Goal: Task Accomplishment & Management: Manage account settings

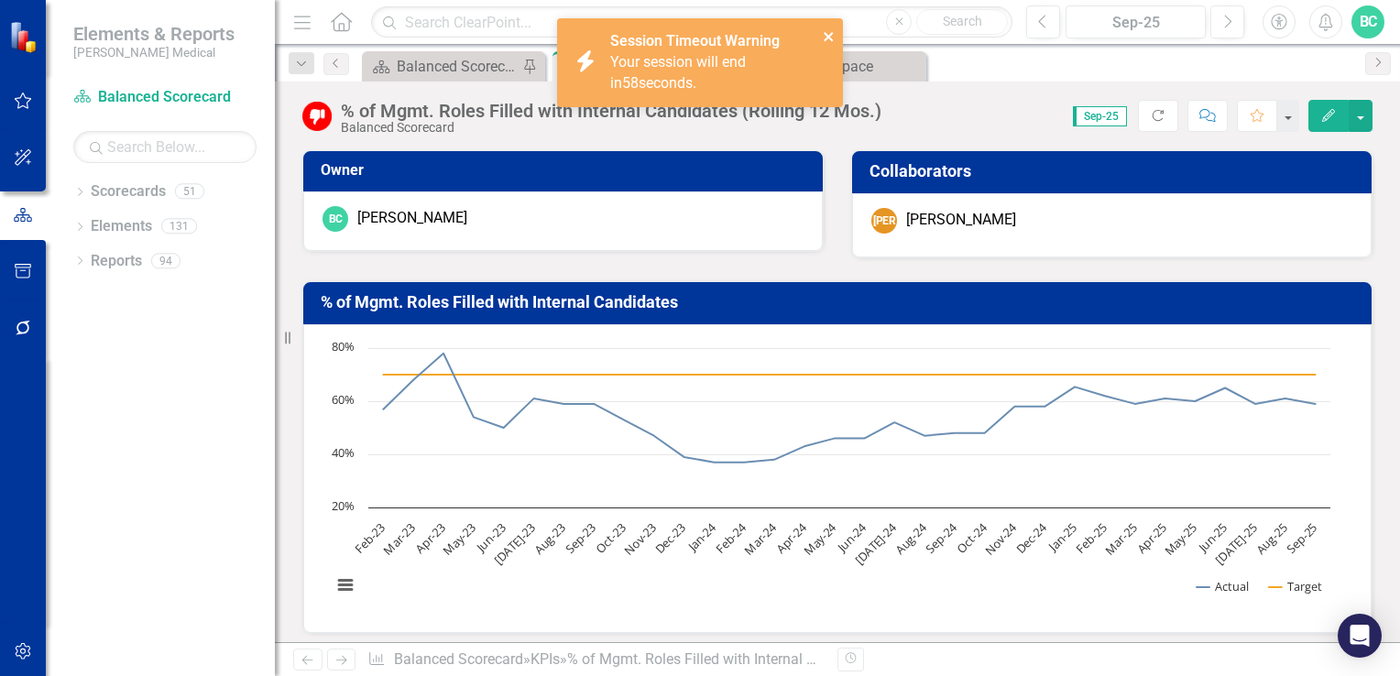
click at [829, 37] on icon "close" at bounding box center [828, 36] width 9 height 9
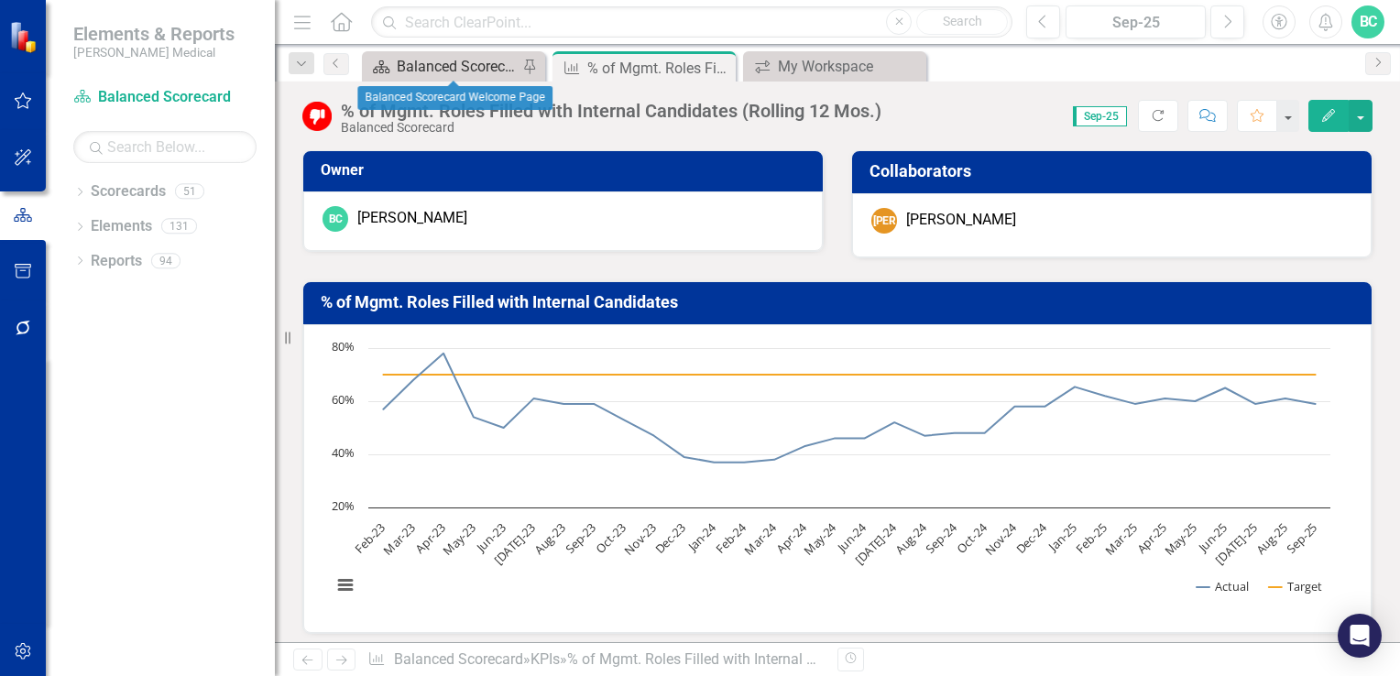
click at [461, 65] on div "Balanced Scorecard Welcome Page" at bounding box center [457, 66] width 121 height 23
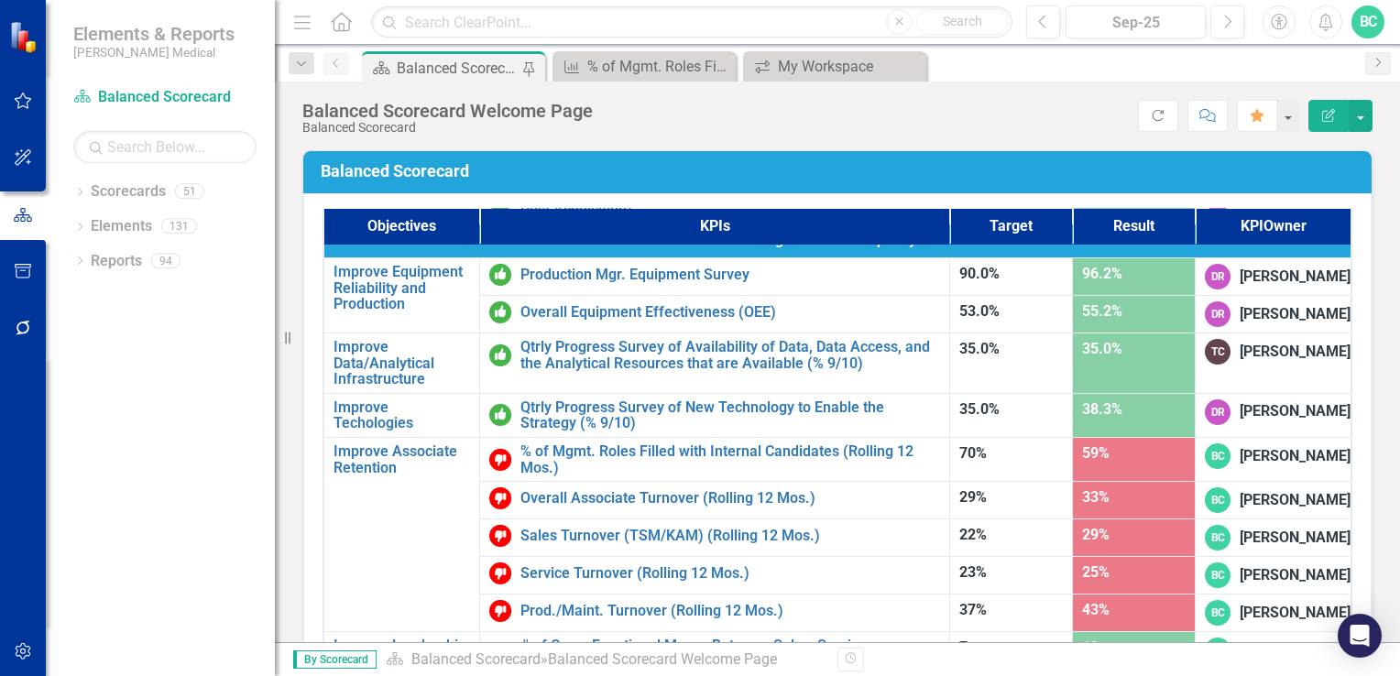
scroll to position [1162, 0]
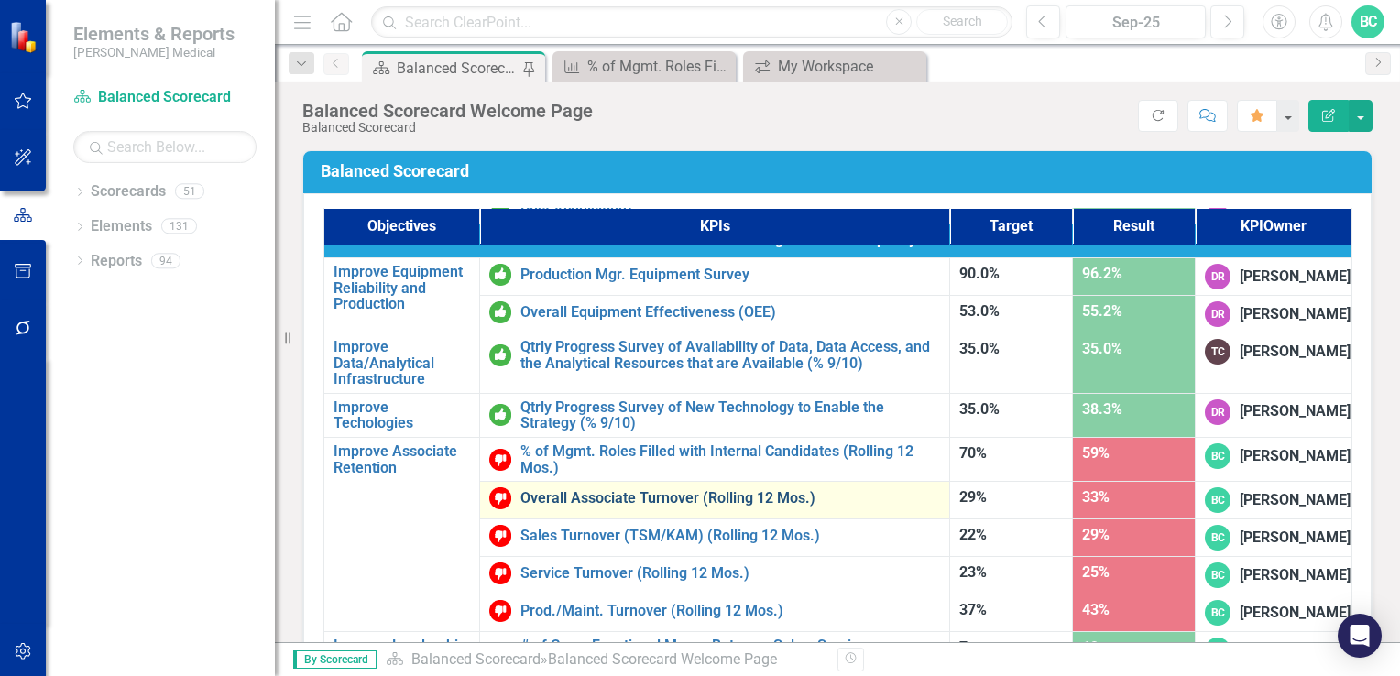
click at [664, 490] on link "Overall Associate Turnover (Rolling 12 Mos.)" at bounding box center [731, 498] width 420 height 16
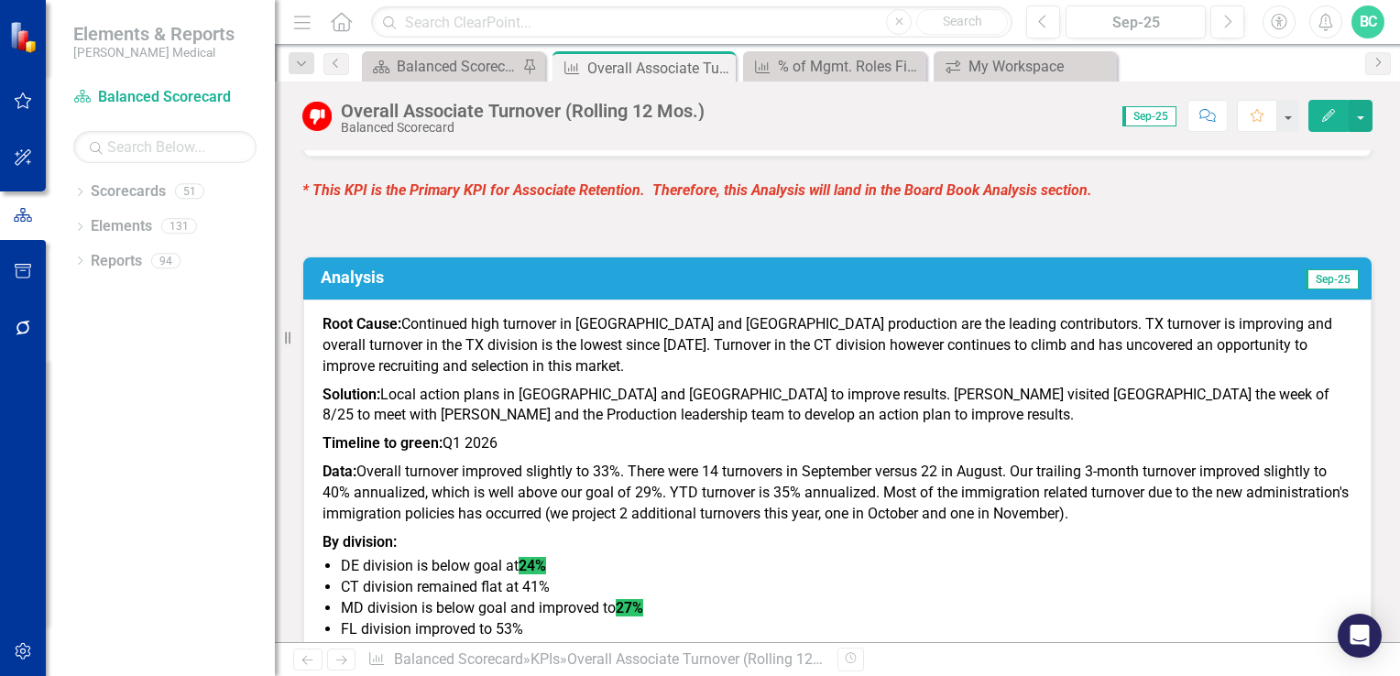
scroll to position [1088, 0]
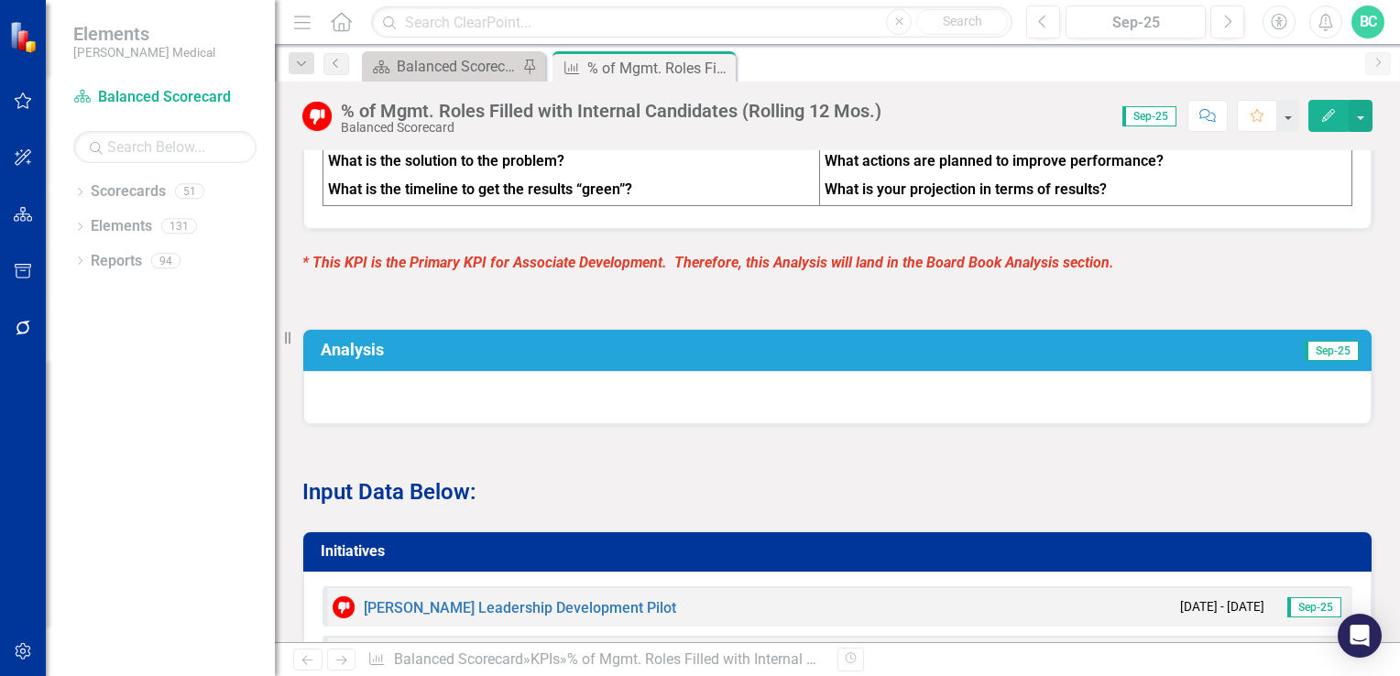
scroll to position [1109, 0]
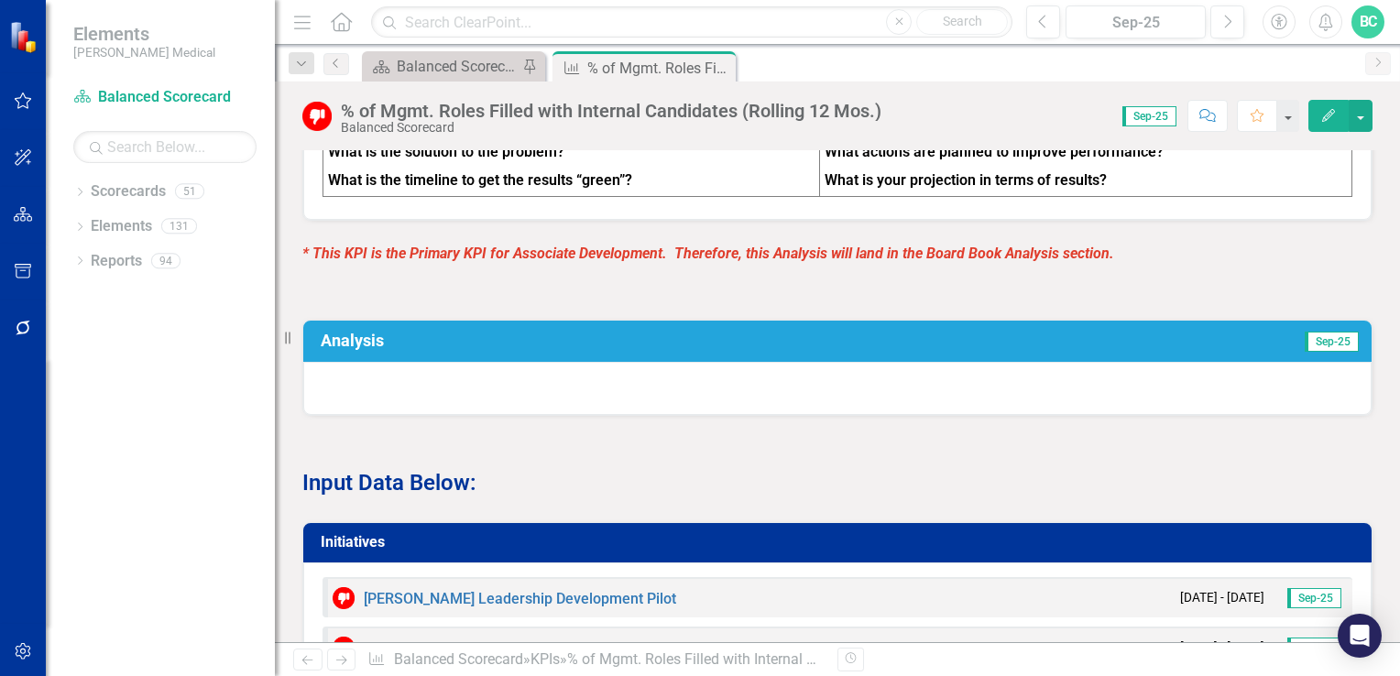
click at [357, 350] on h3 "Analysis" at bounding box center [597, 341] width 552 height 18
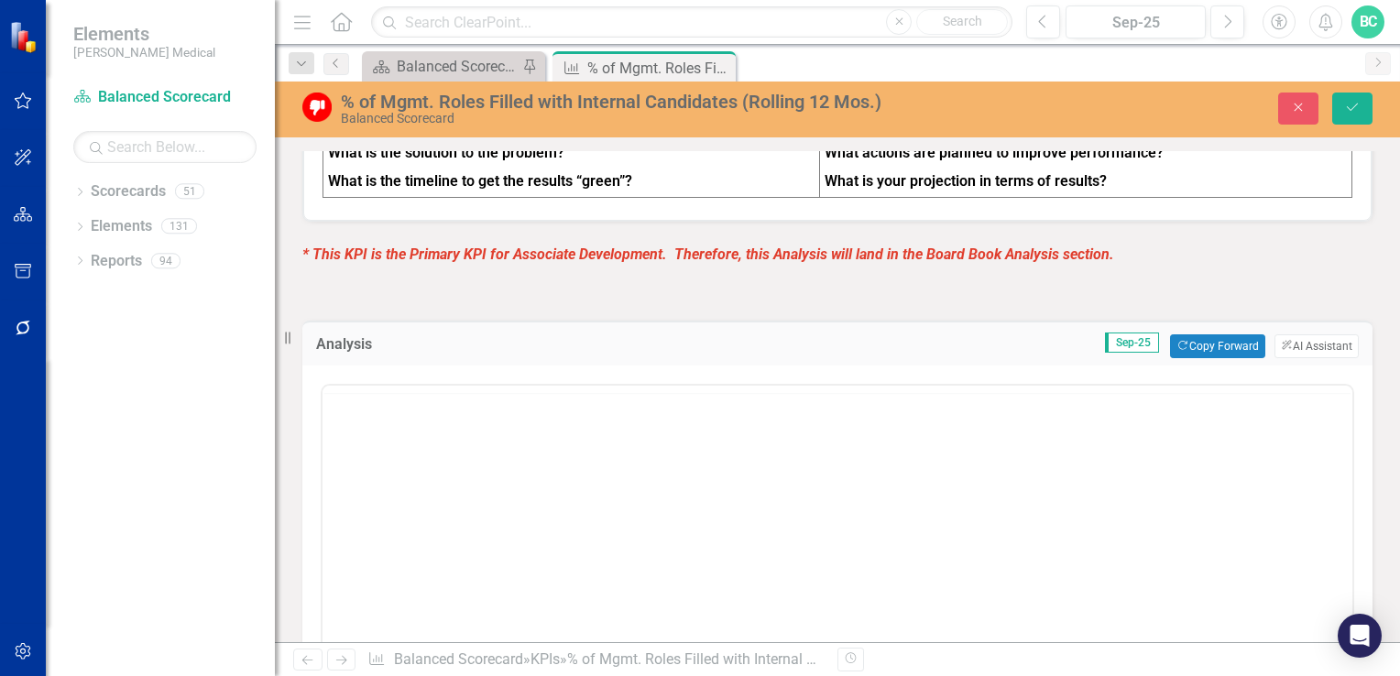
scroll to position [0, 0]
click at [1209, 351] on button "Copy Forward Copy Forward" at bounding box center [1217, 347] width 94 height 24
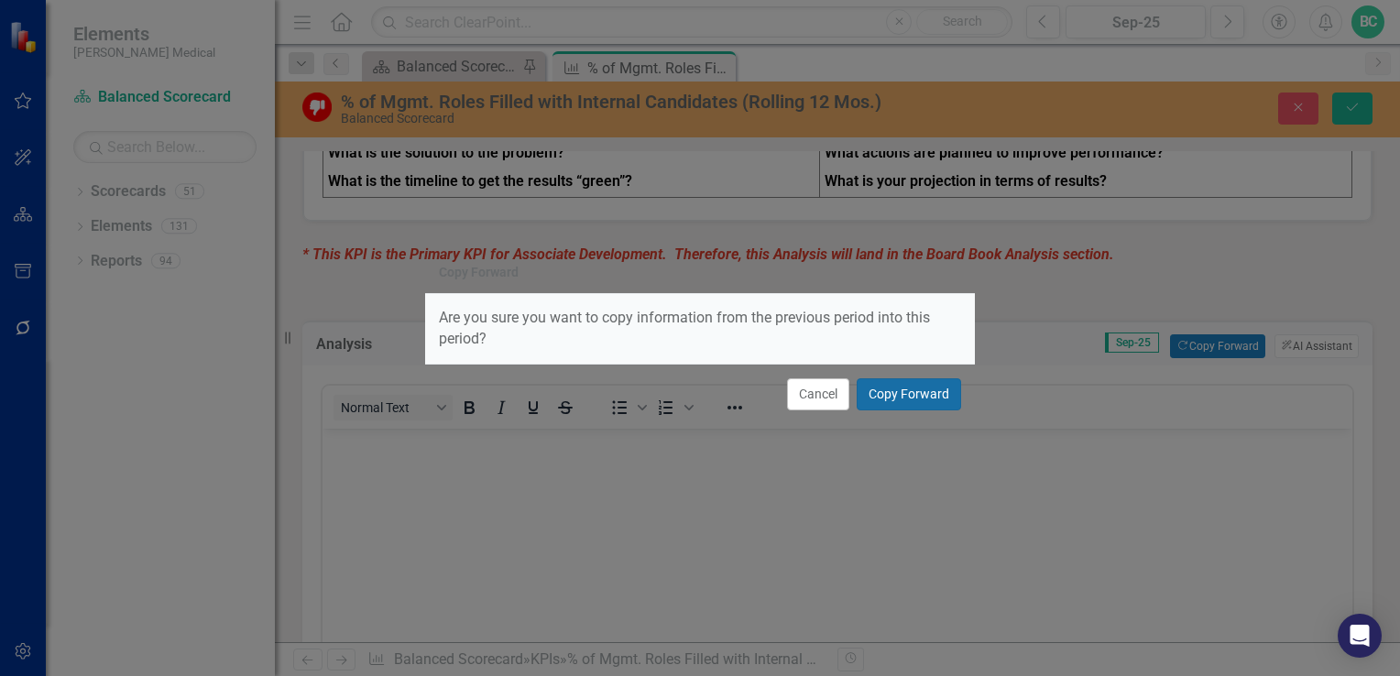
click at [921, 399] on button "Copy Forward" at bounding box center [909, 395] width 104 height 32
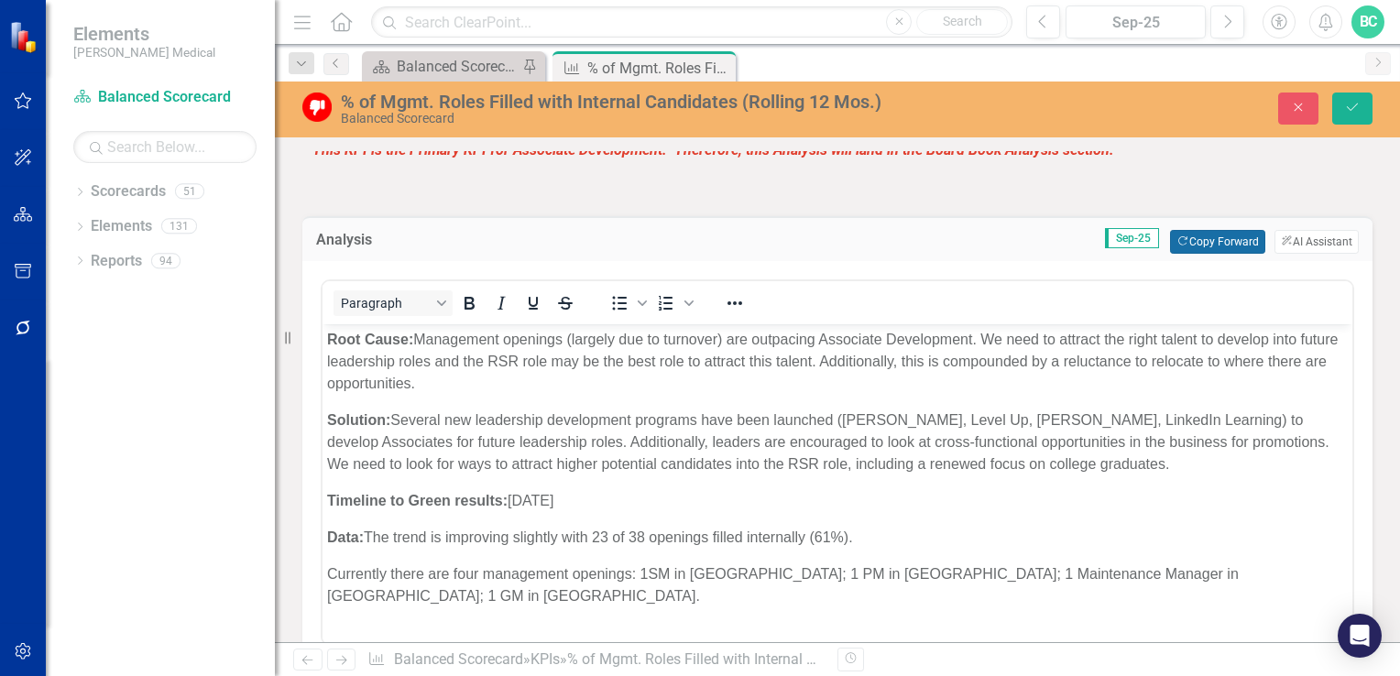
scroll to position [933, 0]
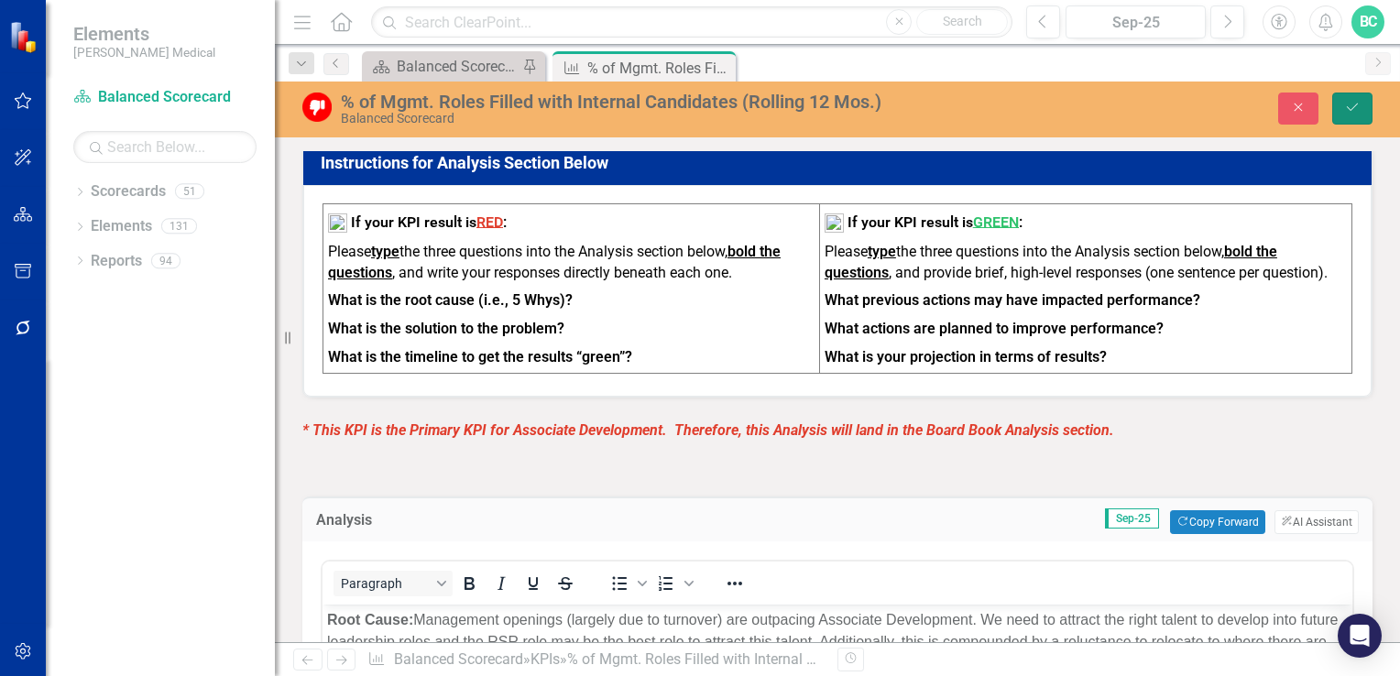
click at [1348, 104] on icon "Save" at bounding box center [1353, 107] width 16 height 13
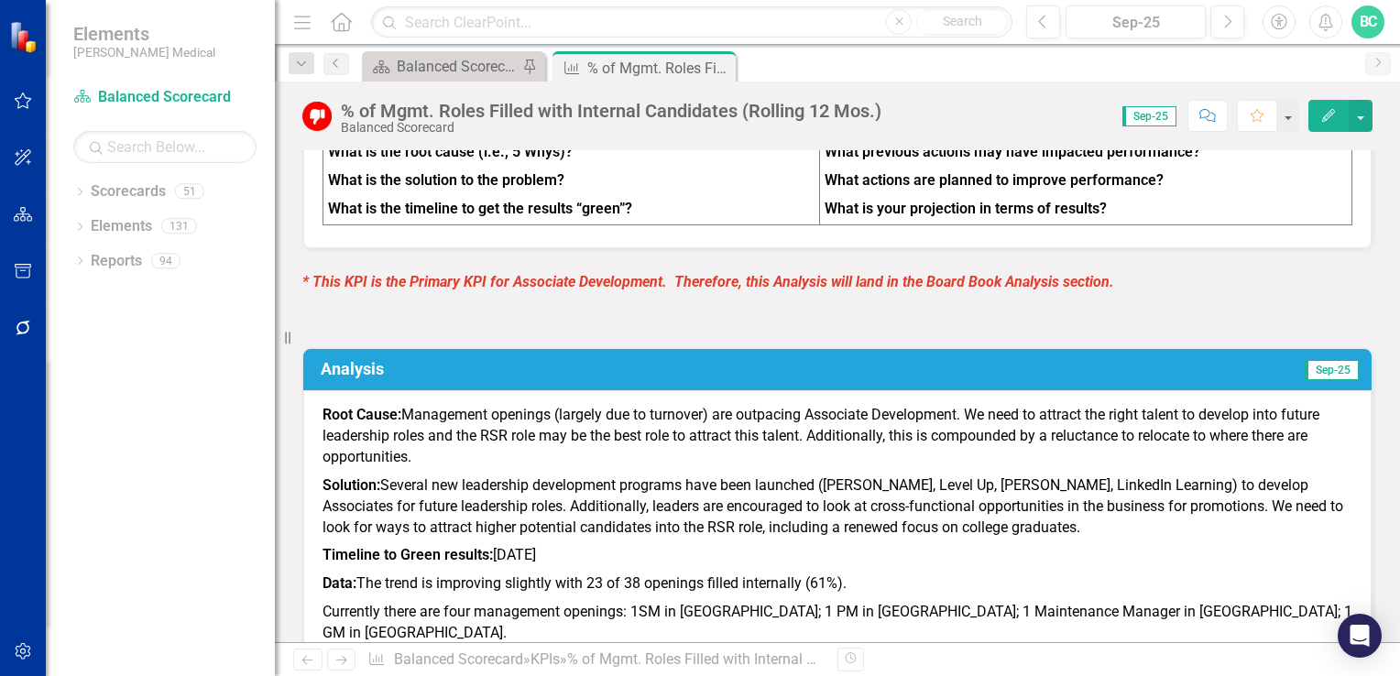
scroll to position [1233, 0]
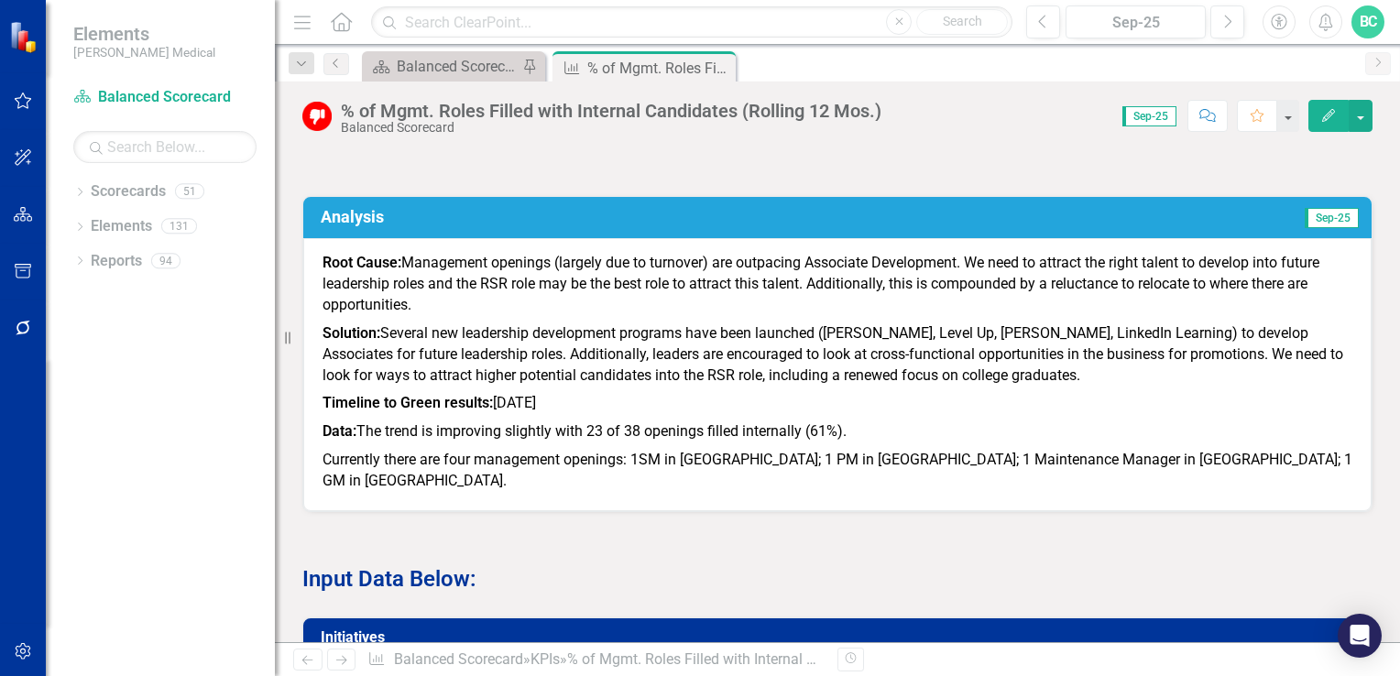
click at [1322, 119] on icon "Edit" at bounding box center [1329, 115] width 16 height 13
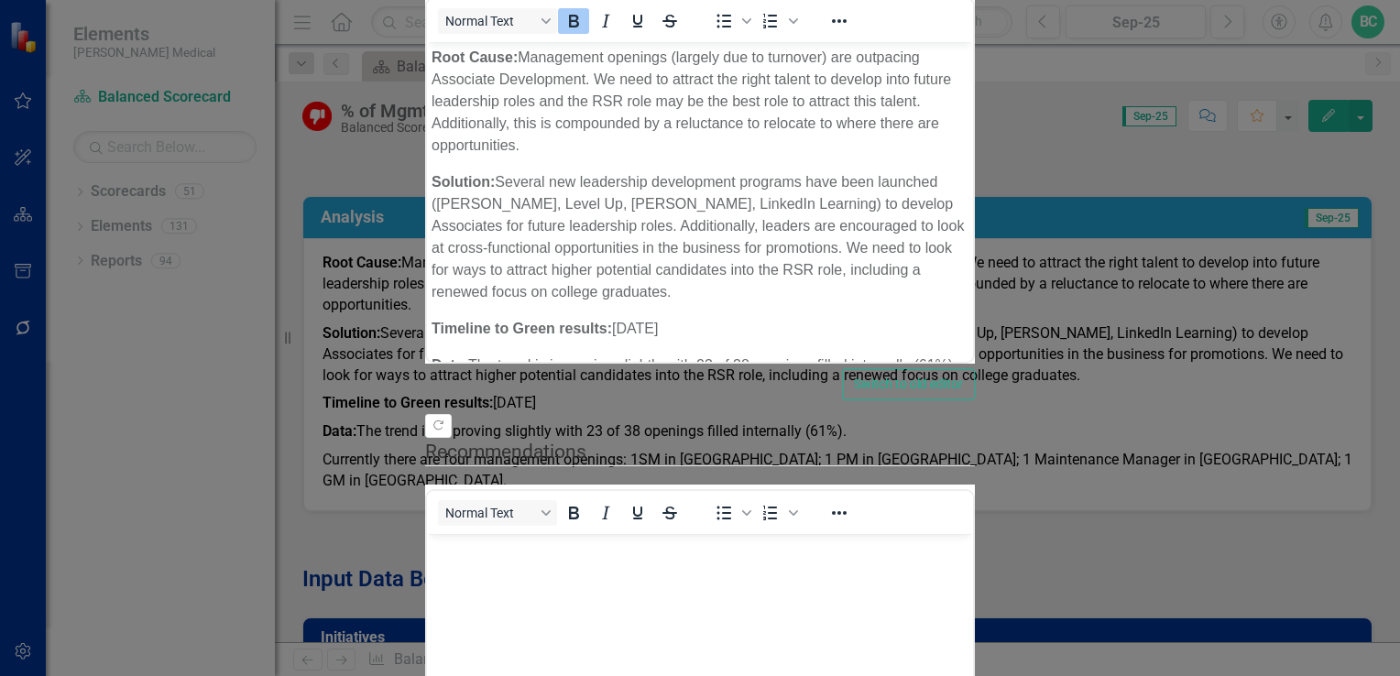
scroll to position [0, 0]
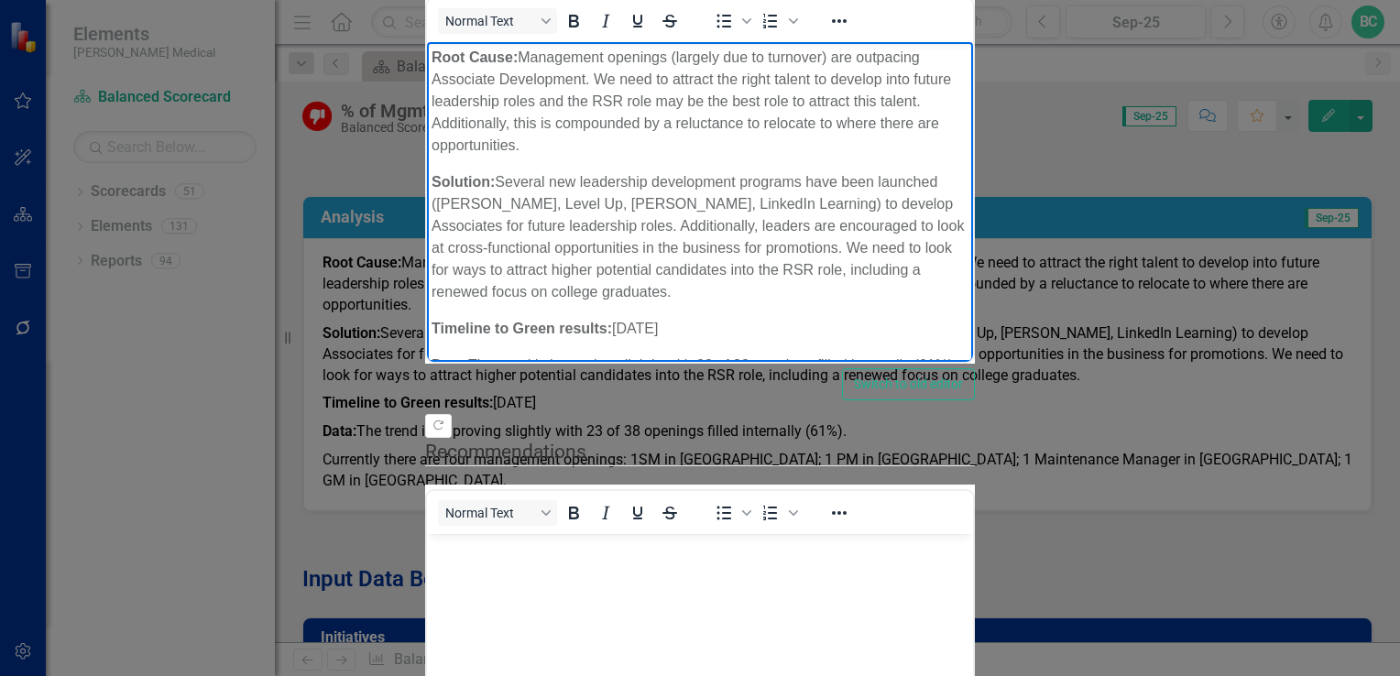
click at [937, 355] on p "Data: The trend is improving slightly with 23 of 38 openings filled internally …" at bounding box center [700, 366] width 537 height 22
click at [973, 289] on body "Root Cause: Management openings (largely due to turnover) are outpacing Associa…" at bounding box center [700, 259] width 546 height 434
click at [713, 355] on p "Data: The trend is improving slightly with 23 of 38 openings filled internally …" at bounding box center [700, 366] width 537 height 22
click at [969, 181] on p "Solution: Several new leadership development programs have been launched ([PERS…" at bounding box center [700, 237] width 537 height 132
click at [670, 355] on p "Data: The trend is improving slightly with 22 of 37 openings filled internally …" at bounding box center [700, 366] width 537 height 22
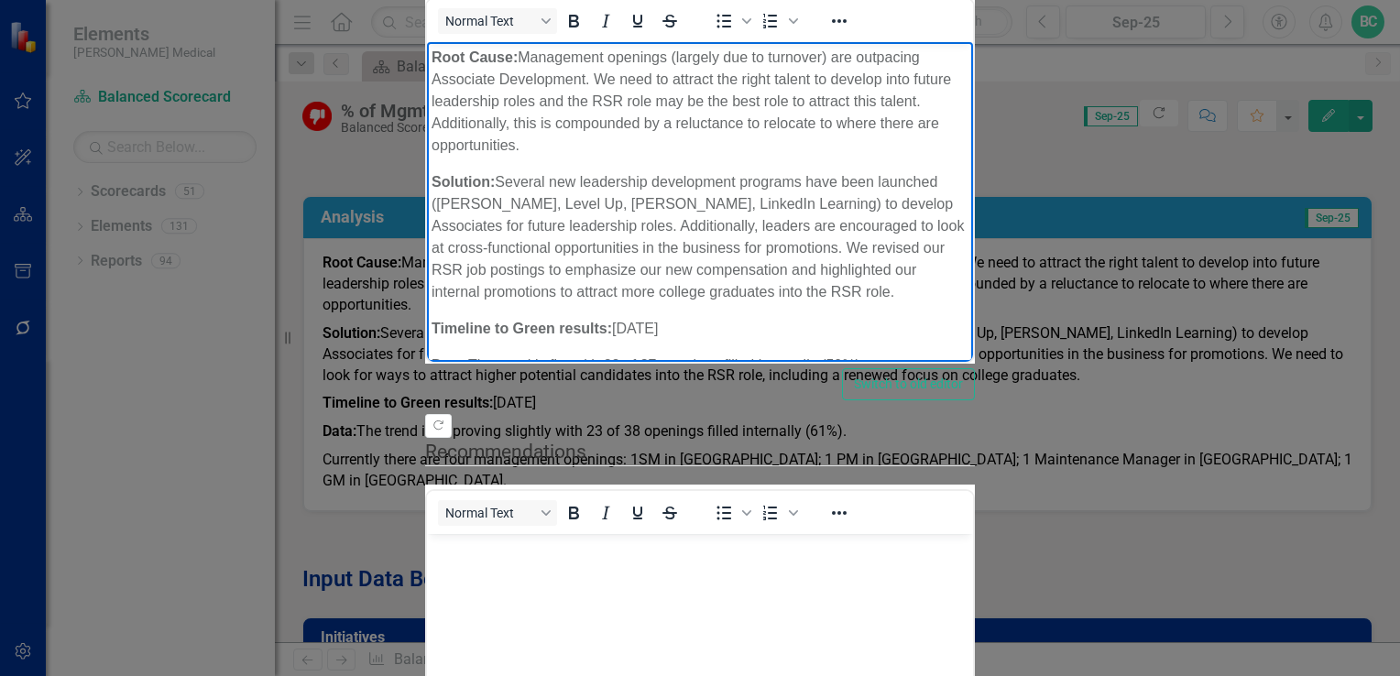
click at [969, 391] on p "Currently there are four management openings: 1SM in [GEOGRAPHIC_DATA]; 1 PM in…" at bounding box center [700, 424] width 537 height 66
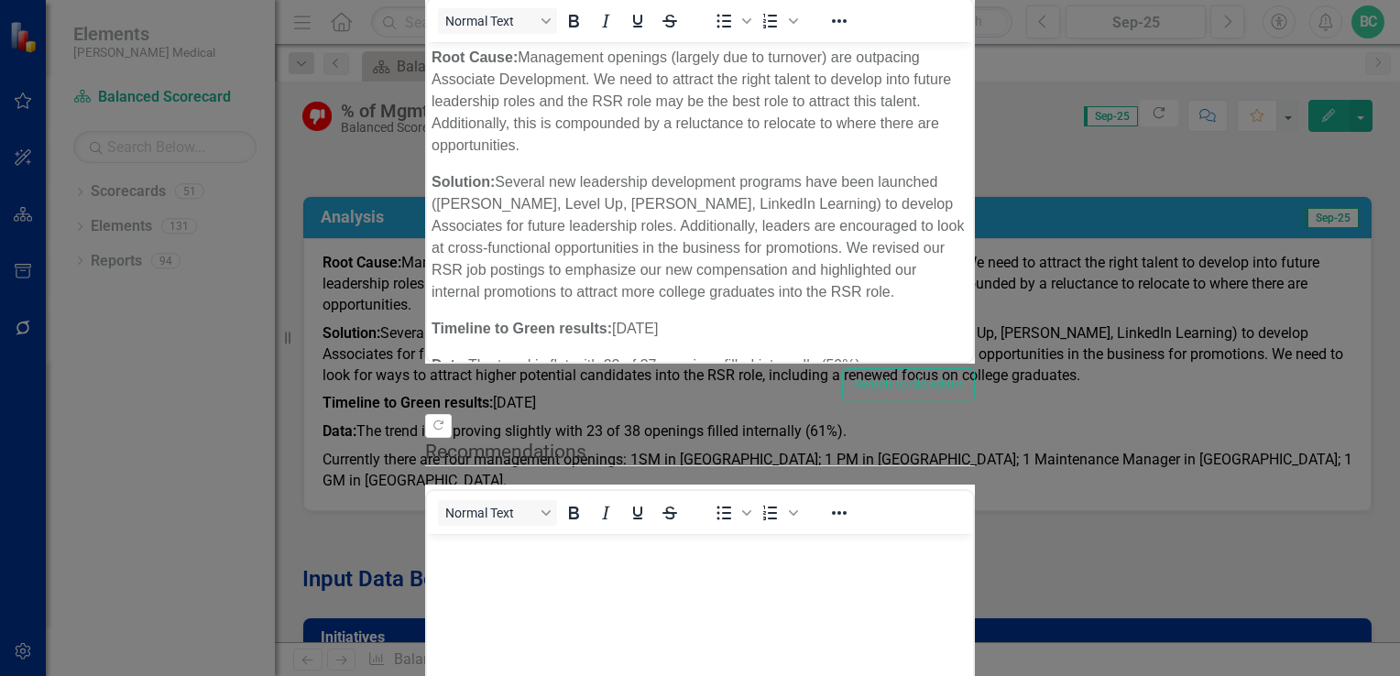
scroll to position [27, 0]
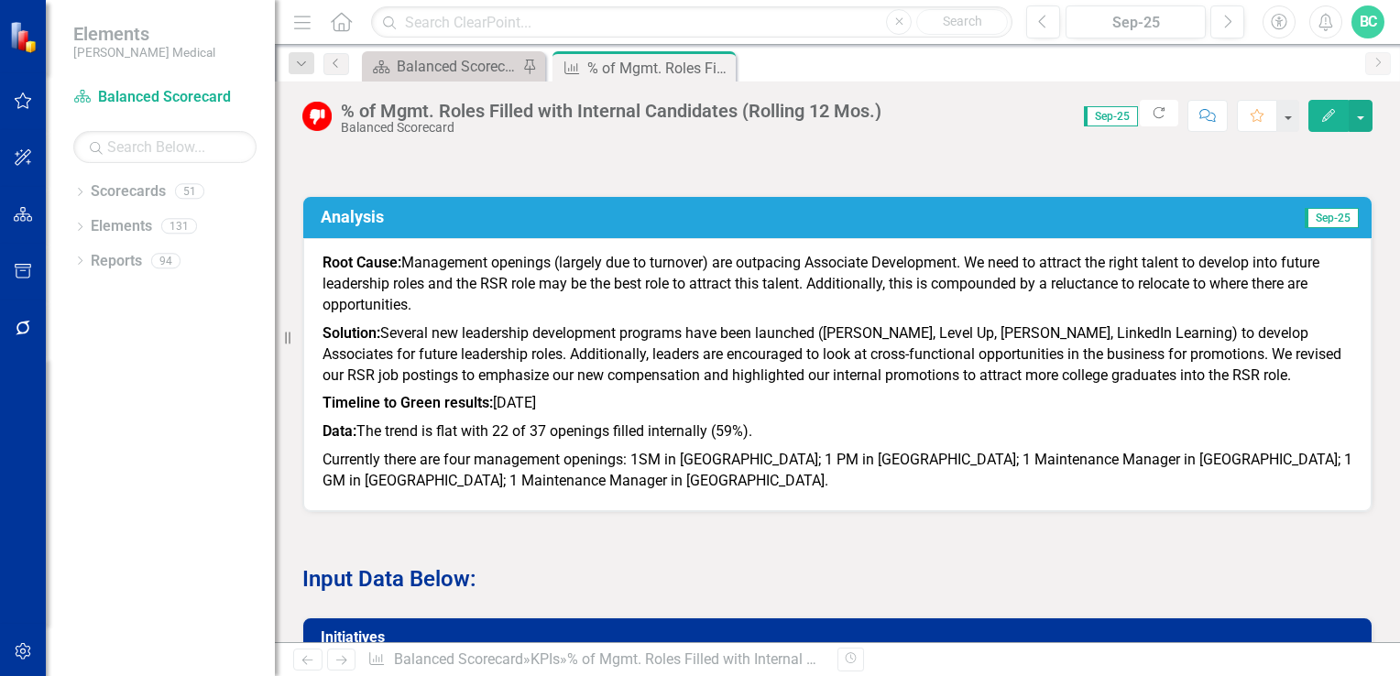
click at [1169, 675] on html "Accessibility Screen-Reader Guide, Feedback, and Issue Reporting | New window E…" at bounding box center [700, 338] width 1400 height 676
click at [440, 64] on div "Balanced Scorecard Welcome Page" at bounding box center [457, 66] width 121 height 23
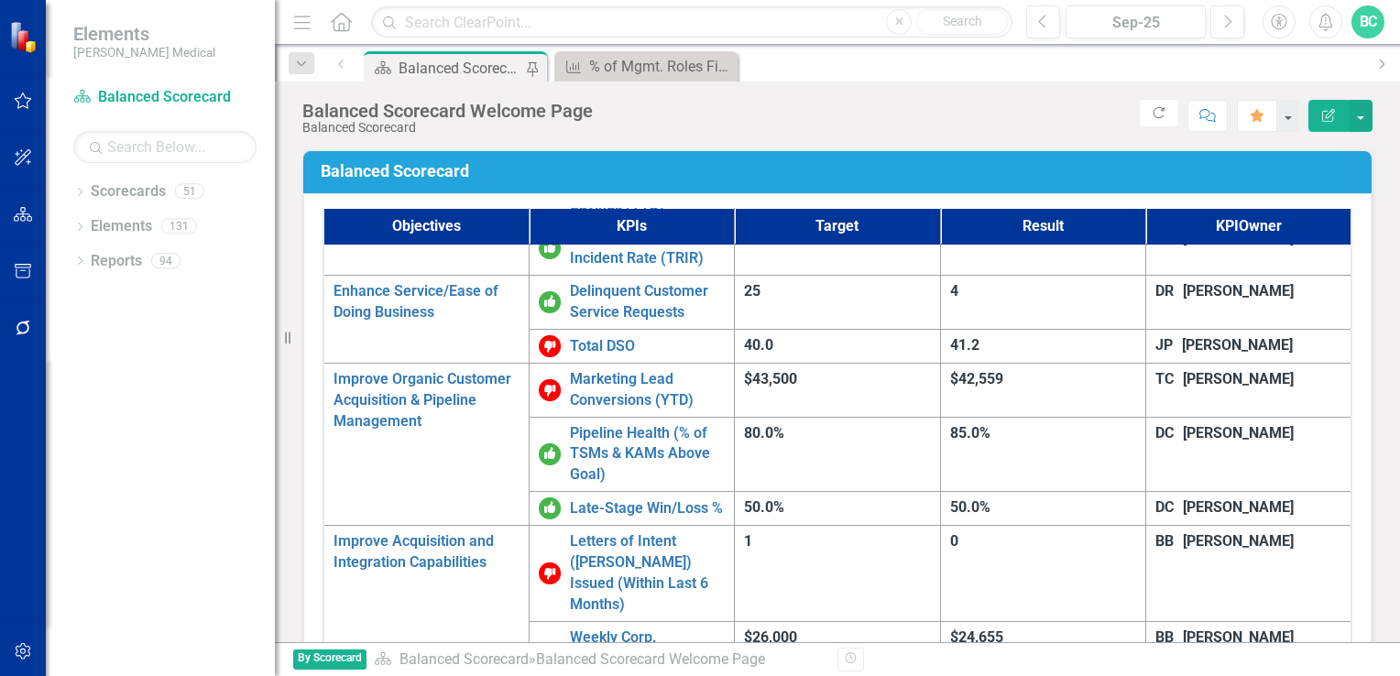
scroll to position [1125, 0]
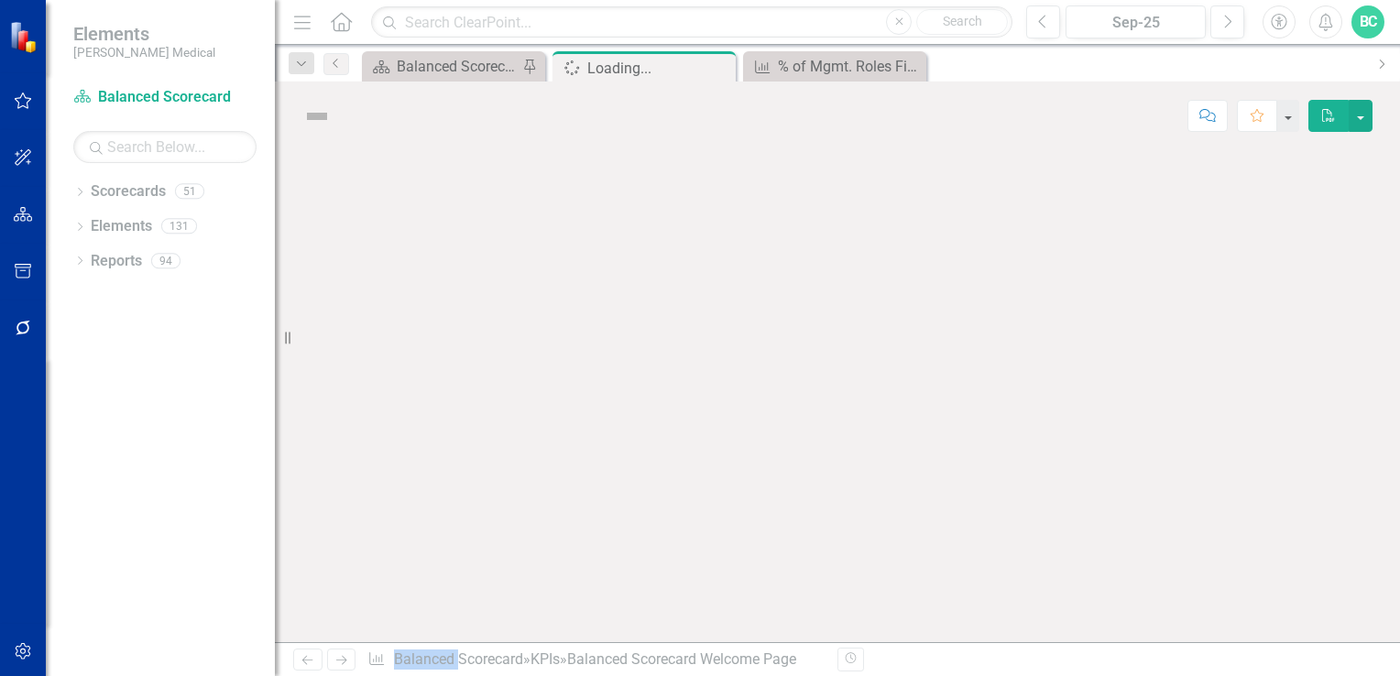
click at [629, 442] on div at bounding box center [838, 396] width 1126 height 492
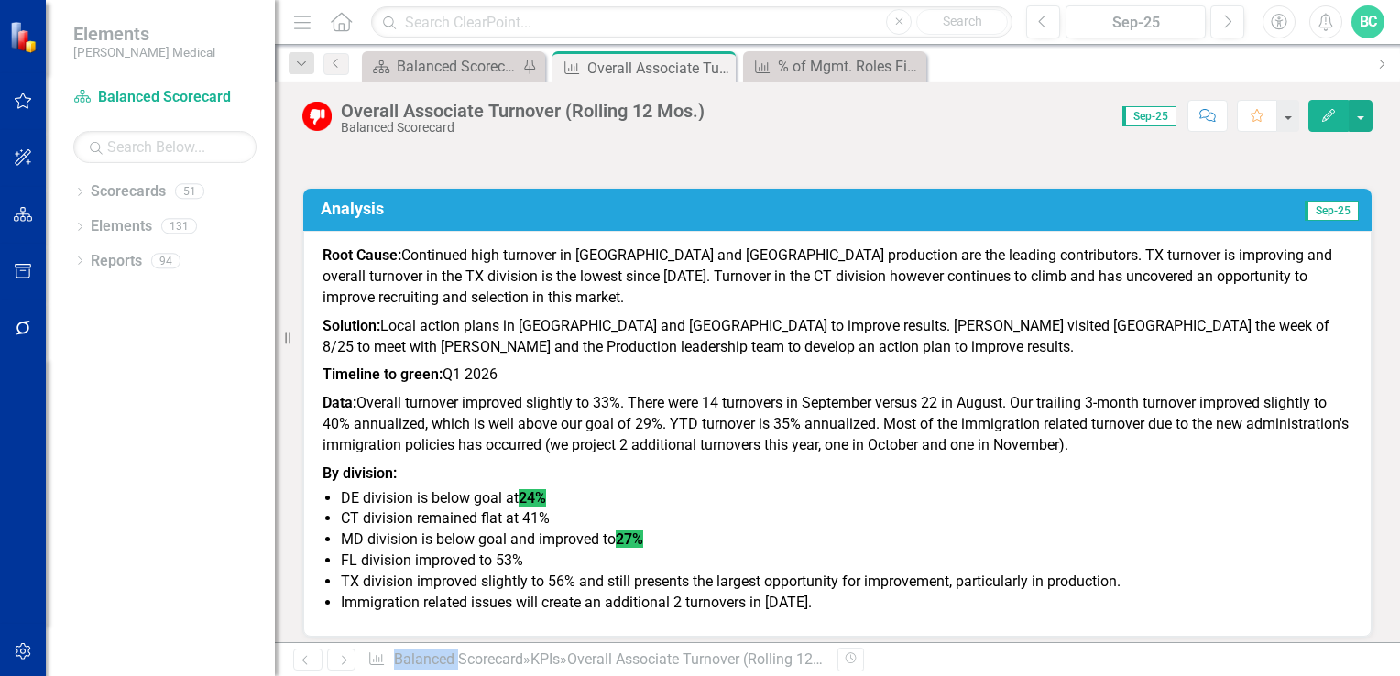
scroll to position [1046, 0]
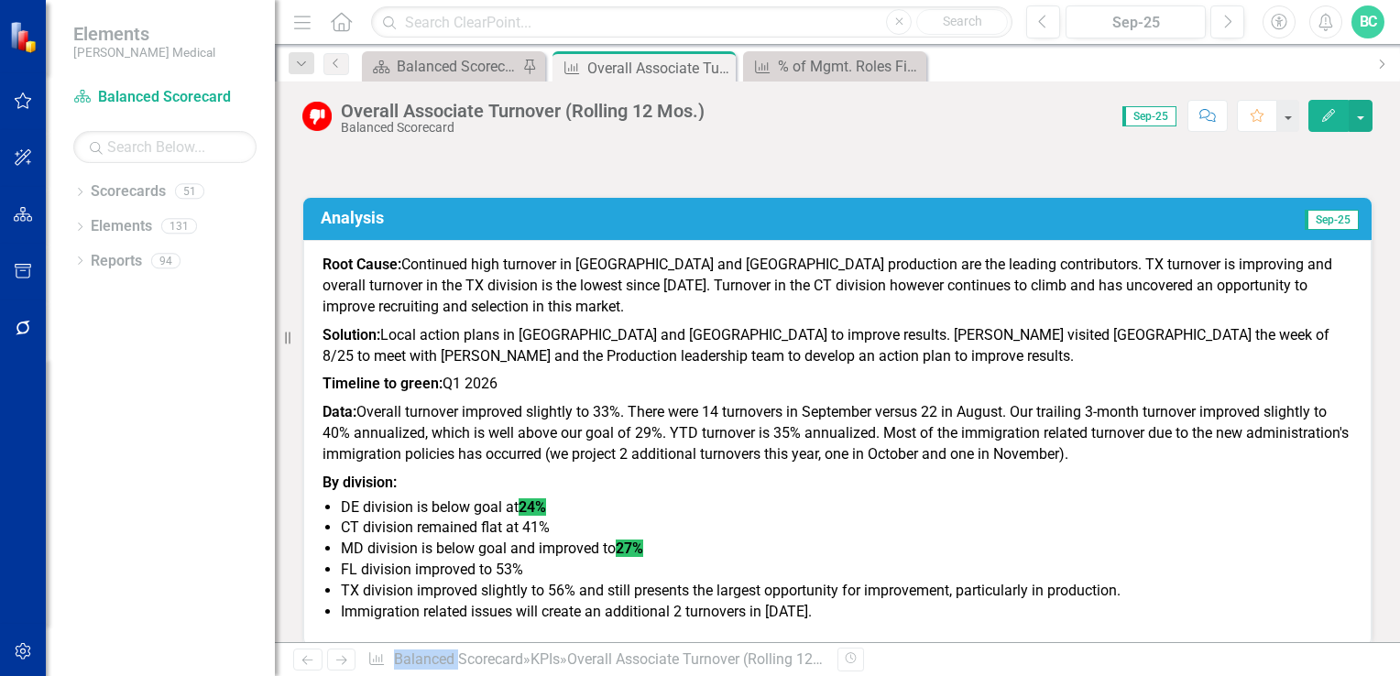
click at [1327, 113] on icon "Edit" at bounding box center [1329, 115] width 16 height 13
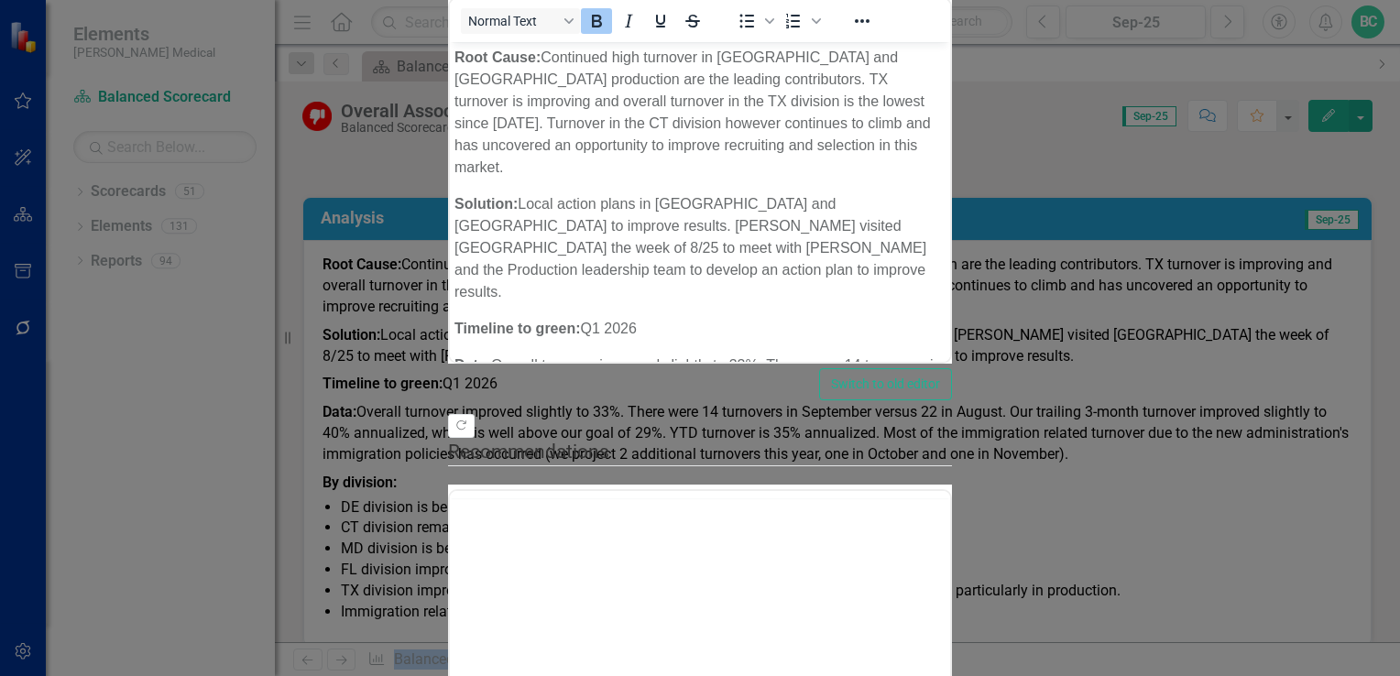
scroll to position [0, 0]
click at [736, 54] on p "Root Cause: Continued high turnover in [GEOGRAPHIC_DATA] and [GEOGRAPHIC_DATA] …" at bounding box center [700, 113] width 491 height 132
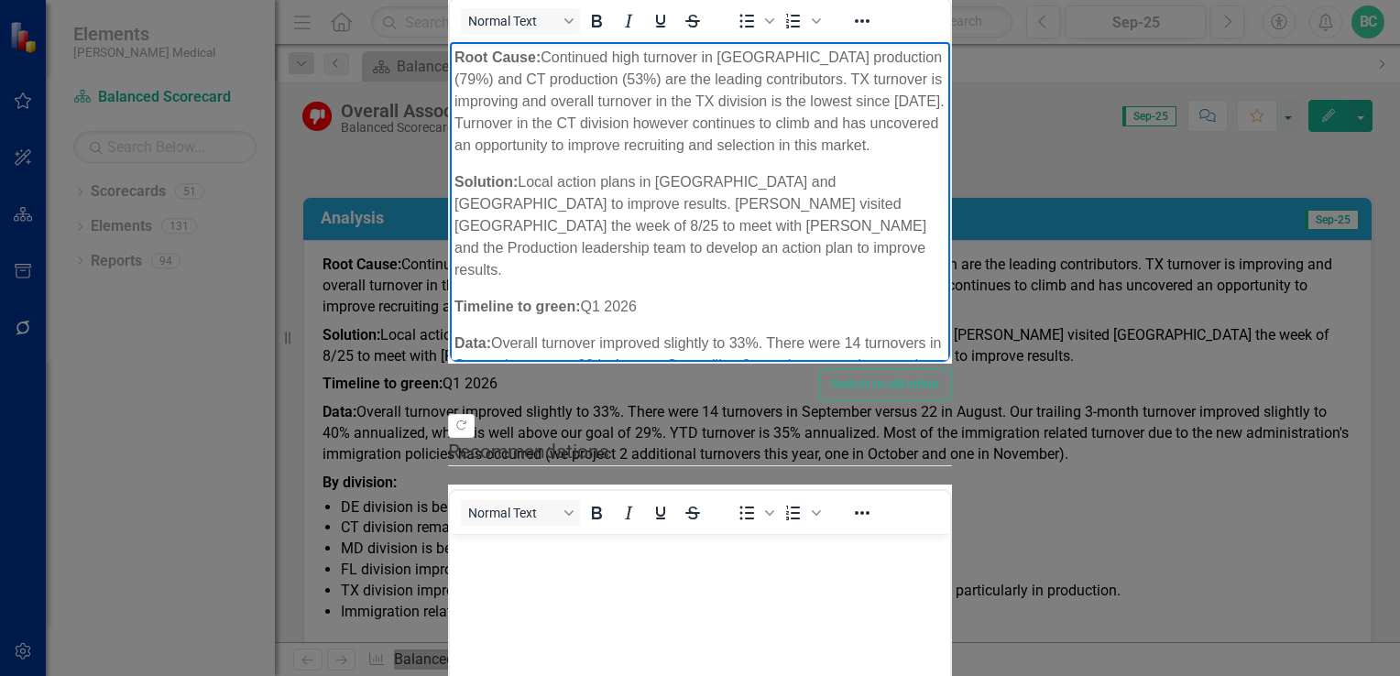
click at [946, 103] on p "Root Cause: Continued high turnover in [GEOGRAPHIC_DATA] production (79%) and C…" at bounding box center [700, 102] width 491 height 110
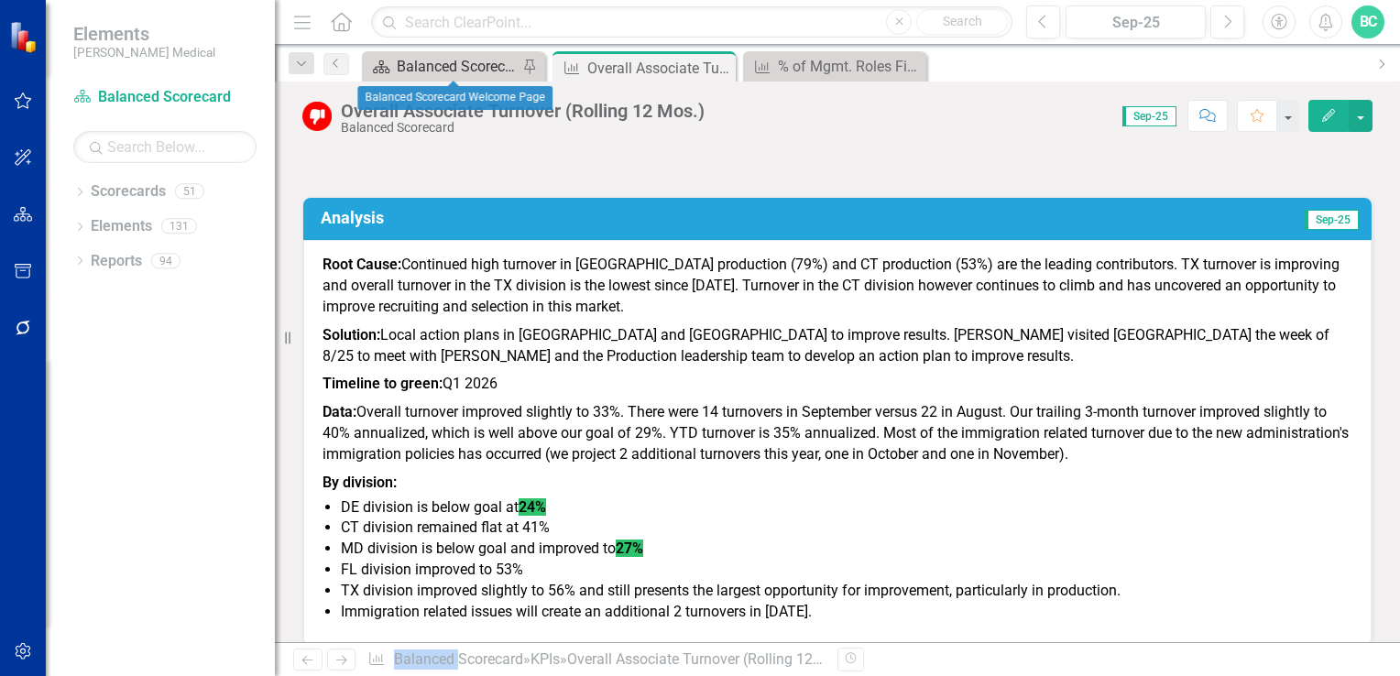
click at [446, 66] on div "Balanced Scorecard Welcome Page" at bounding box center [457, 66] width 121 height 23
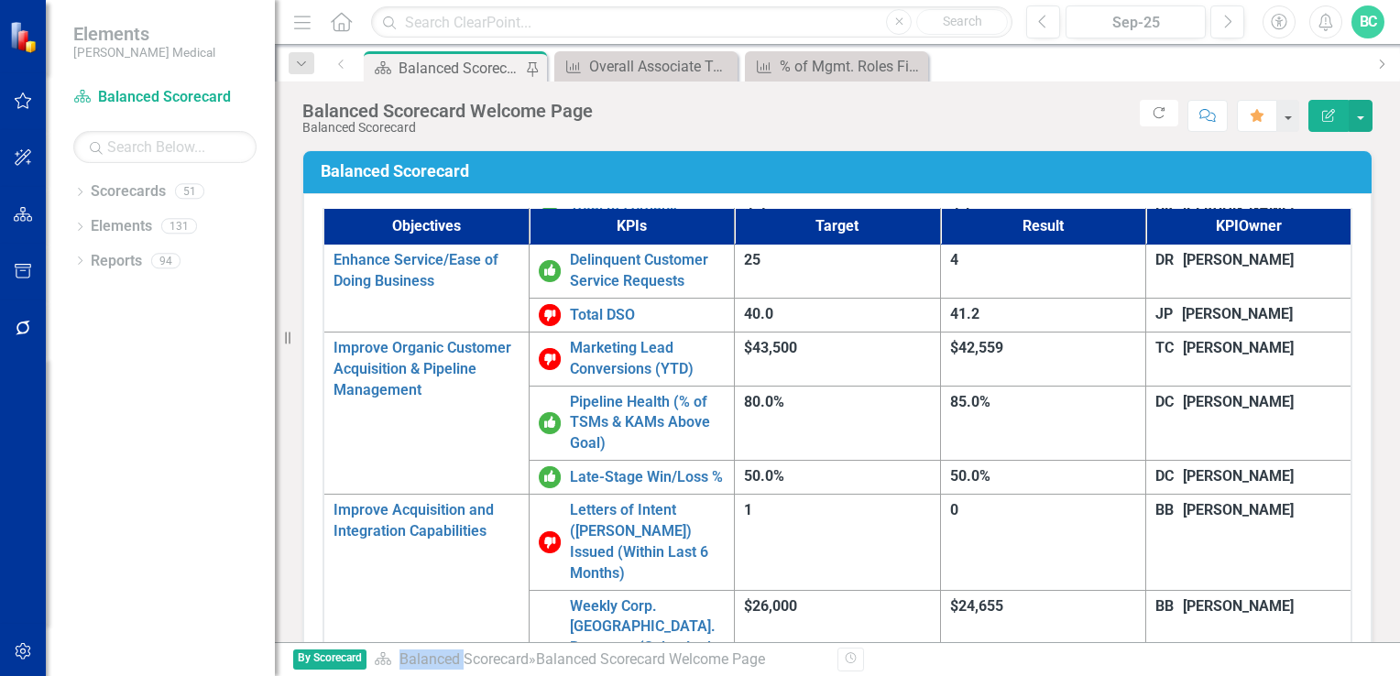
scroll to position [1158, 0]
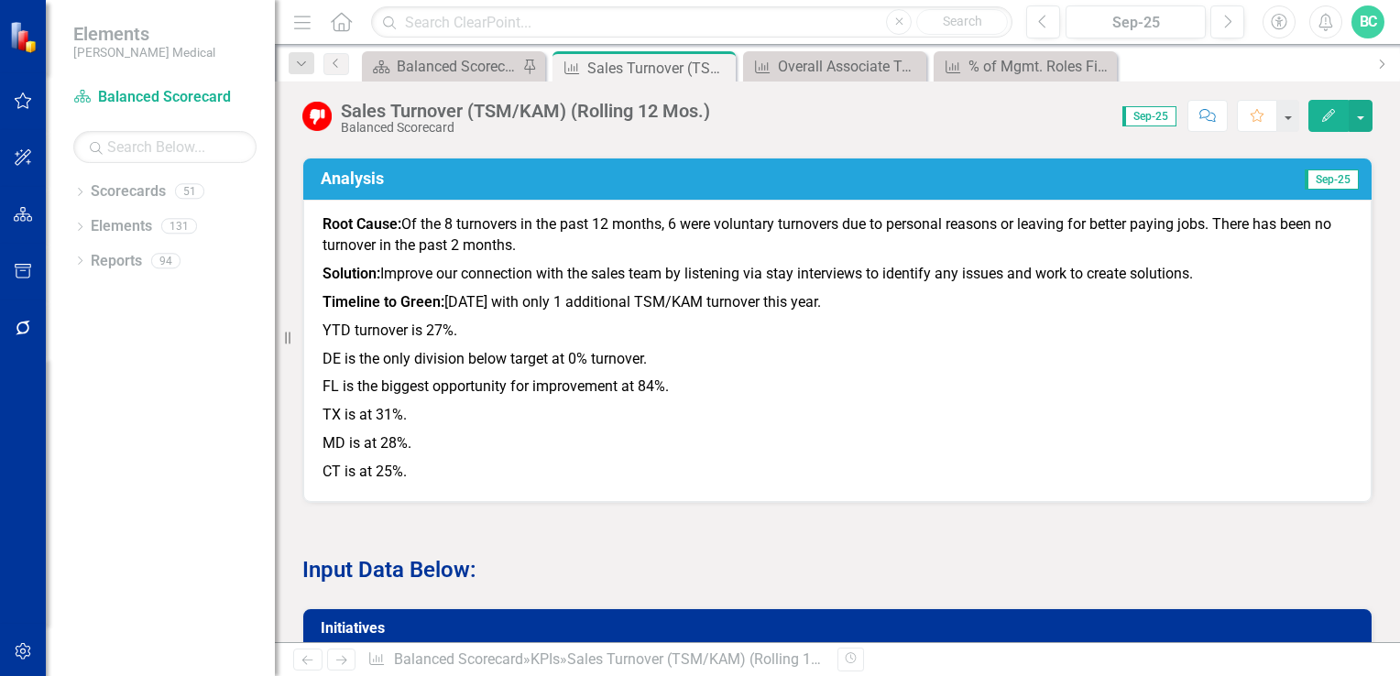
scroll to position [1000, 0]
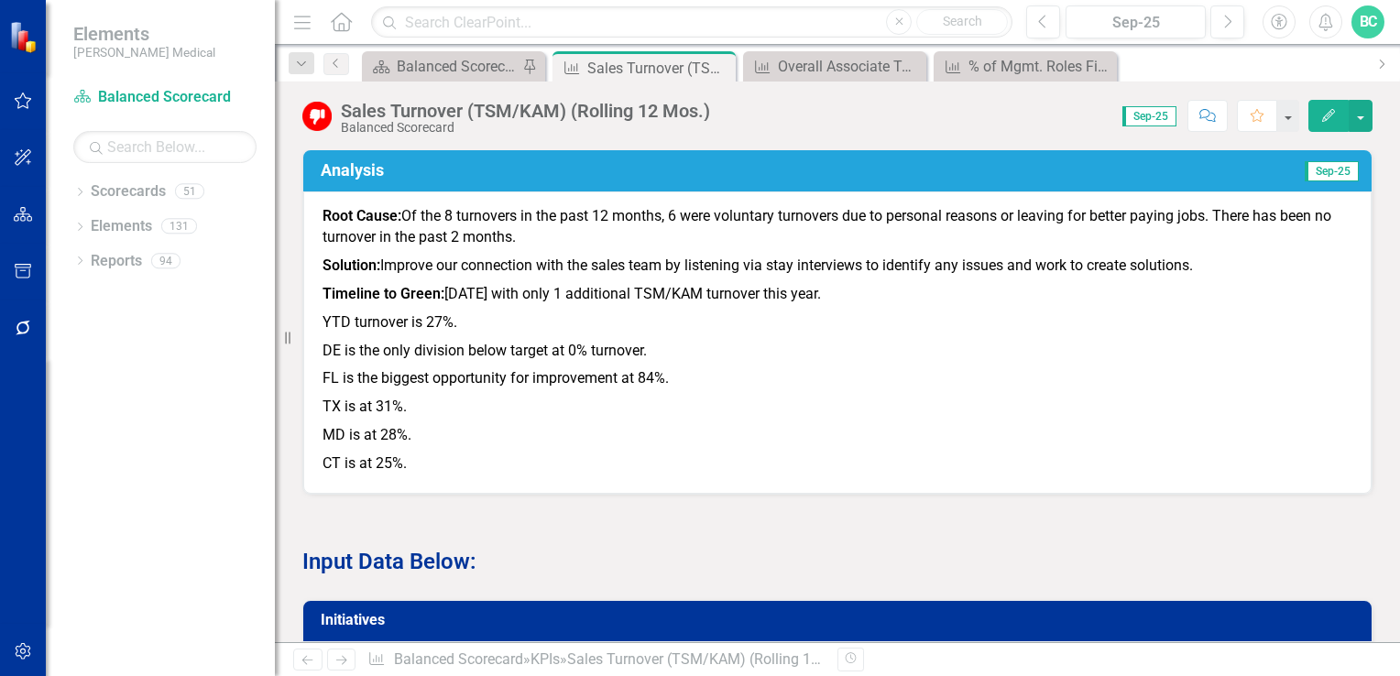
click at [1323, 121] on icon "Edit" at bounding box center [1329, 115] width 16 height 13
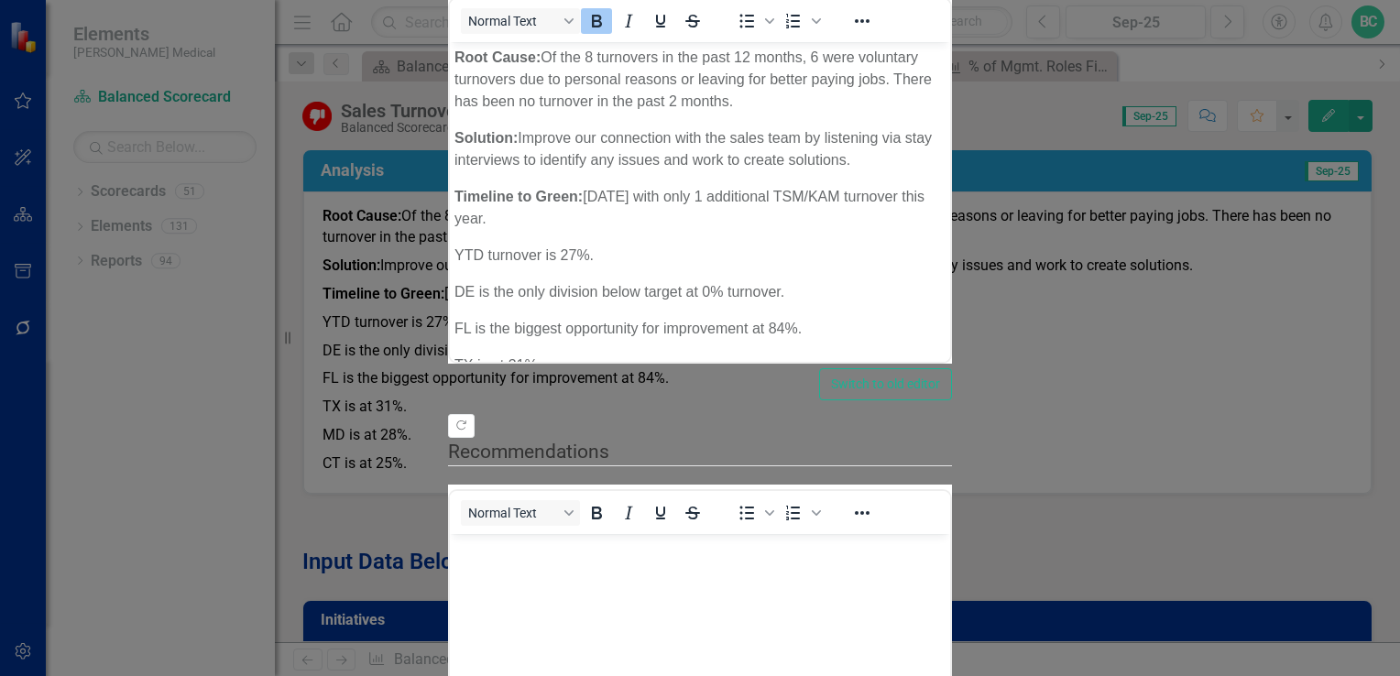
scroll to position [0, 0]
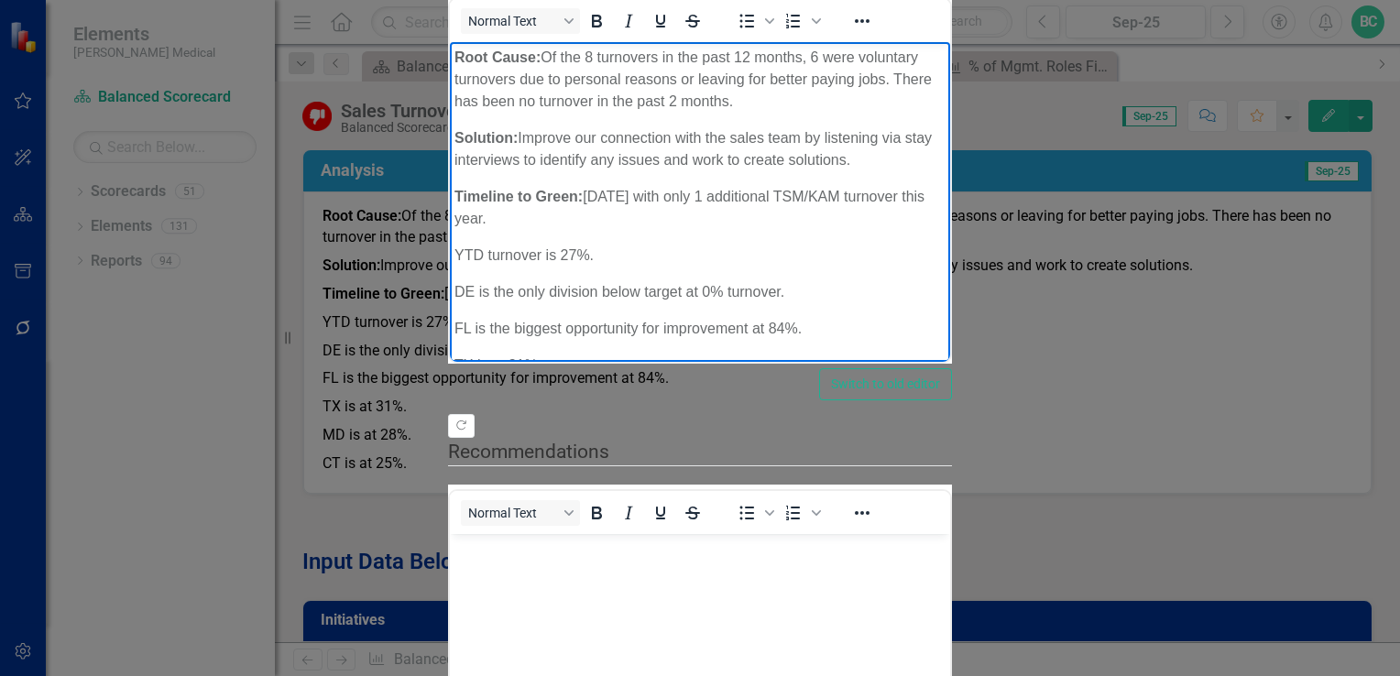
click at [673, 186] on p "Timeline to Green: [DATE] with only 1 additional TSM/KAM turnover this year." at bounding box center [700, 208] width 491 height 44
click at [528, 391] on p "MD is at 28%." at bounding box center [700, 402] width 491 height 22
drag, startPoint x: 1366, startPoint y: 296, endPoint x: 1810, endPoint y: 394, distance: 455.2
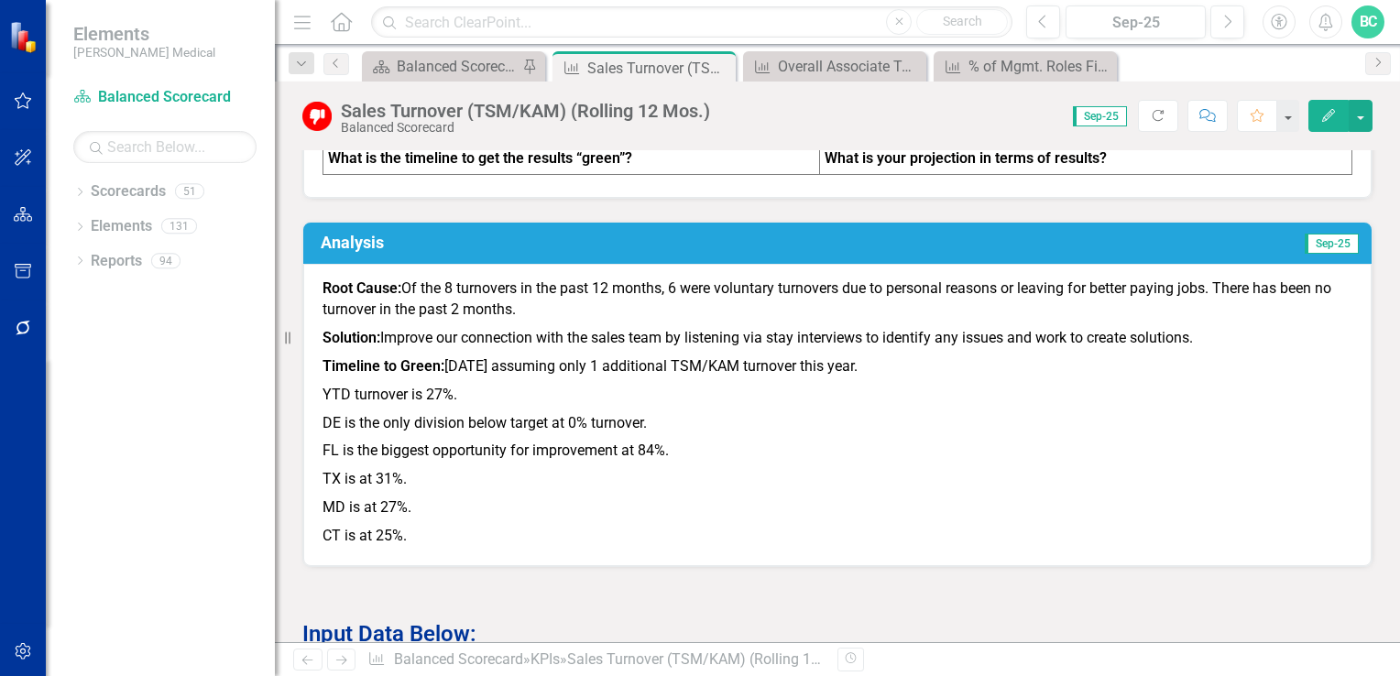
scroll to position [923, 0]
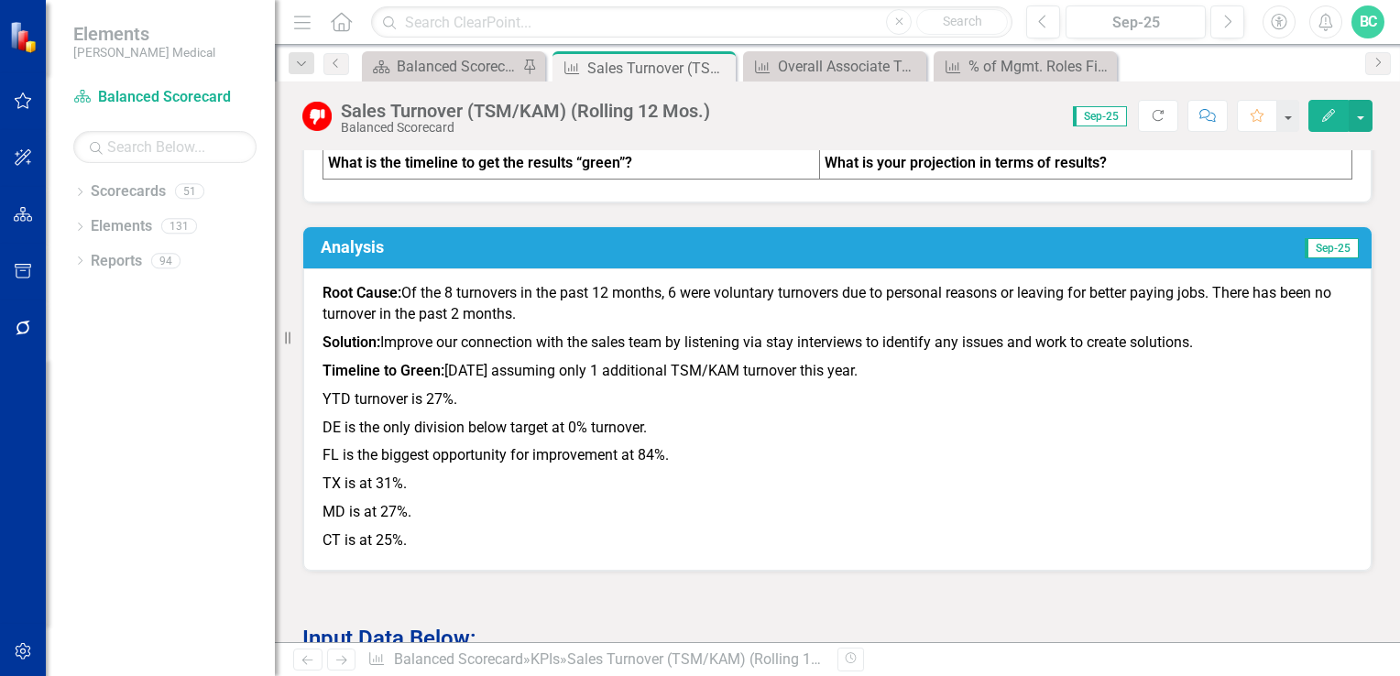
click at [1323, 120] on icon "button" at bounding box center [1329, 115] width 13 height 13
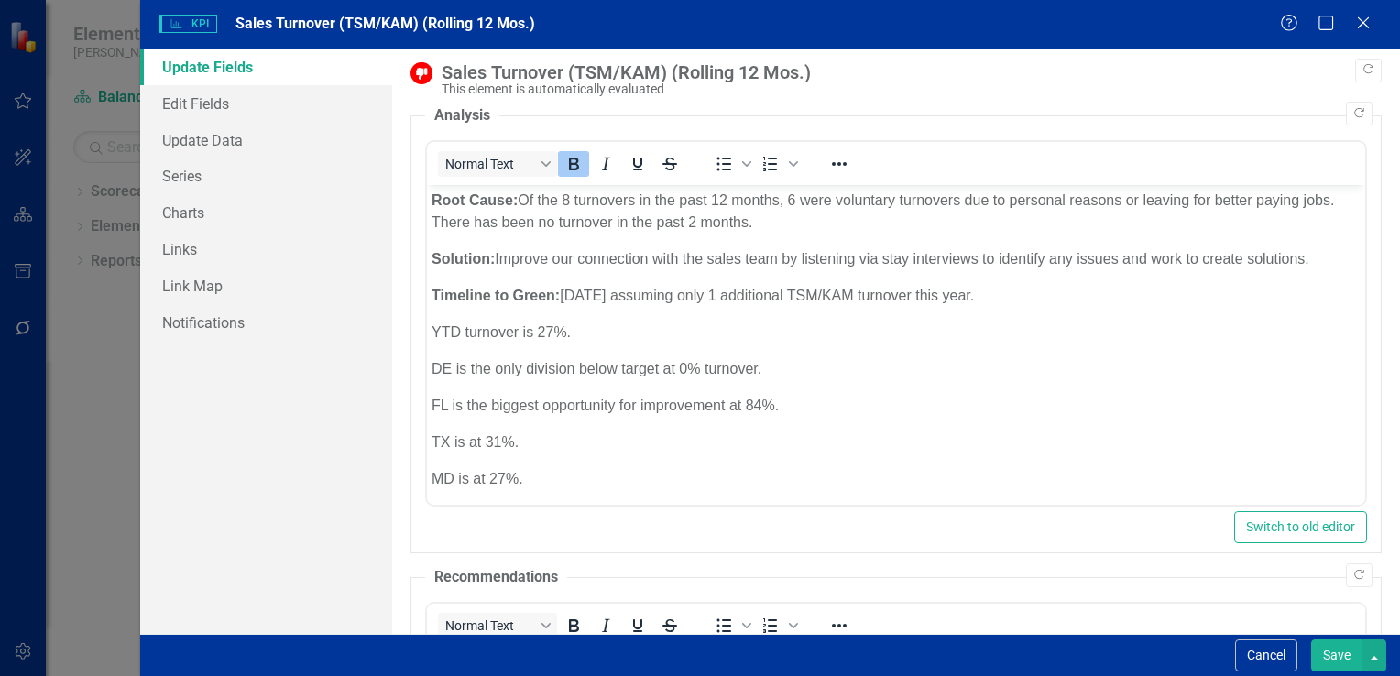
scroll to position [0, 0]
click at [729, 294] on p "Timeline to Green: 12/31/25 assuming only 1 additional TSM/KAM turnover this ye…" at bounding box center [895, 296] width 929 height 22
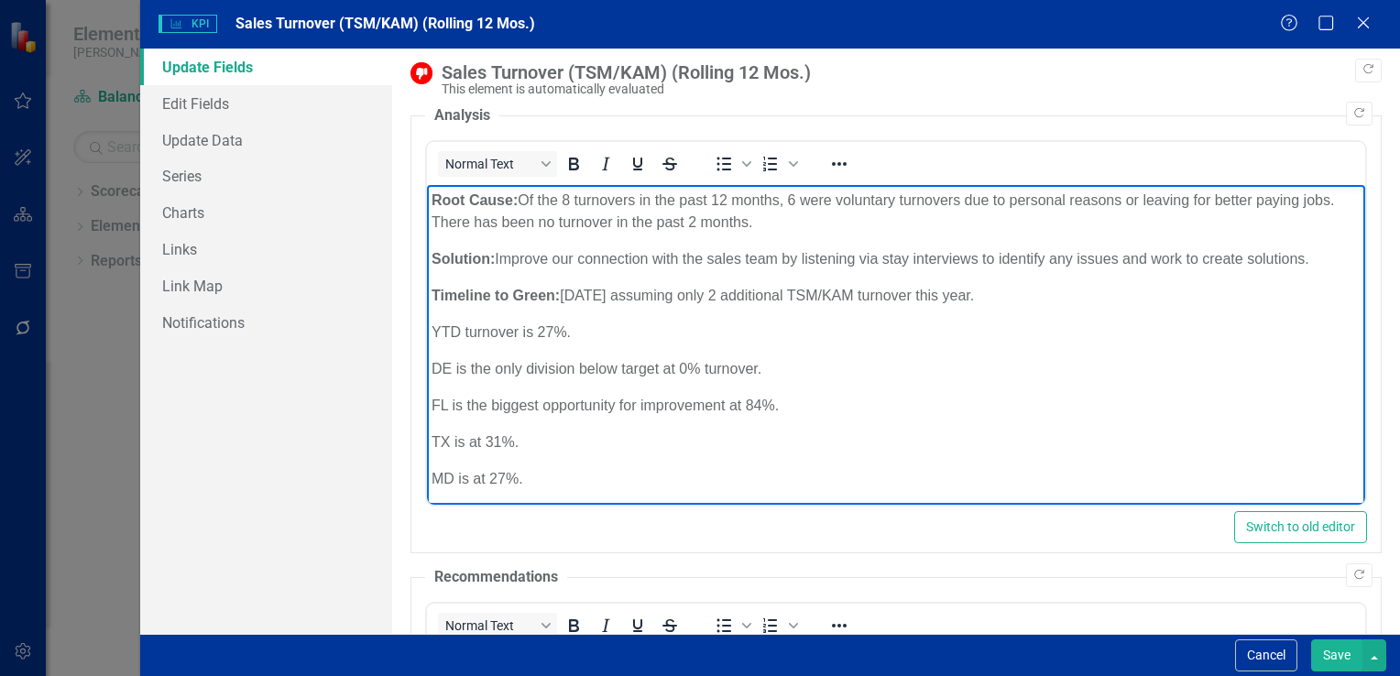
click at [923, 295] on p "Timeline to Green: 12/31/25 assuming only 2 additional TSM/KAM turnover this ye…" at bounding box center [895, 296] width 929 height 22
click at [1331, 655] on button "Save" at bounding box center [1337, 656] width 51 height 32
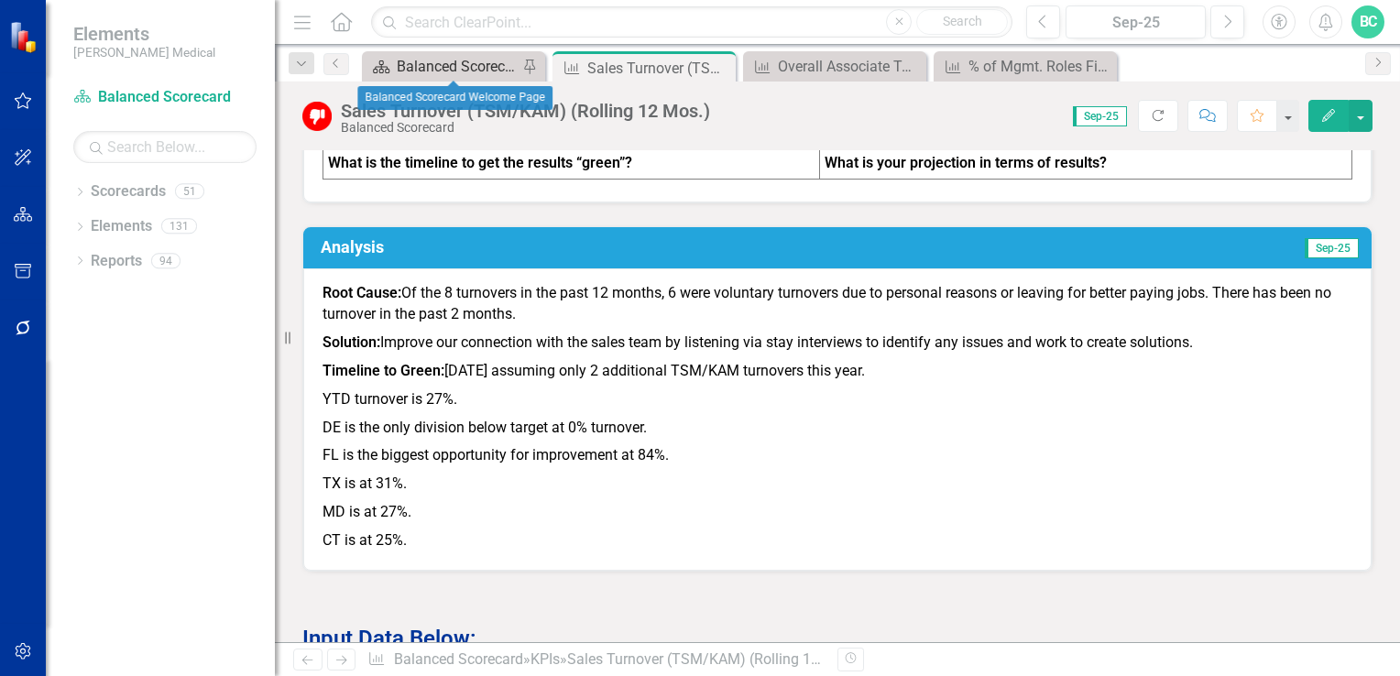
click at [460, 74] on div "Balanced Scorecard Welcome Page" at bounding box center [457, 66] width 121 height 23
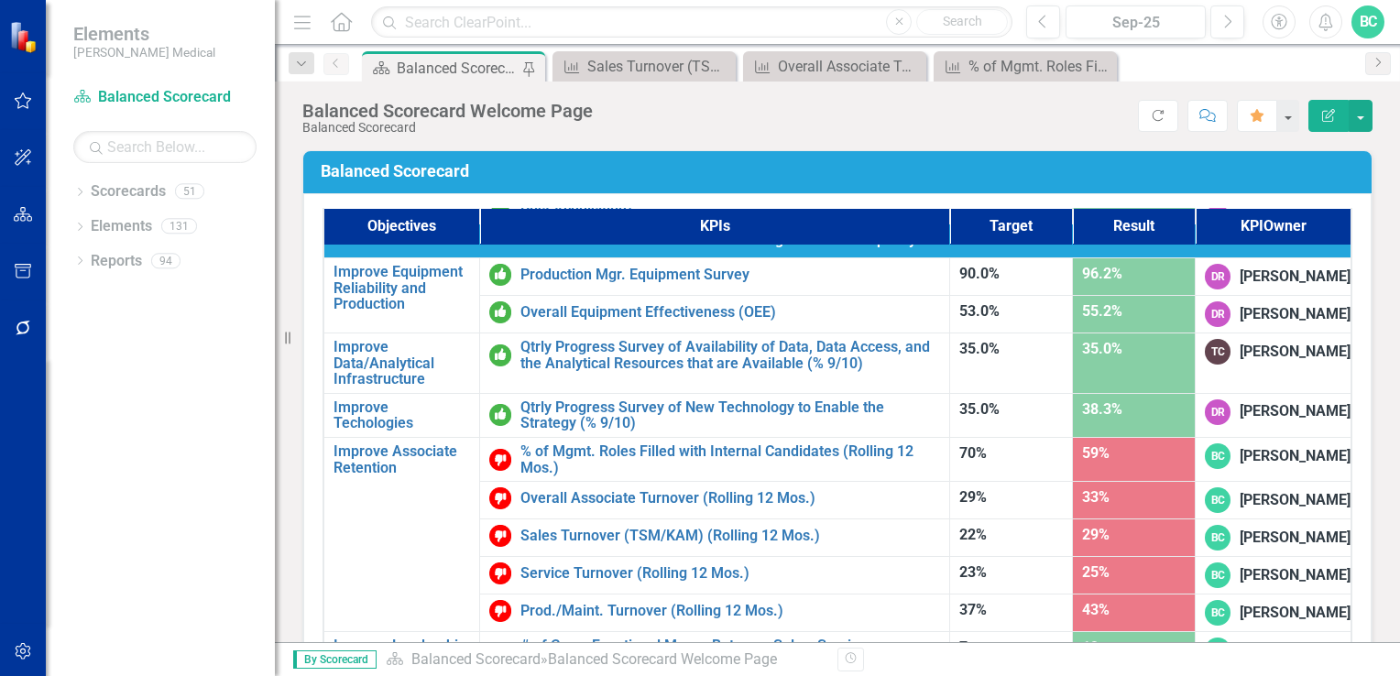
scroll to position [1162, 0]
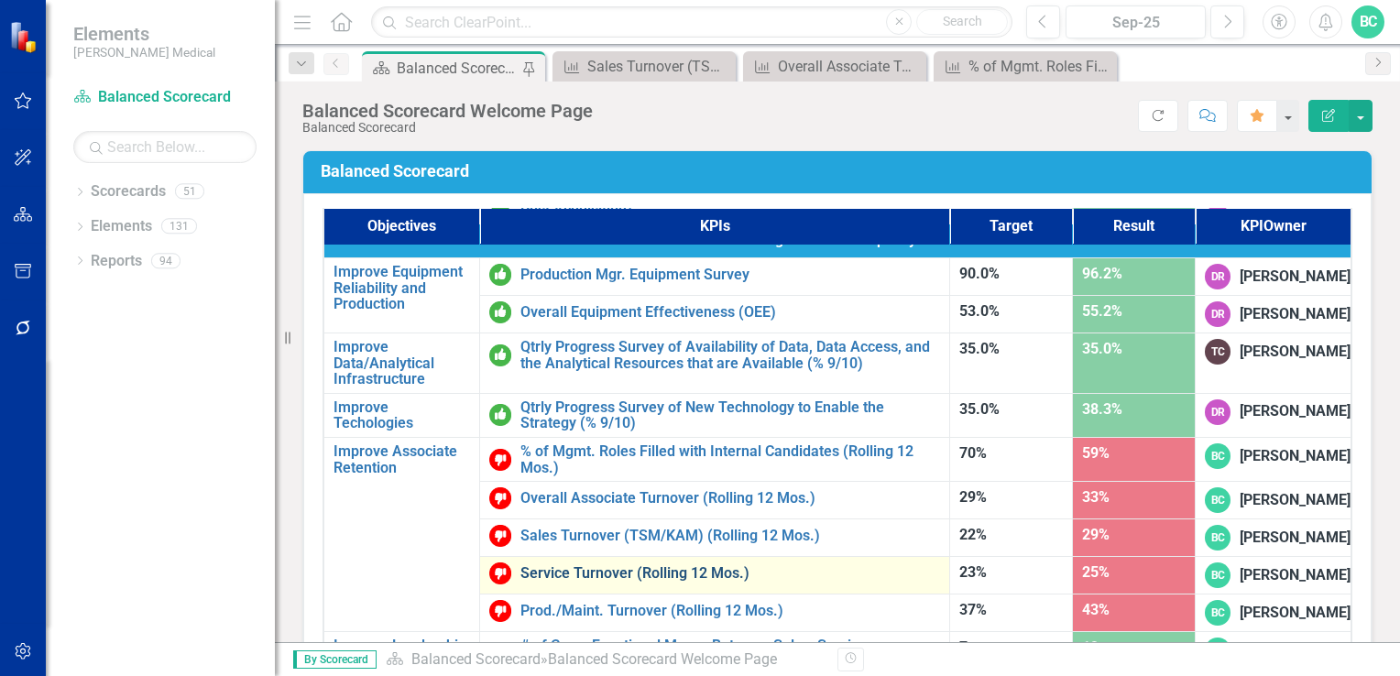
click at [556, 566] on link "Service Turnover (Rolling 12 Mos.)" at bounding box center [731, 574] width 420 height 16
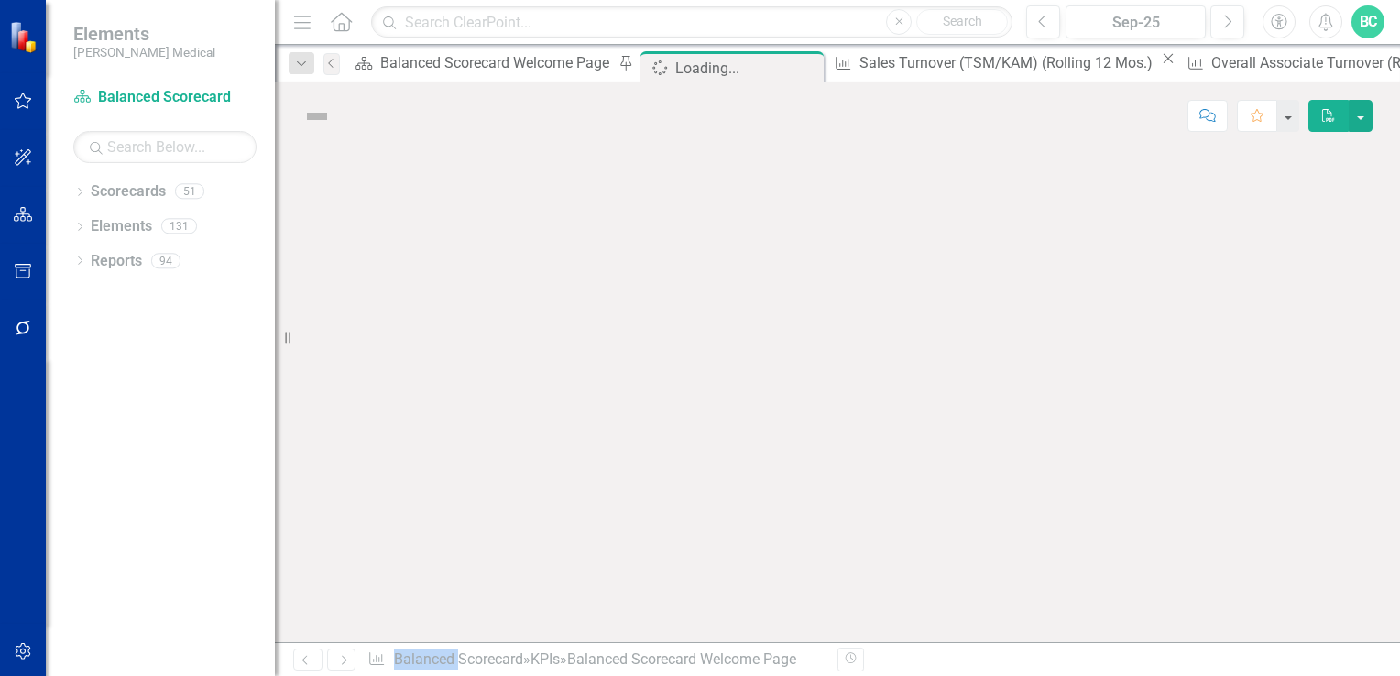
click at [556, 510] on div at bounding box center [838, 396] width 1126 height 492
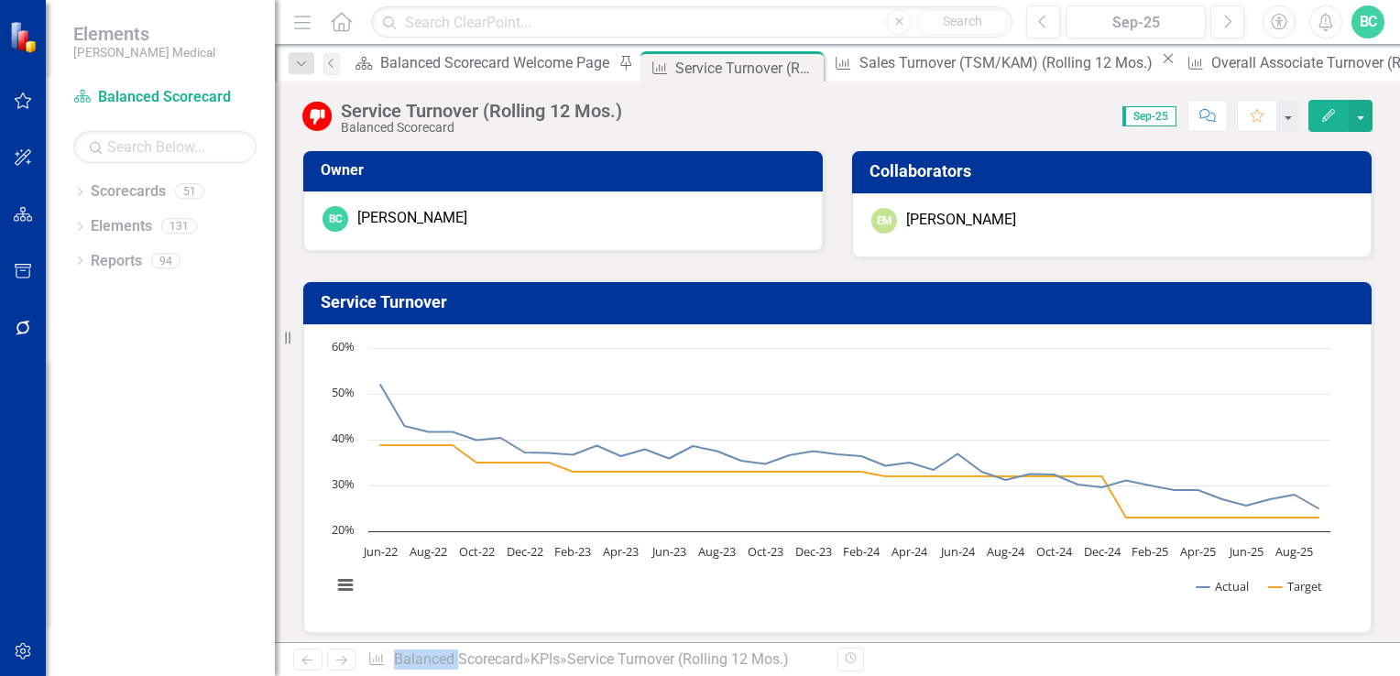
click at [1316, 121] on button "Edit" at bounding box center [1329, 116] width 40 height 32
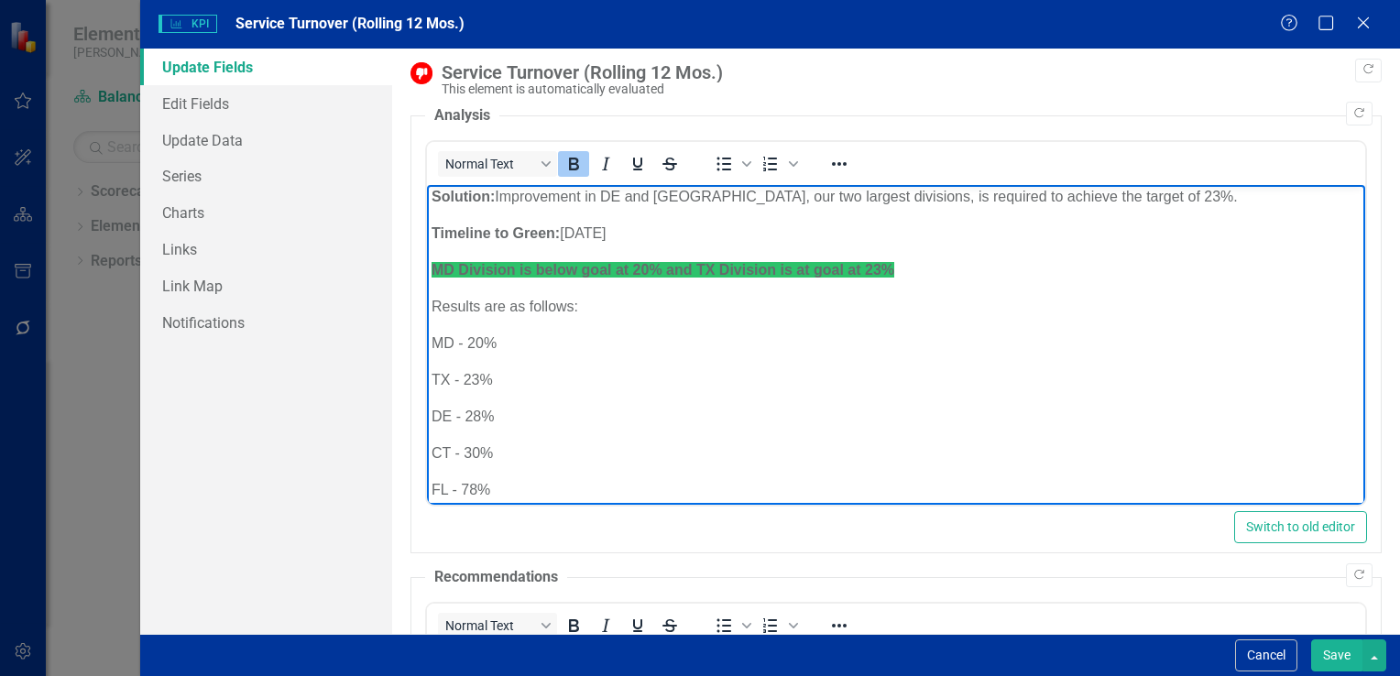
scroll to position [78, 0]
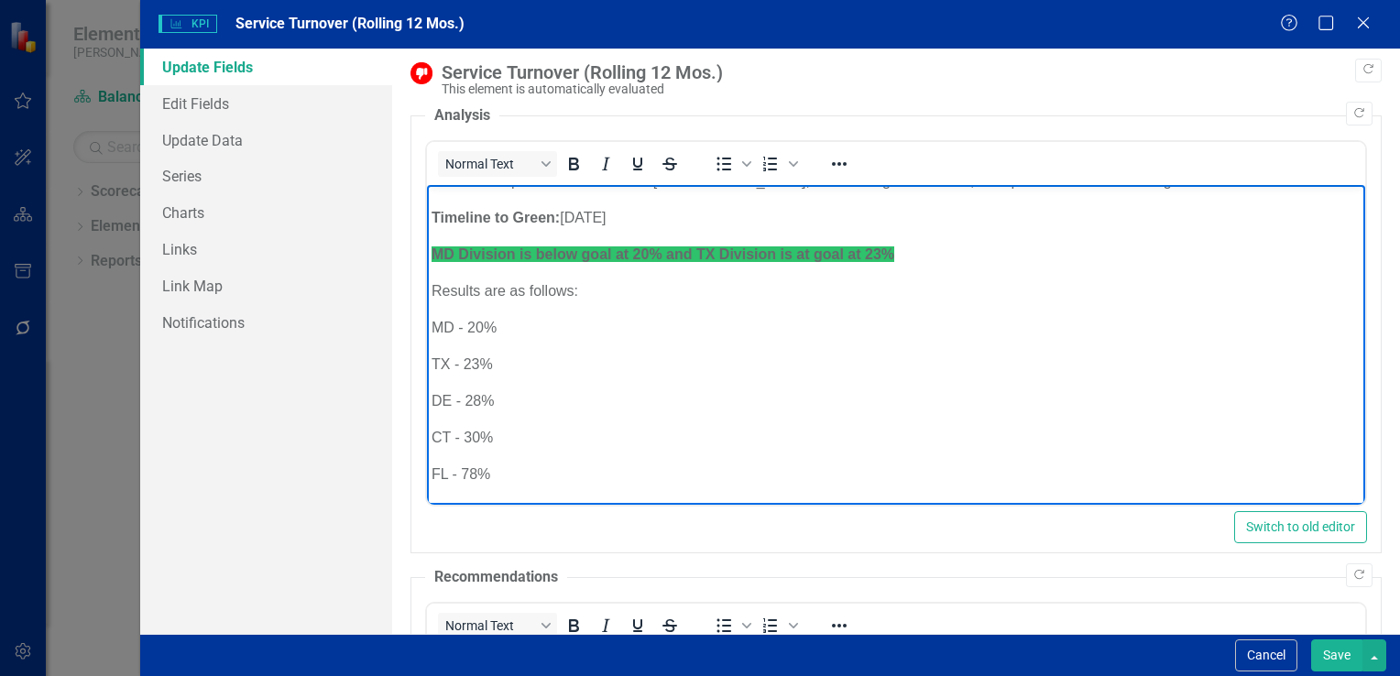
click at [475, 472] on p "FL - 78%" at bounding box center [895, 475] width 929 height 22
click at [482, 325] on p "MD - 20%" at bounding box center [895, 328] width 929 height 22
click at [644, 249] on strong "MD Division is below goal at 20% and TX Division is at goal at 23%" at bounding box center [662, 255] width 463 height 16
click at [479, 399] on p "DE - 28%" at bounding box center [895, 401] width 929 height 22
click at [640, 432] on p "CT - 30%" at bounding box center [895, 438] width 929 height 22
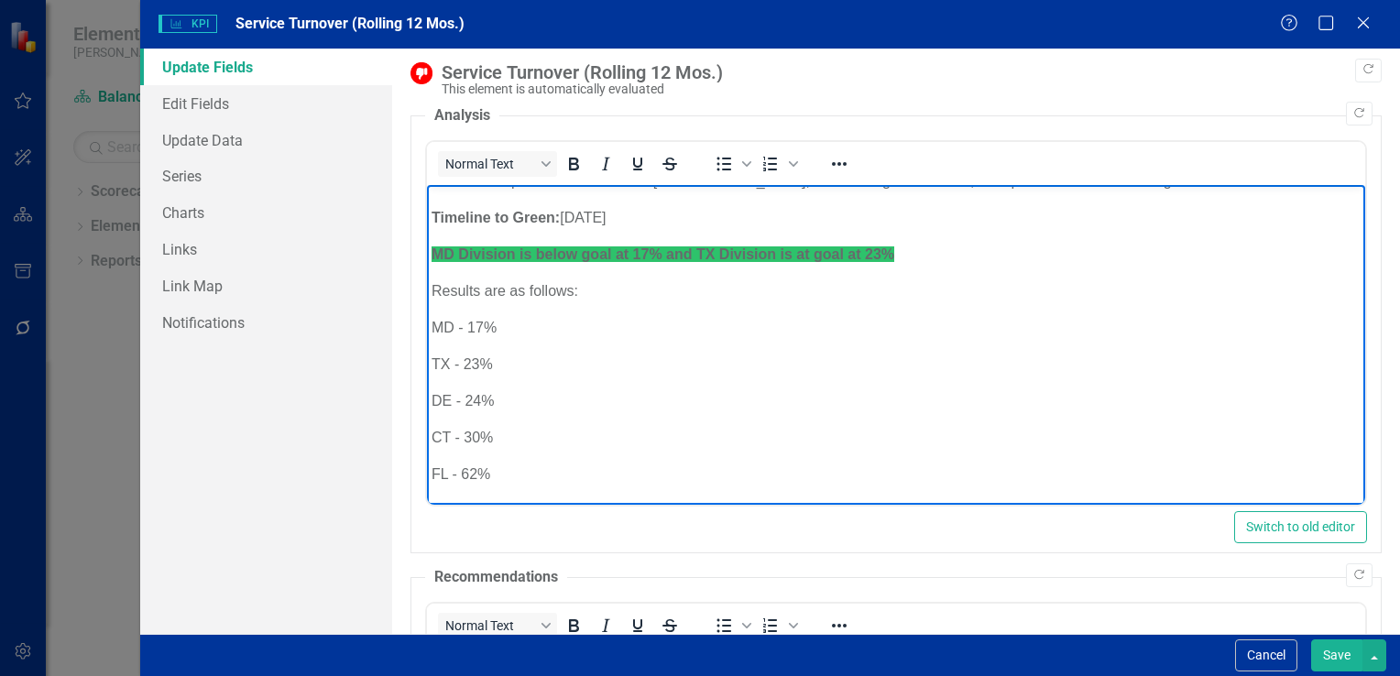
scroll to position [0, 0]
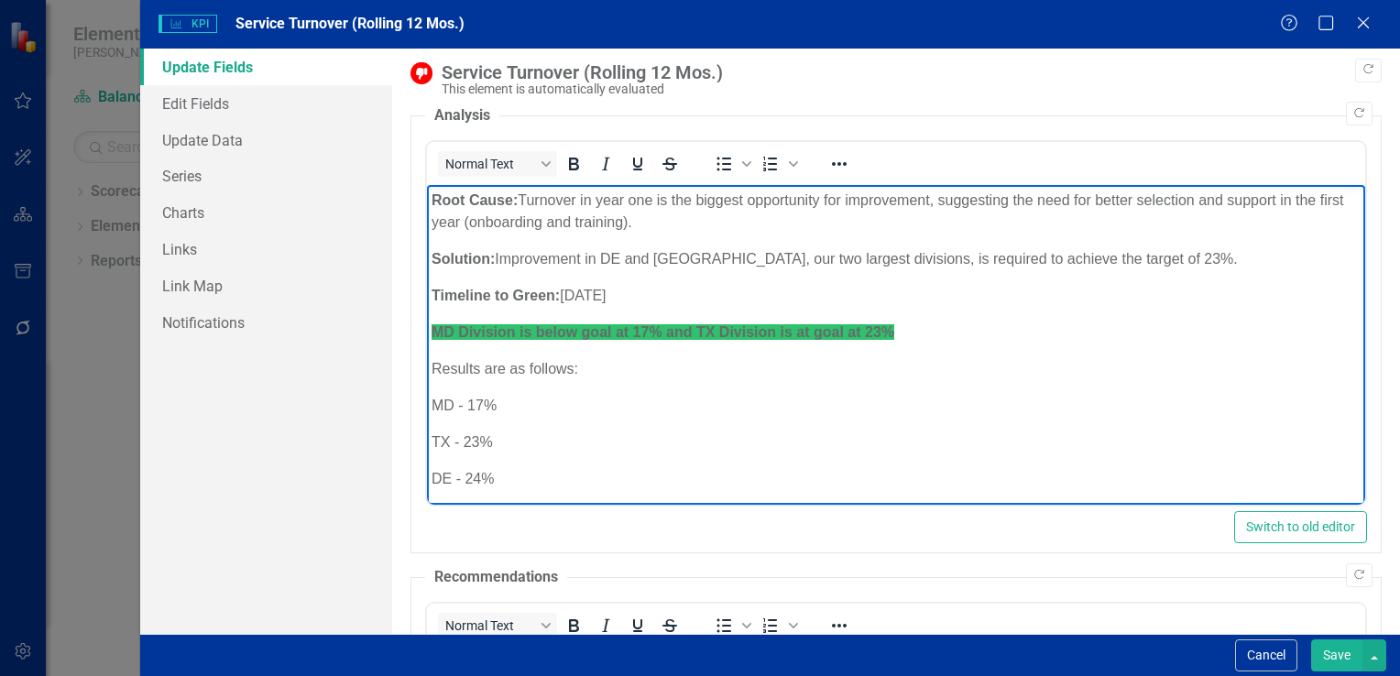
drag, startPoint x: 1343, startPoint y: 426, endPoint x: 1786, endPoint y: 413, distance: 443.8
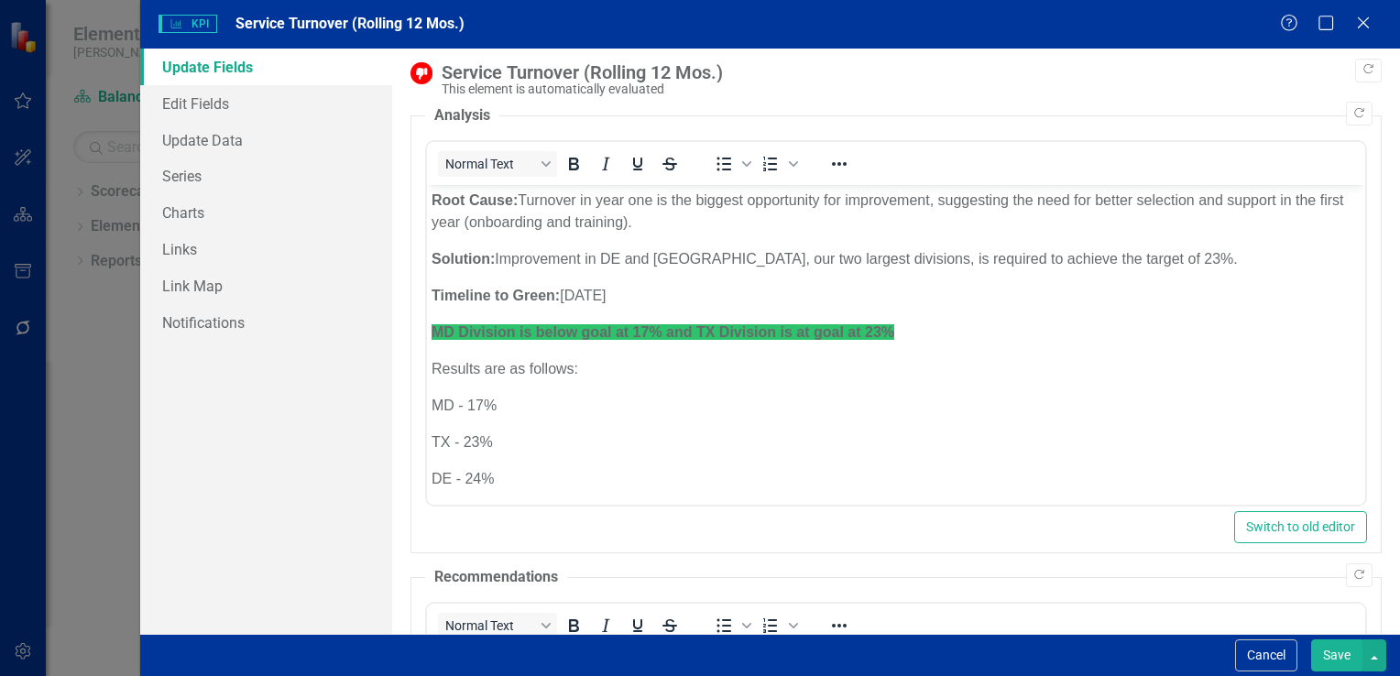
click at [1335, 657] on button "Save" at bounding box center [1337, 656] width 51 height 32
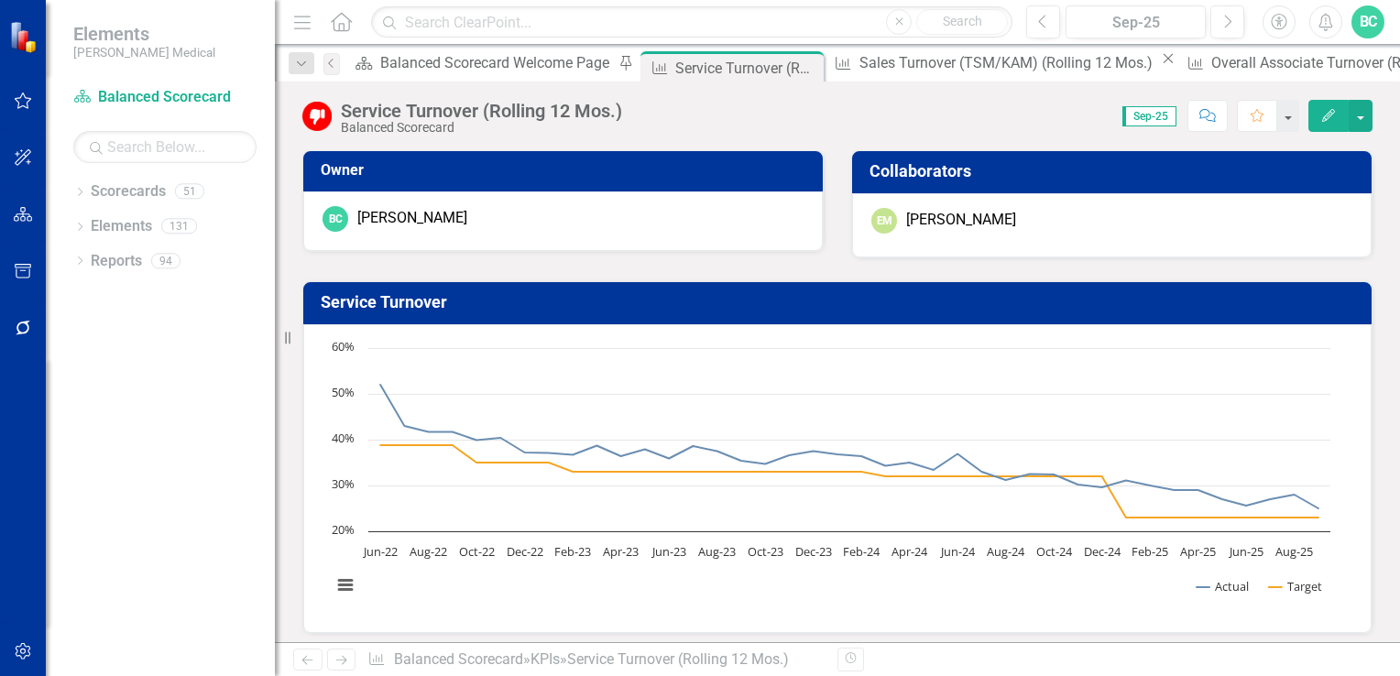
click at [1018, 269] on div "Service Turnover Chart Line chart with 2 lines. The chart has 1 X axis displayi…" at bounding box center [838, 446] width 1098 height 376
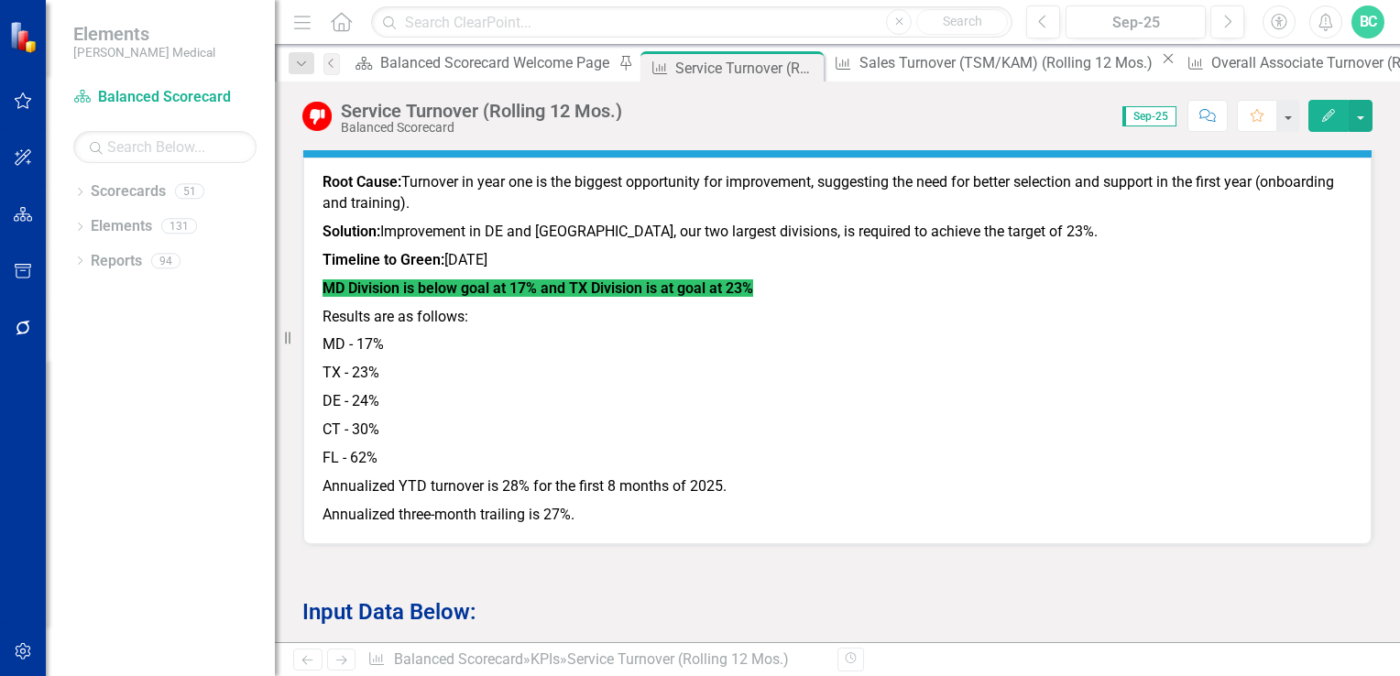
scroll to position [1088, 0]
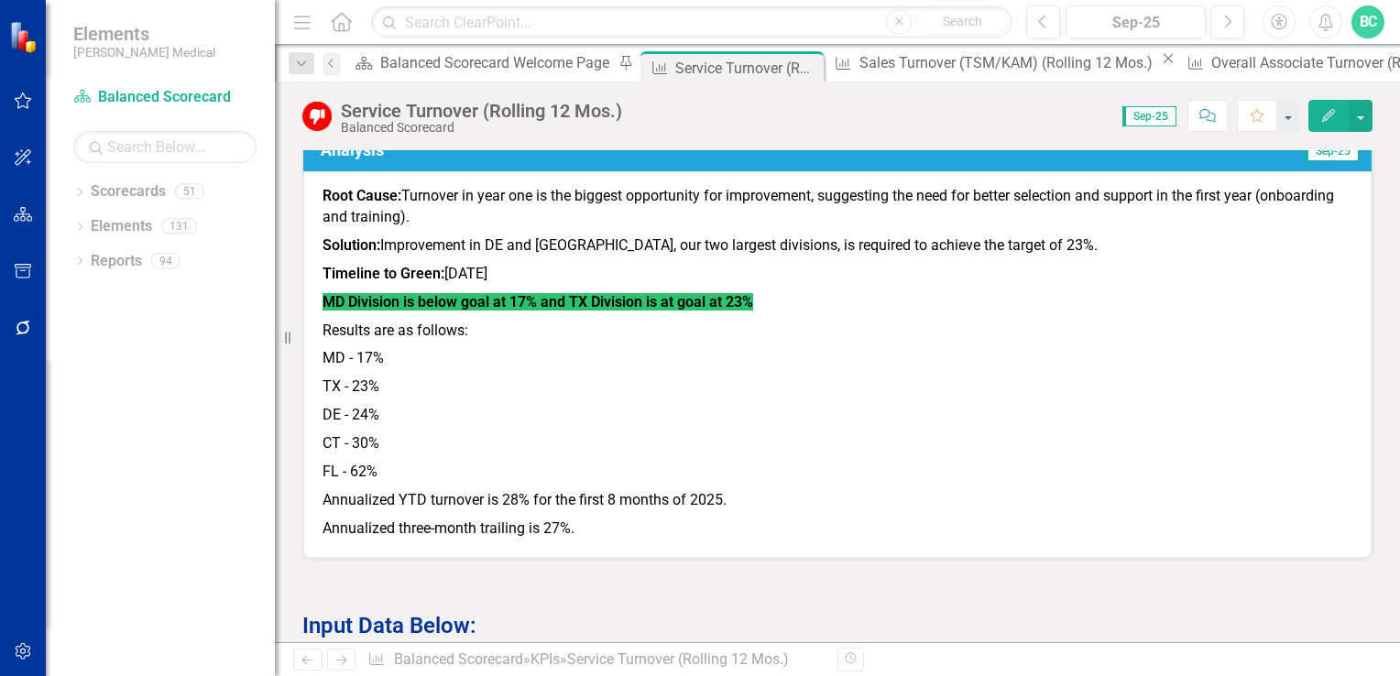
click at [1333, 111] on icon "Edit" at bounding box center [1329, 115] width 16 height 13
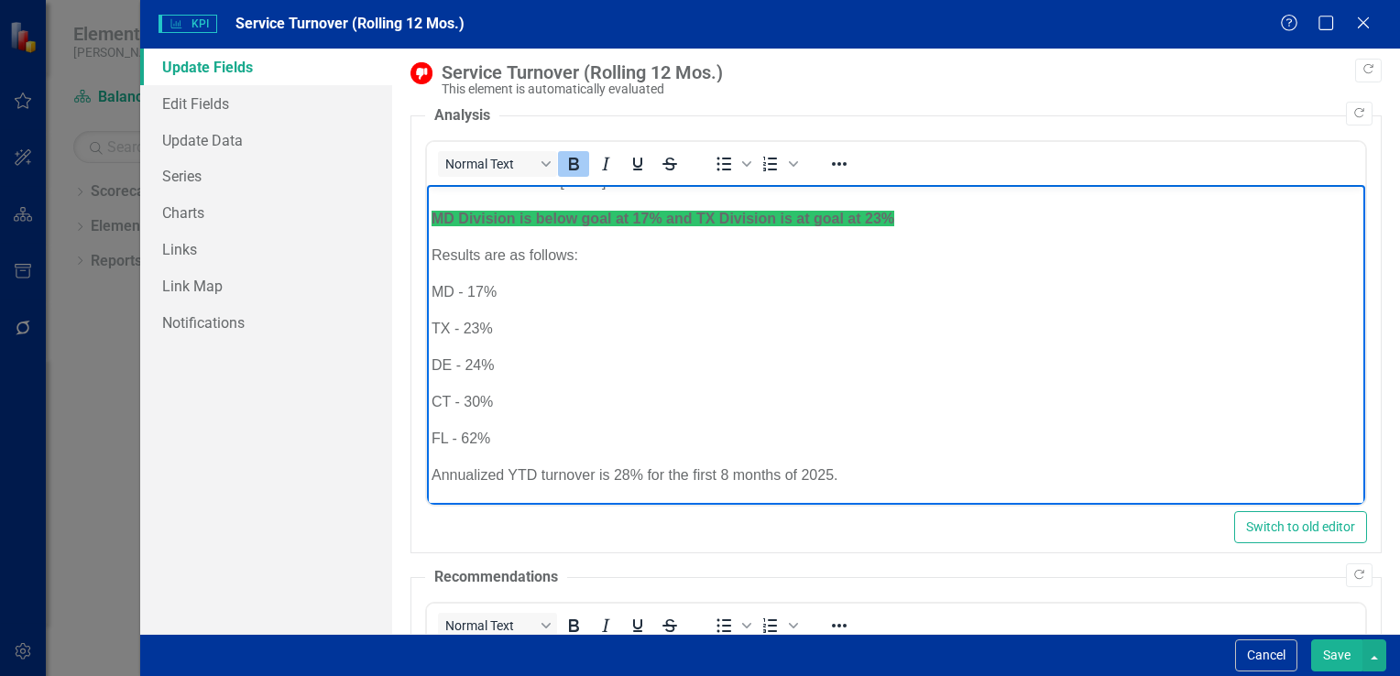
scroll to position [150, 0]
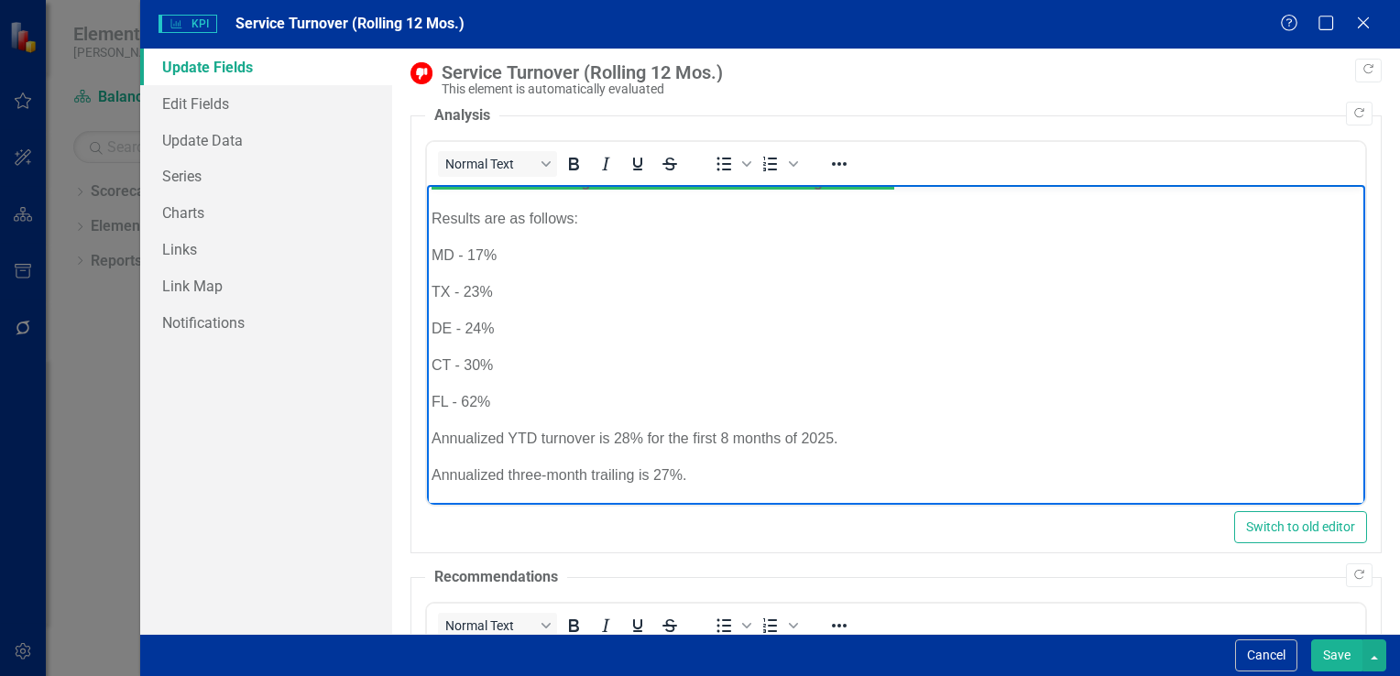
click at [629, 434] on p "Annualized YTD turnover is 28% for the first 8 months of 2025." at bounding box center [895, 439] width 929 height 22
click at [667, 471] on p "Annualized three-month trailing is 27%." at bounding box center [895, 476] width 929 height 22
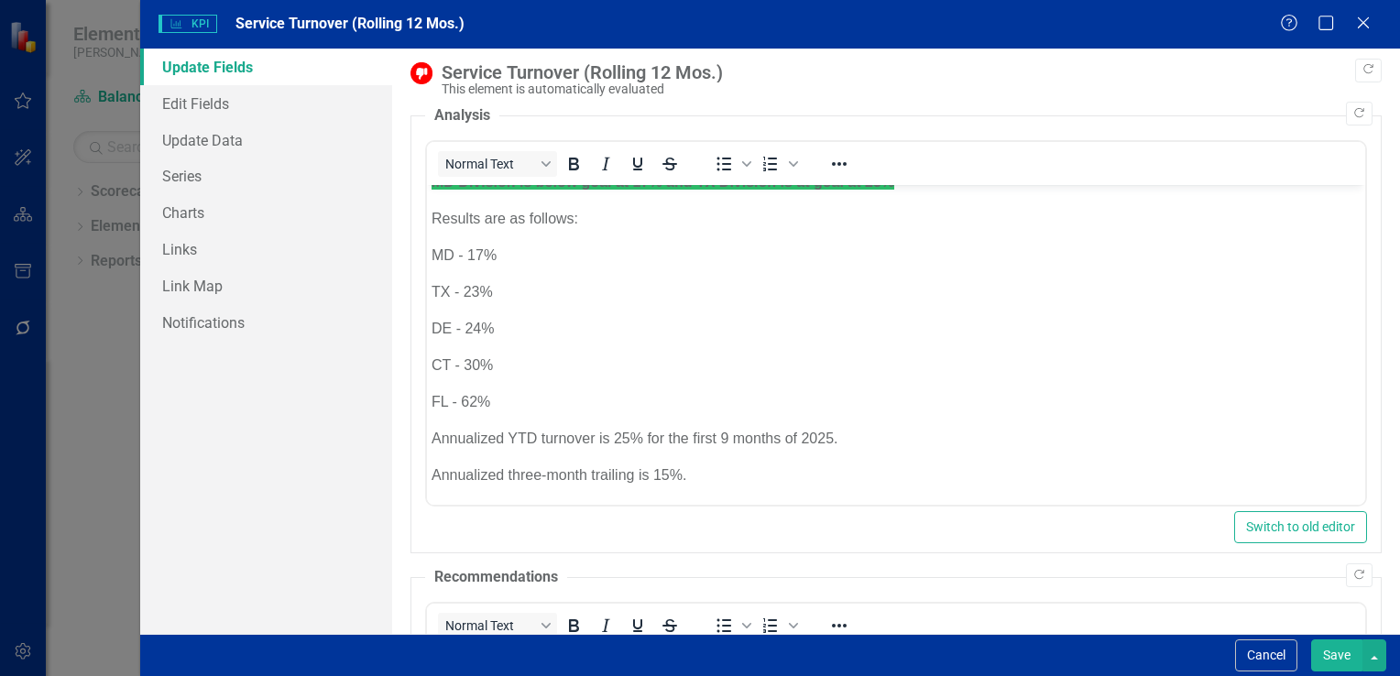
click at [1333, 657] on button "Save" at bounding box center [1337, 656] width 51 height 32
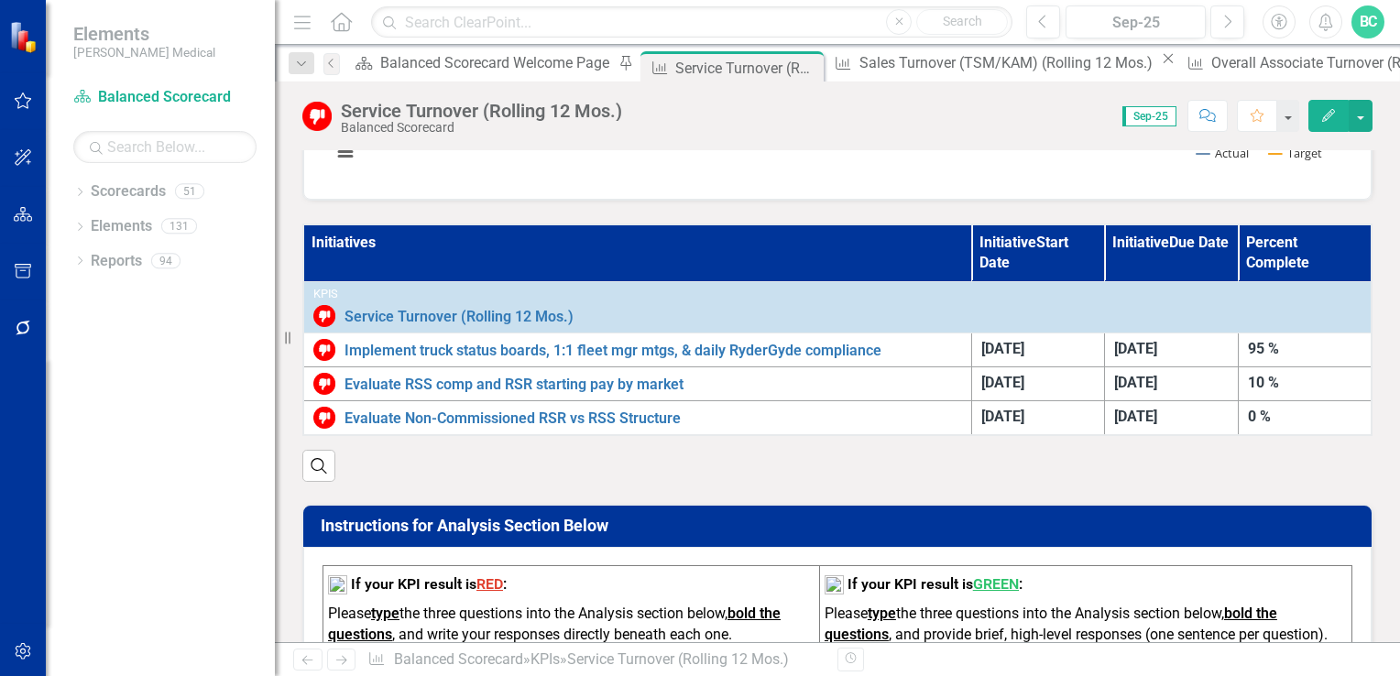
scroll to position [439, 0]
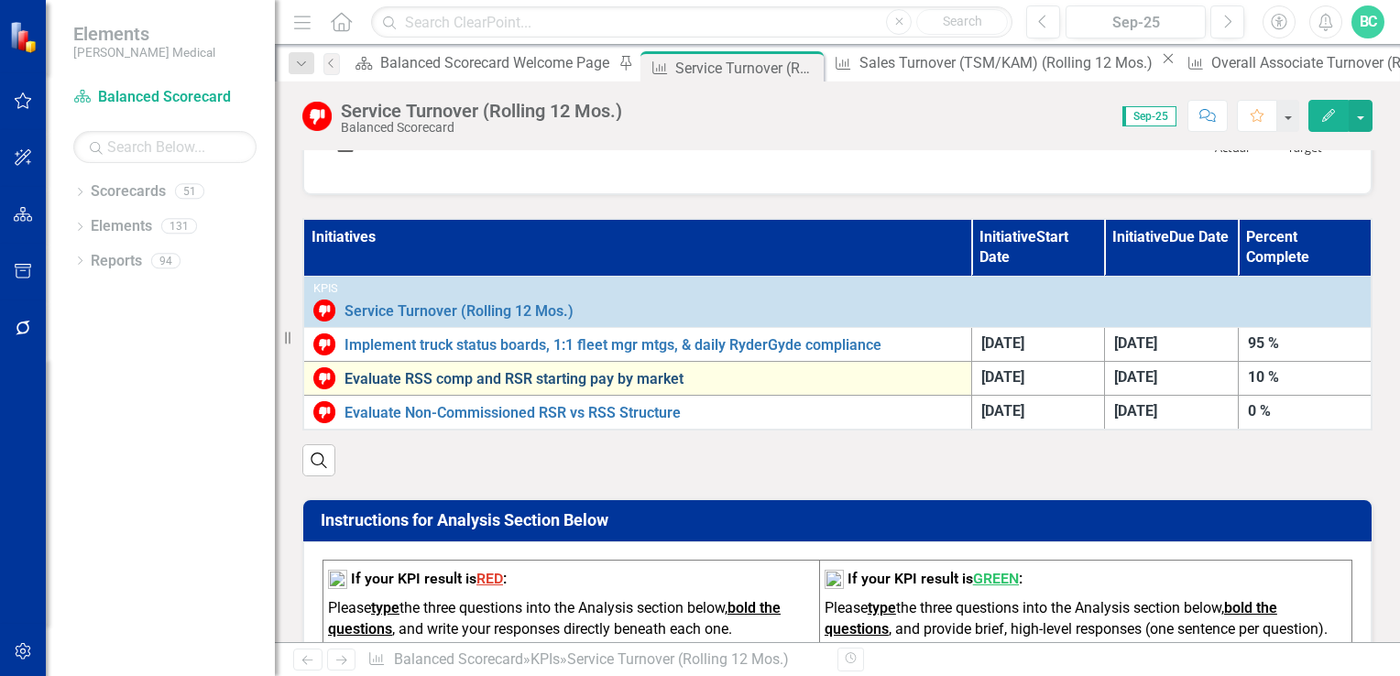
click at [639, 374] on link "Evaluate RSS comp and RSR starting pay by market" at bounding box center [654, 379] width 618 height 16
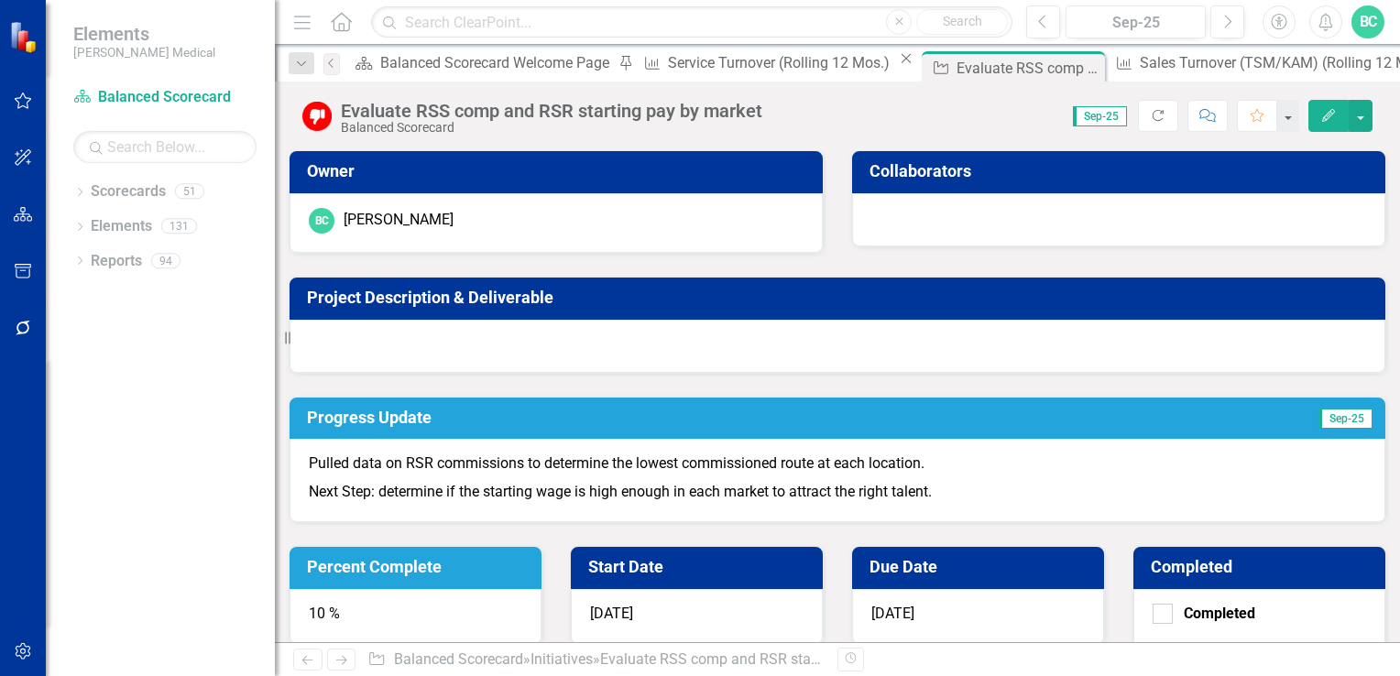
click at [531, 558] on h3 "Percent Complete" at bounding box center [419, 567] width 224 height 18
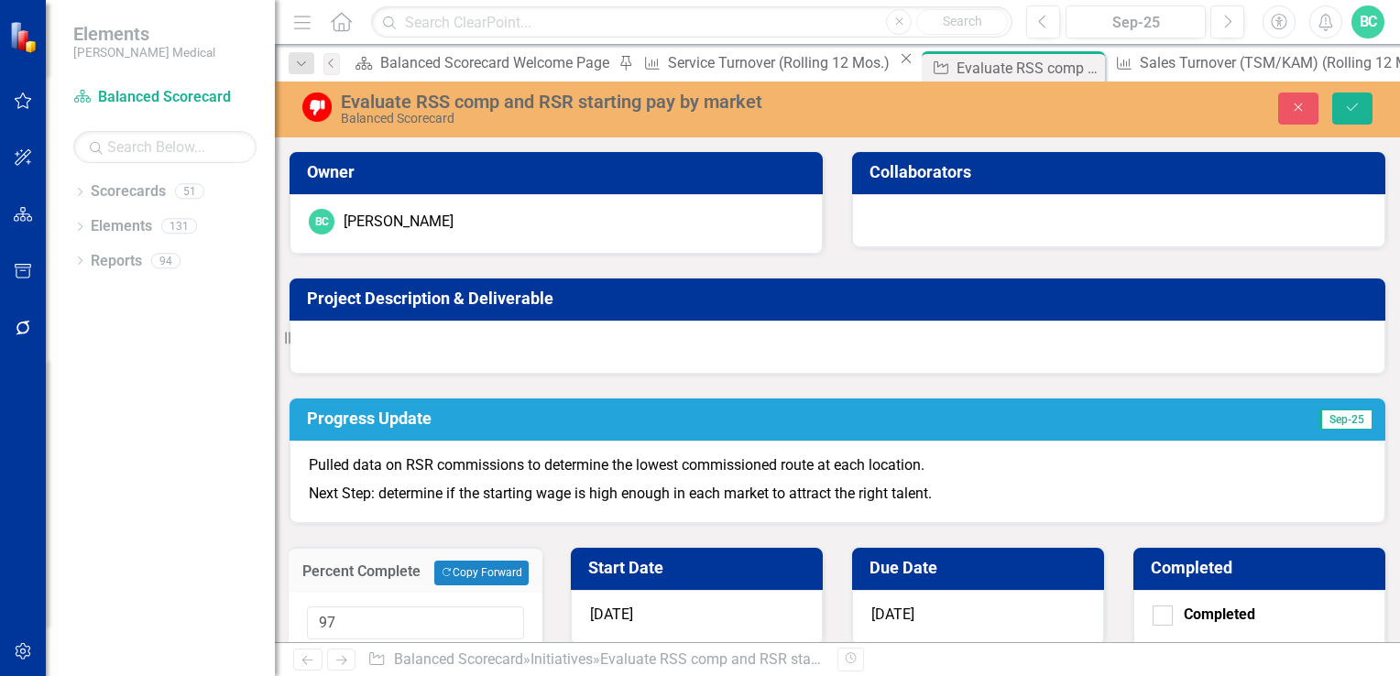
type input "100"
drag, startPoint x: 876, startPoint y: 290, endPoint x: 930, endPoint y: 291, distance: 54.1
click at [524, 653] on div at bounding box center [415, 653] width 217 height 0
click at [1351, 112] on icon "Save" at bounding box center [1353, 107] width 16 height 13
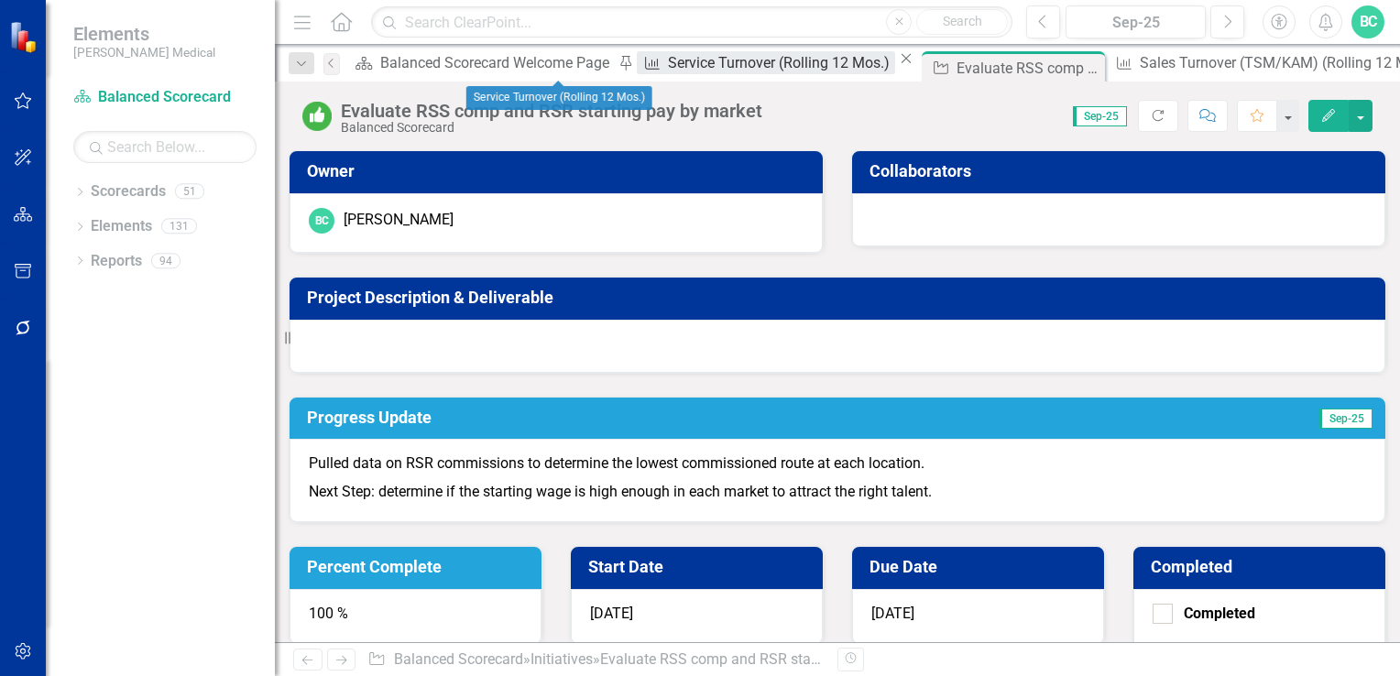
click at [668, 60] on div "Service Turnover (Rolling 12 Mos.)" at bounding box center [781, 62] width 227 height 23
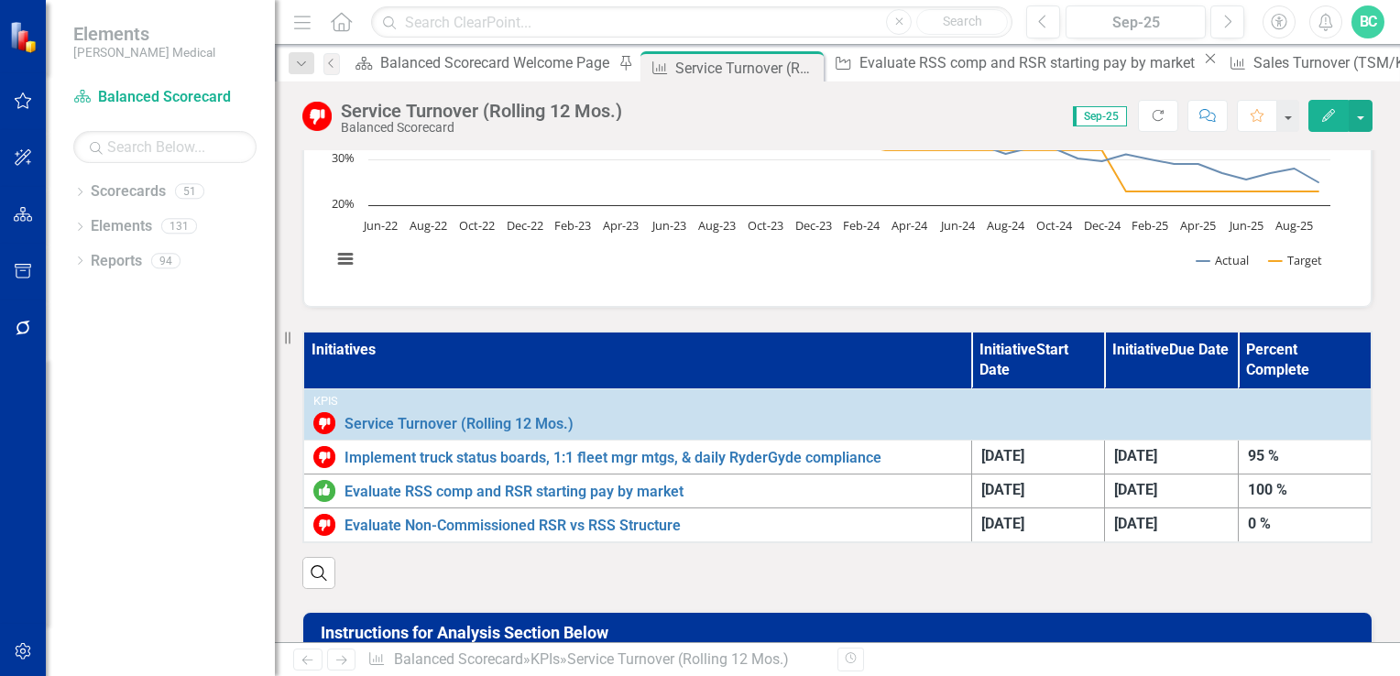
scroll to position [528, 0]
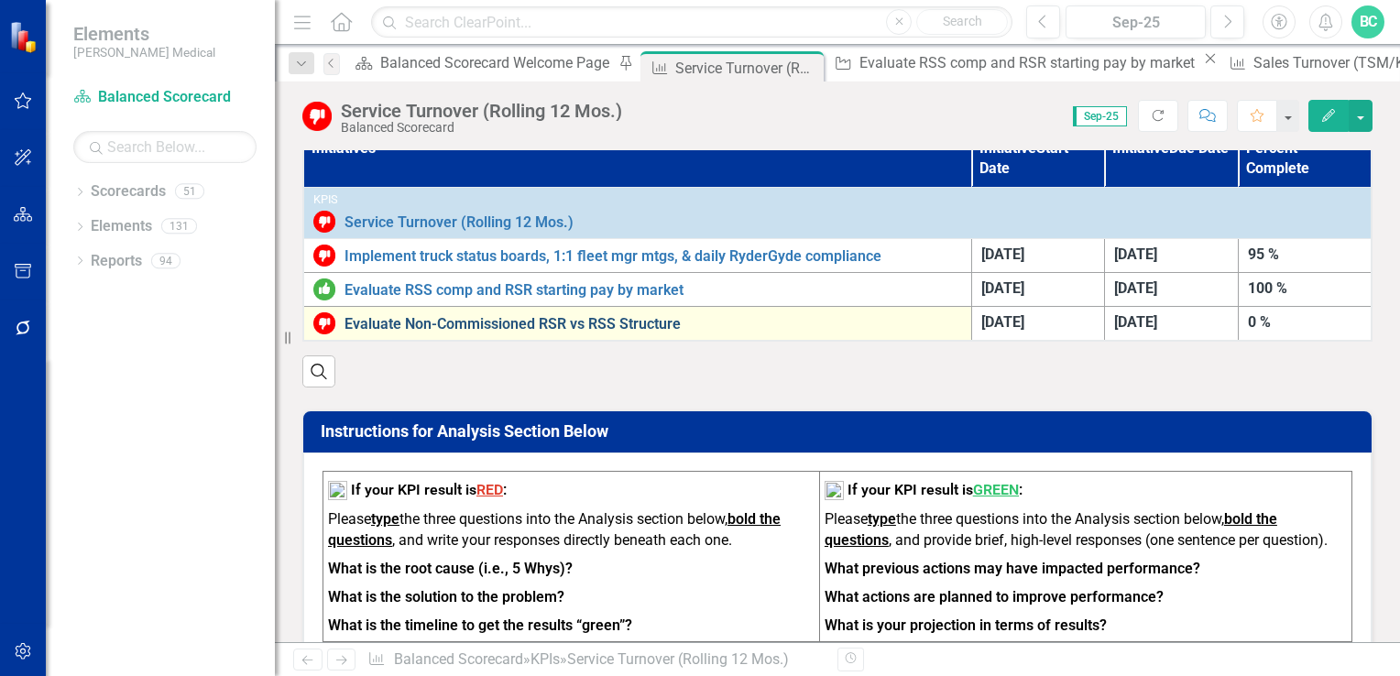
click at [542, 322] on link "Evaluate Non-Commissioned RSR vs RSS Structure" at bounding box center [654, 324] width 618 height 16
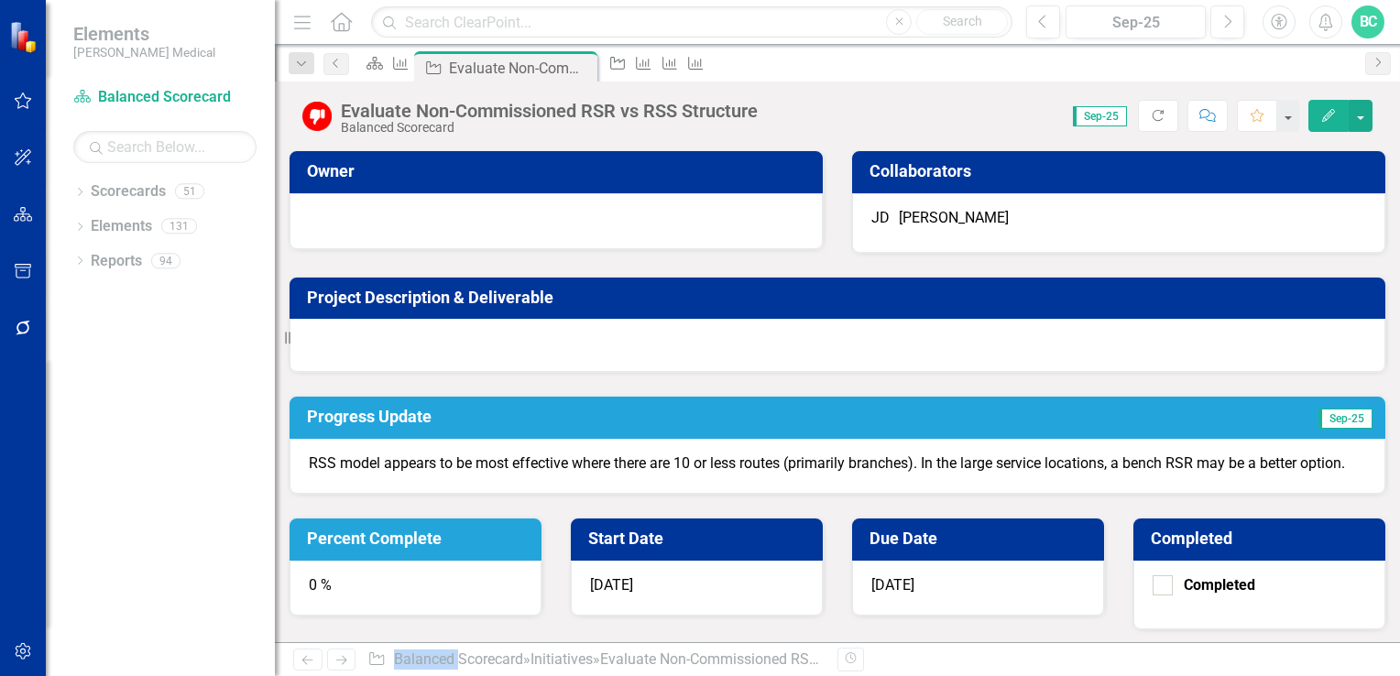
drag, startPoint x: 542, startPoint y: 322, endPoint x: 653, endPoint y: 346, distance: 113.6
click at [542, 322] on div "Project Description & Deliverable" at bounding box center [838, 325] width 1098 height 97
click at [531, 530] on h3 "Percent Complete" at bounding box center [419, 539] width 224 height 18
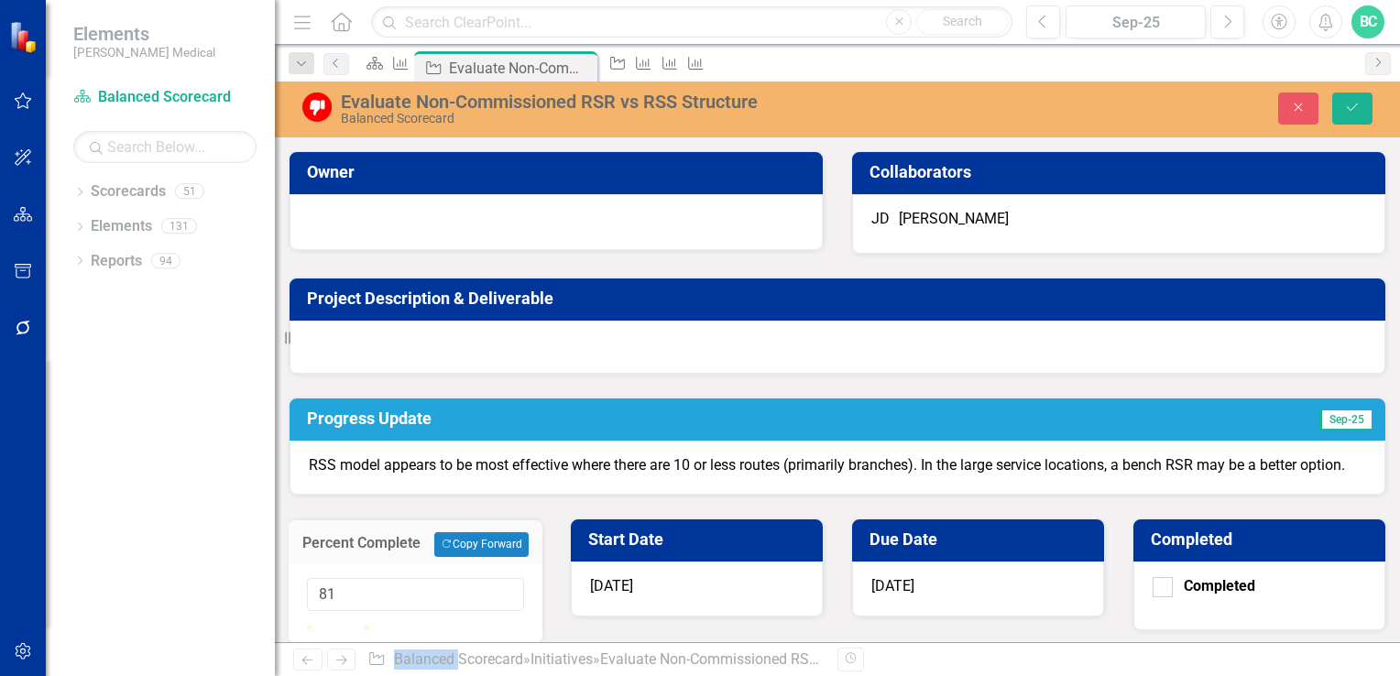
type input "100"
drag, startPoint x: 909, startPoint y: 182, endPoint x: 933, endPoint y: 293, distance: 113.4
click at [364, 625] on div at bounding box center [364, 625] width 0 height 0
click at [1353, 105] on icon "Save" at bounding box center [1353, 107] width 16 height 13
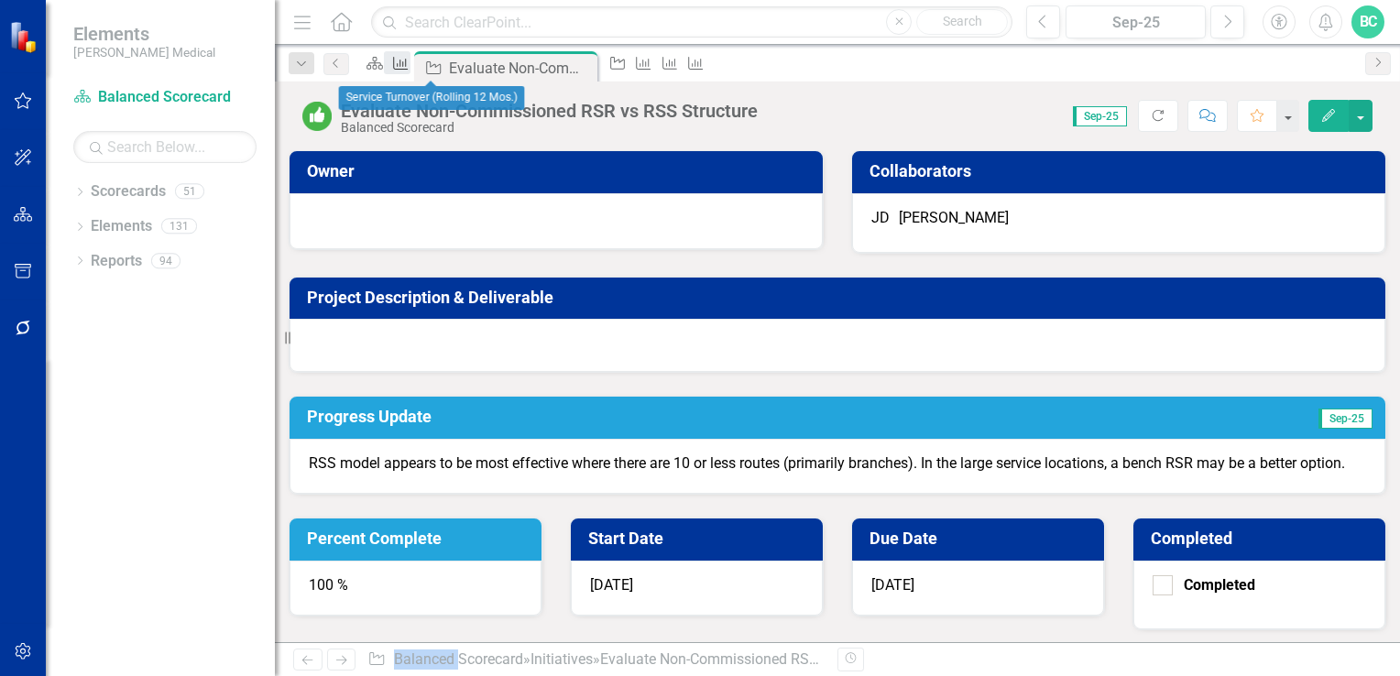
click at [409, 63] on icon at bounding box center [401, 63] width 15 height 13
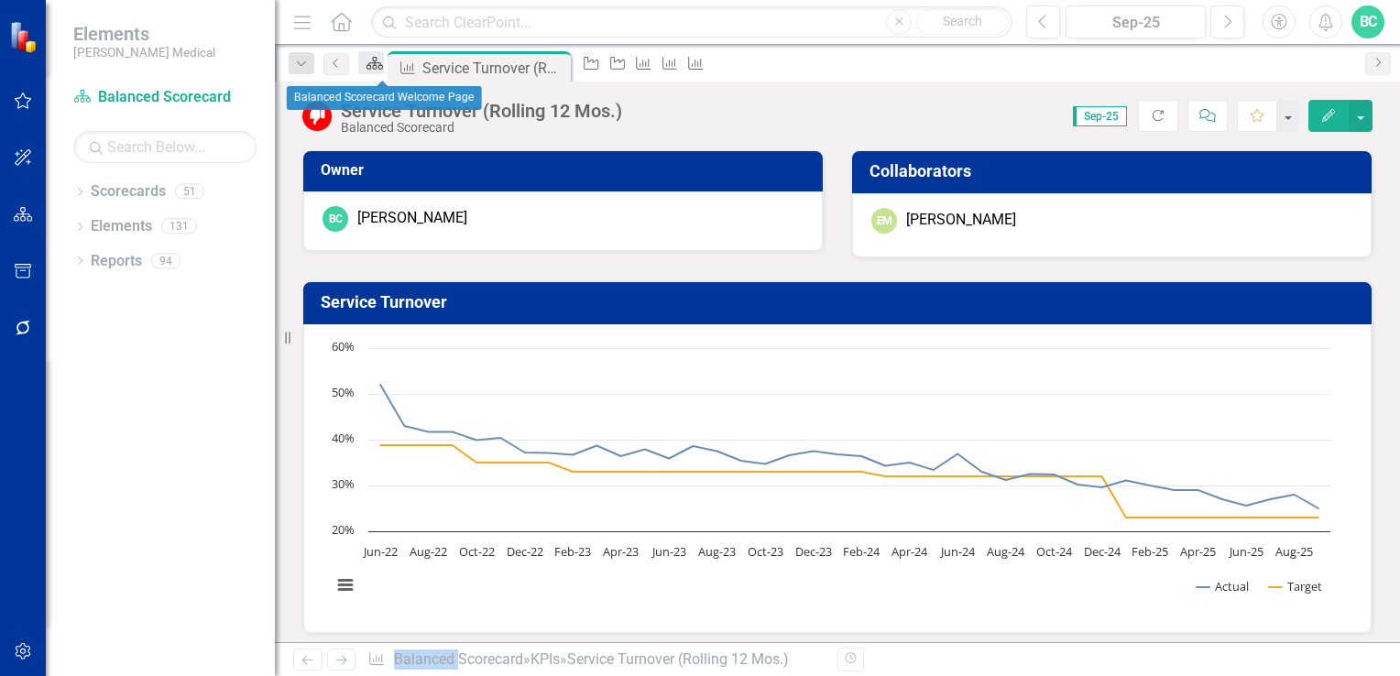
click at [377, 73] on div "Scorecard" at bounding box center [371, 62] width 26 height 23
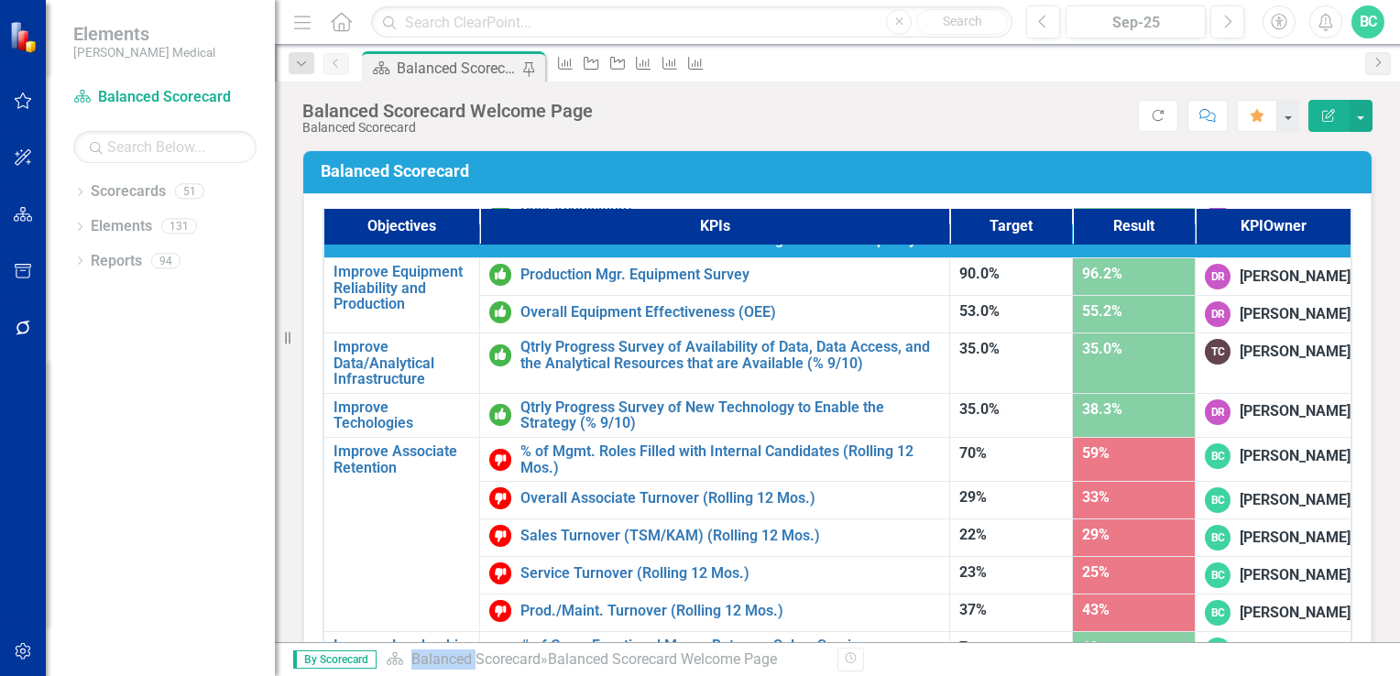
scroll to position [1155, 0]
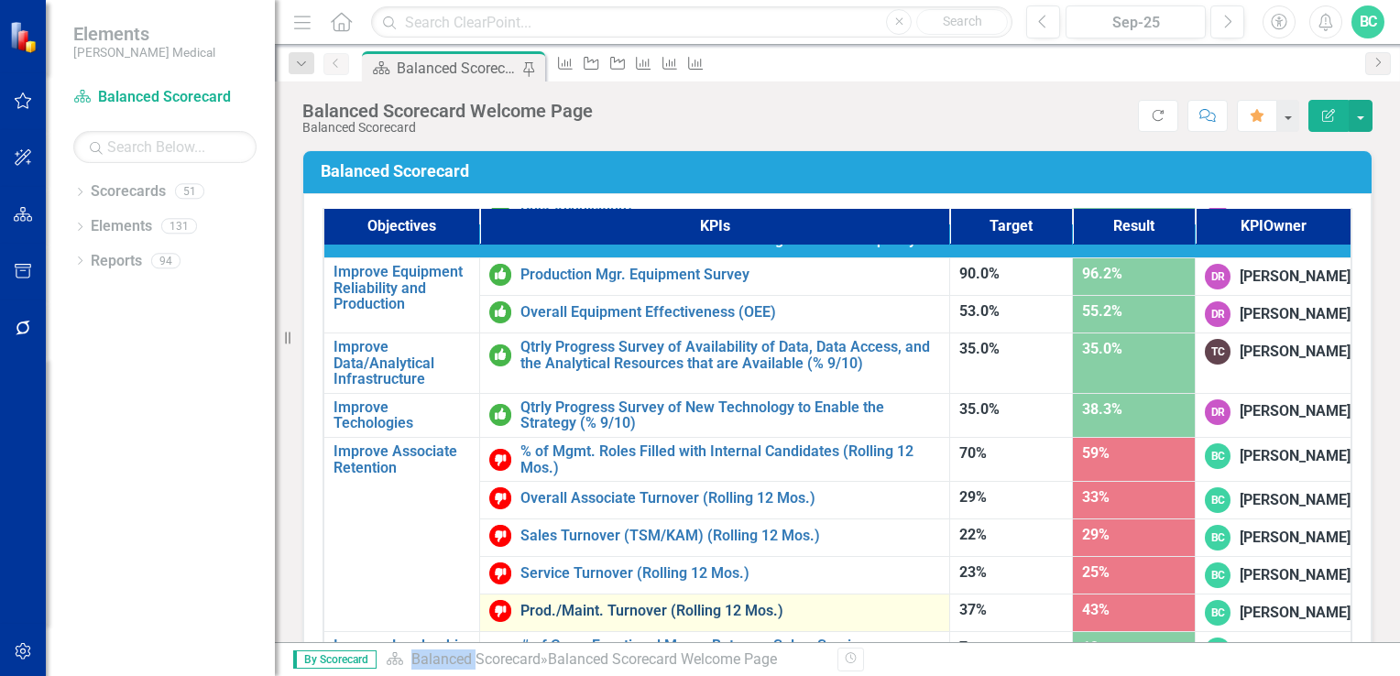
click at [642, 603] on link "Prod./Maint. Turnover (Rolling 12 Mos.)" at bounding box center [731, 611] width 420 height 16
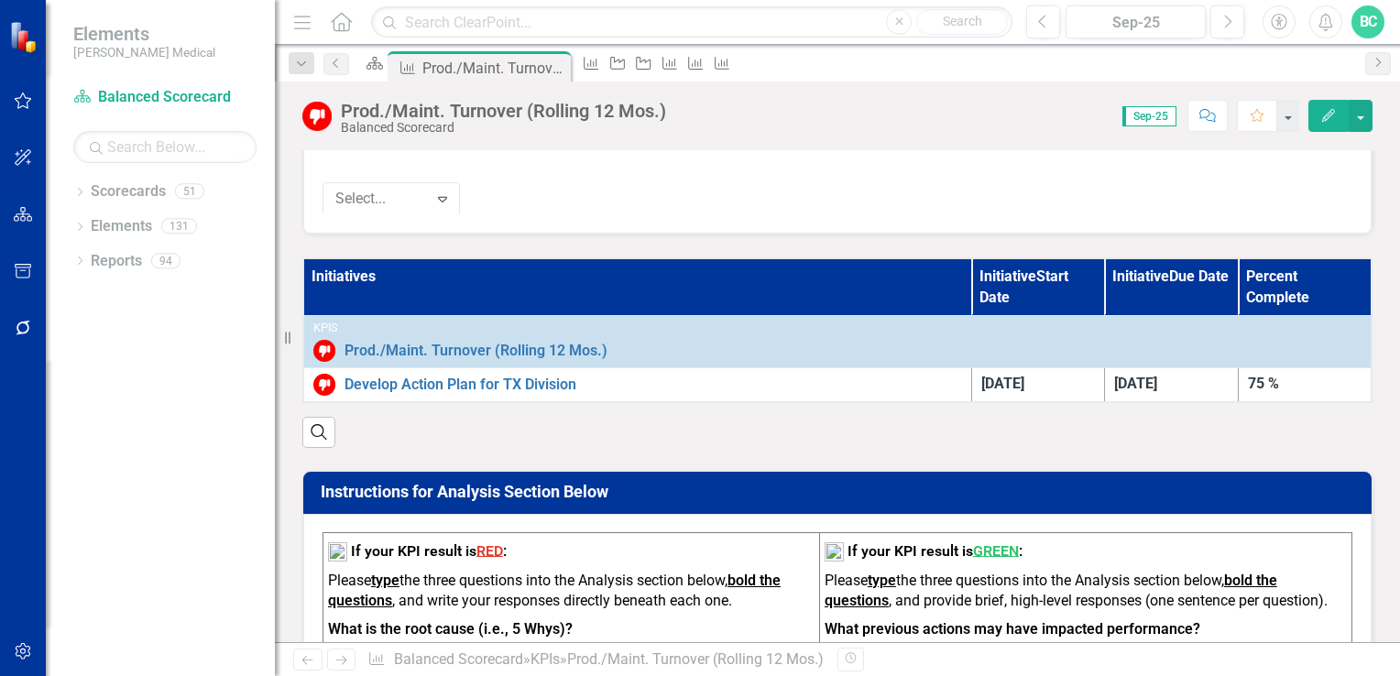
scroll to position [979, 0]
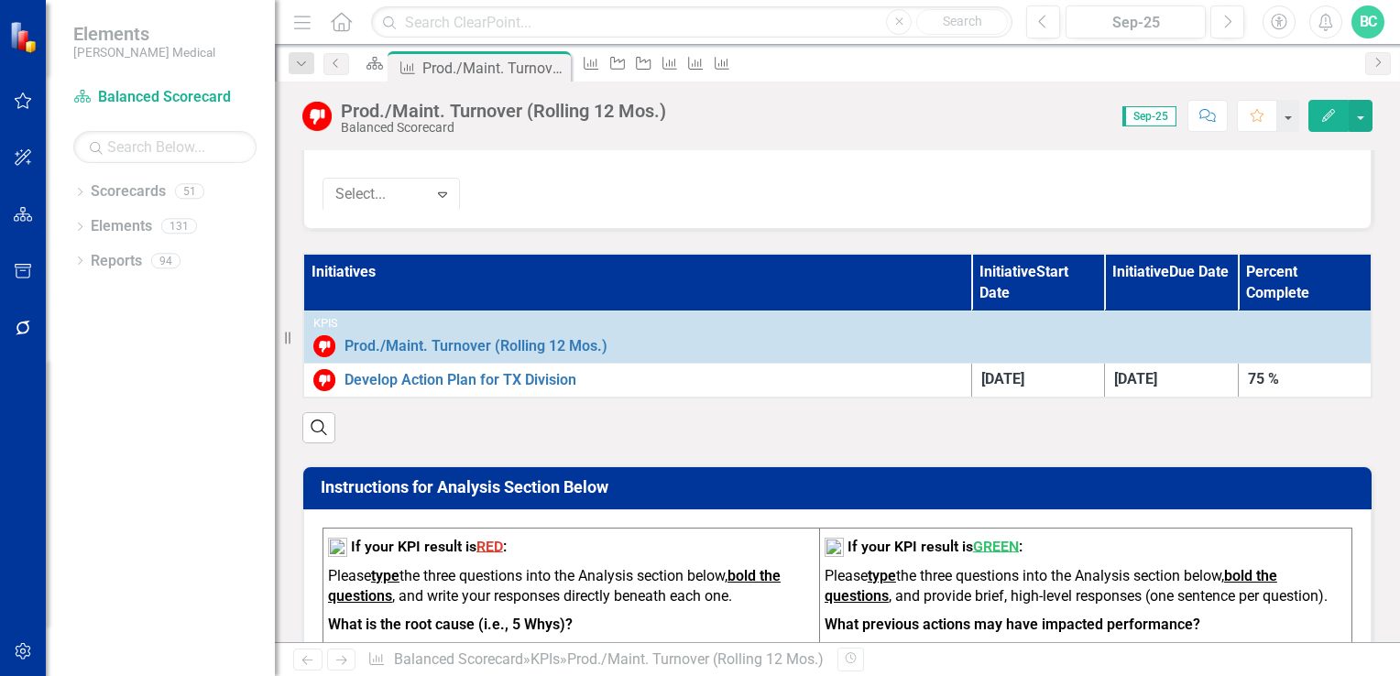
click at [1324, 115] on icon "Edit" at bounding box center [1329, 115] width 16 height 13
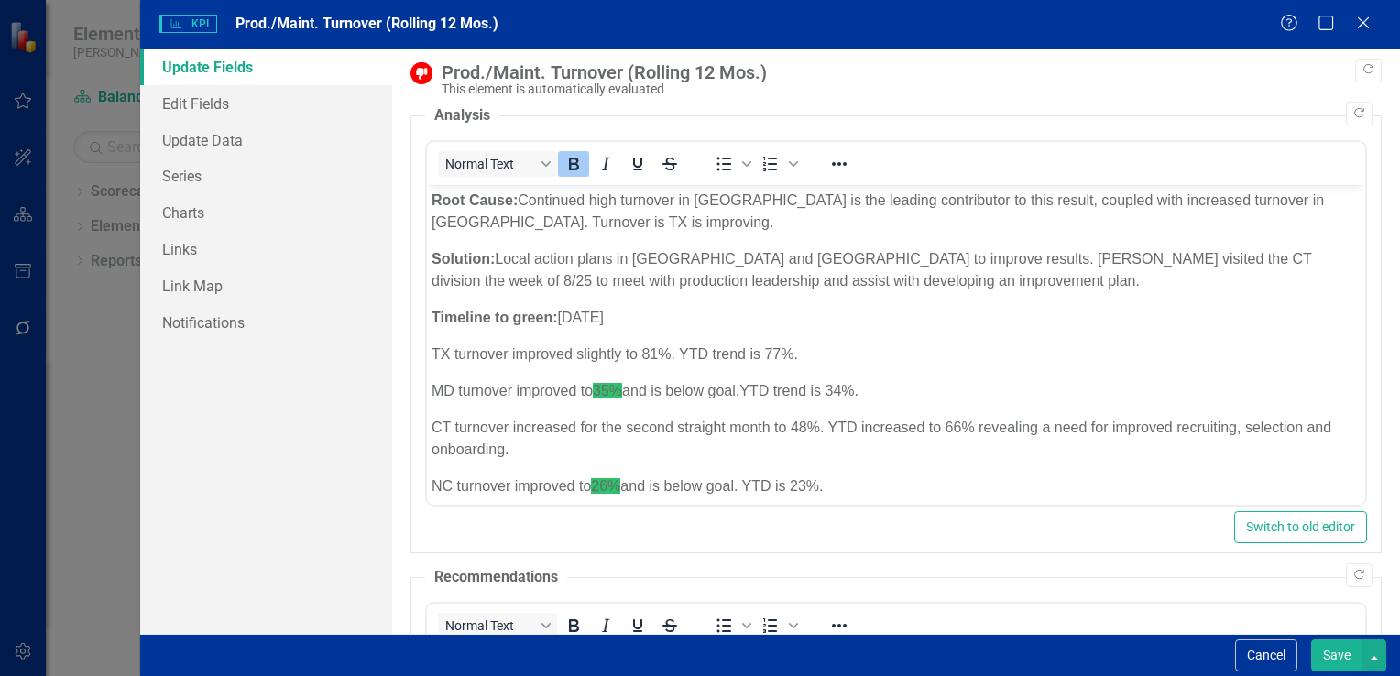
scroll to position [0, 0]
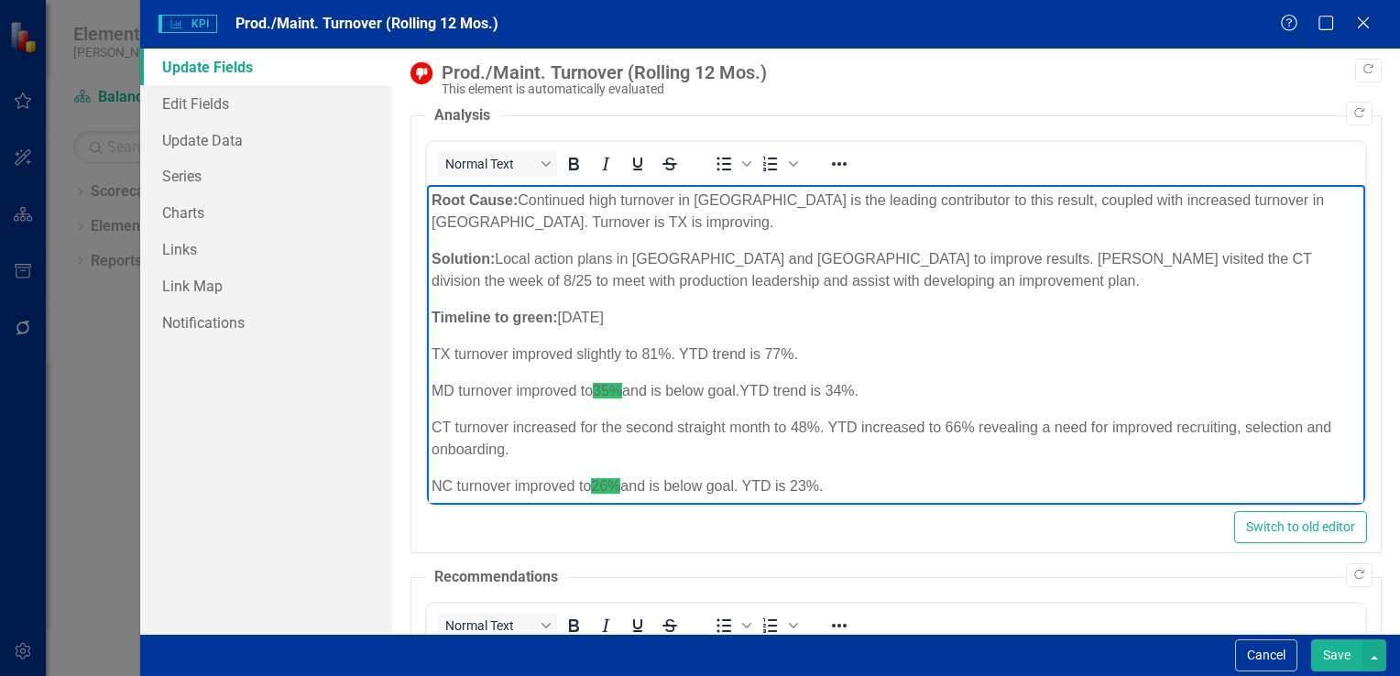
click at [657, 354] on p "TX turnover improved slightly to 81%. YTD trend is 77%." at bounding box center [895, 355] width 929 height 22
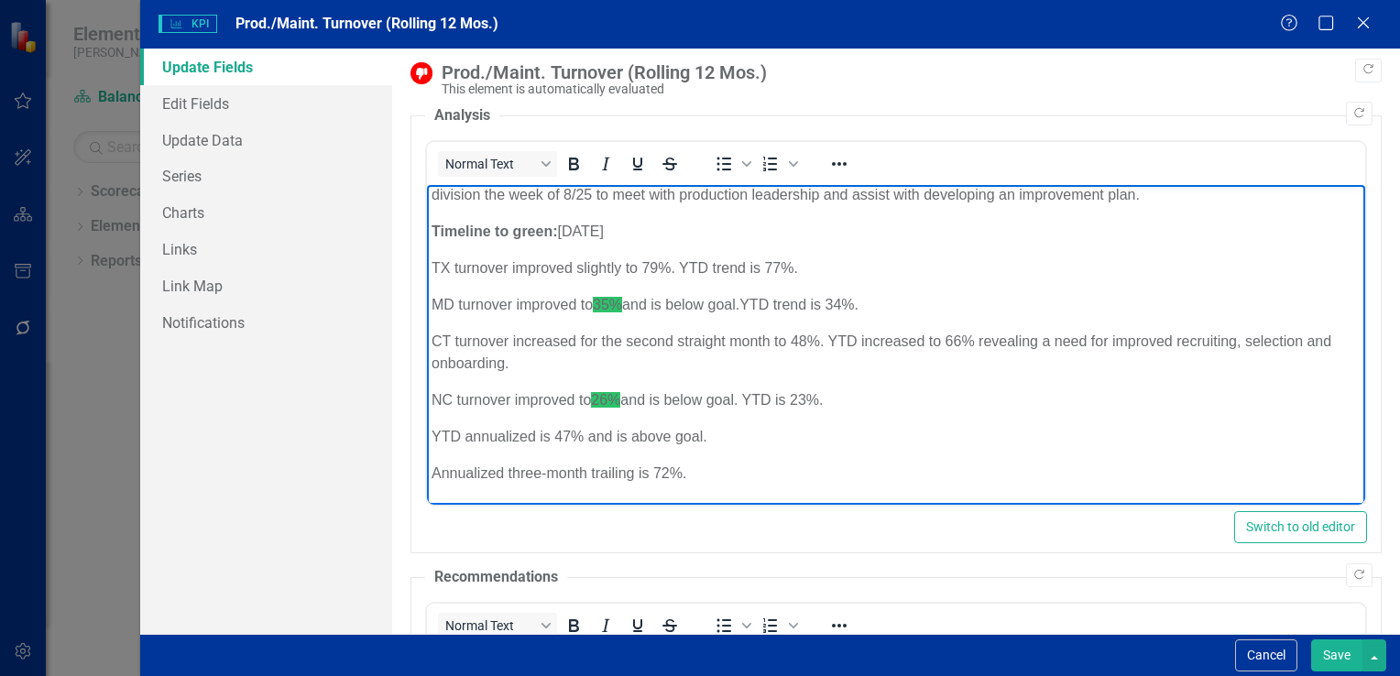
scroll to position [121, 0]
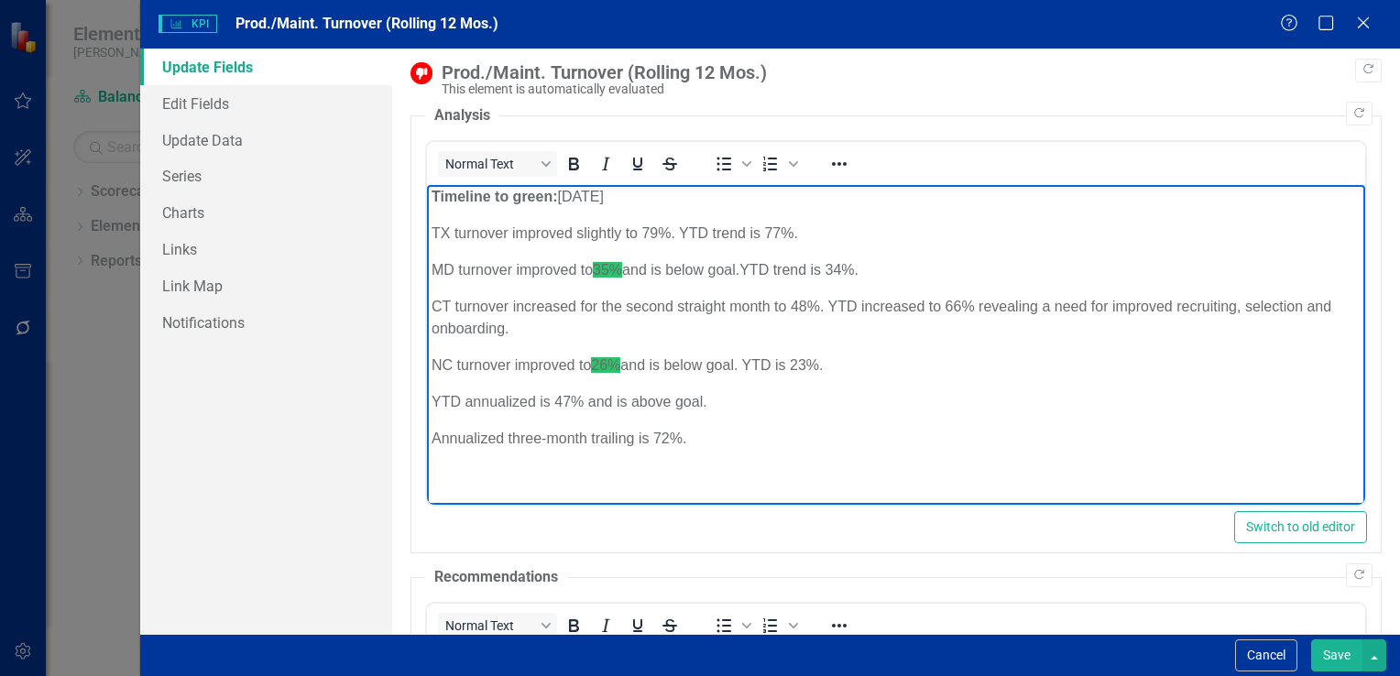
drag, startPoint x: 1341, startPoint y: 395, endPoint x: 1784, endPoint y: 704, distance: 540.5
click at [568, 401] on p "YTD annualized is 47% and is above goal." at bounding box center [895, 402] width 929 height 22
click at [773, 430] on p "Annualized three-month trailing is 72%." at bounding box center [895, 439] width 929 height 22
click at [666, 438] on p "Annualized three-month trailing is 72%." at bounding box center [895, 439] width 929 height 22
click at [805, 303] on p "CT turnover increased for the second straight month to 48%. YTD increased to 66…" at bounding box center [895, 318] width 929 height 44
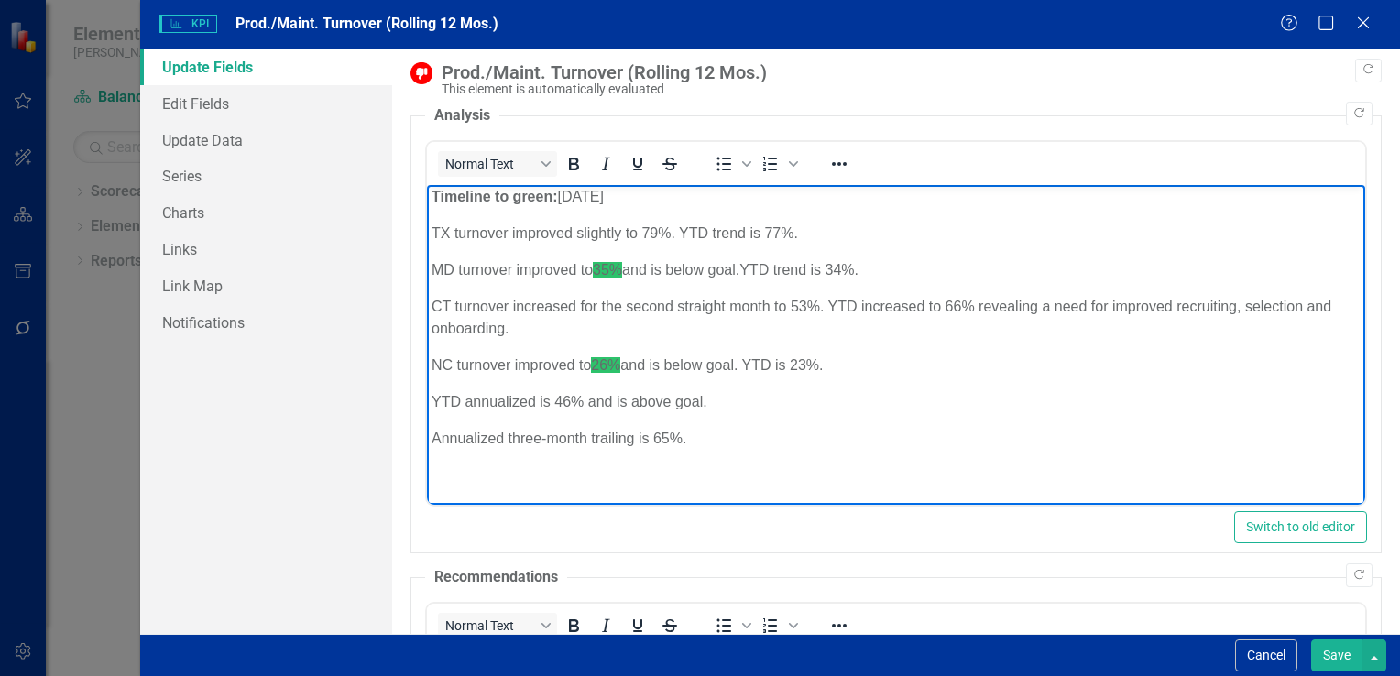
click at [665, 303] on p "CT turnover increased for the second straight month to 53%. YTD increased to 66…" at bounding box center [895, 318] width 929 height 44
click at [939, 303] on p "CT turnover increased for the third straight month to 53%. YTD increased to 66%…" at bounding box center [895, 318] width 929 height 44
click at [922, 307] on p "CT turnover increased for the third straight month to 53%. YTD increased to 65%…" at bounding box center [895, 318] width 929 height 44
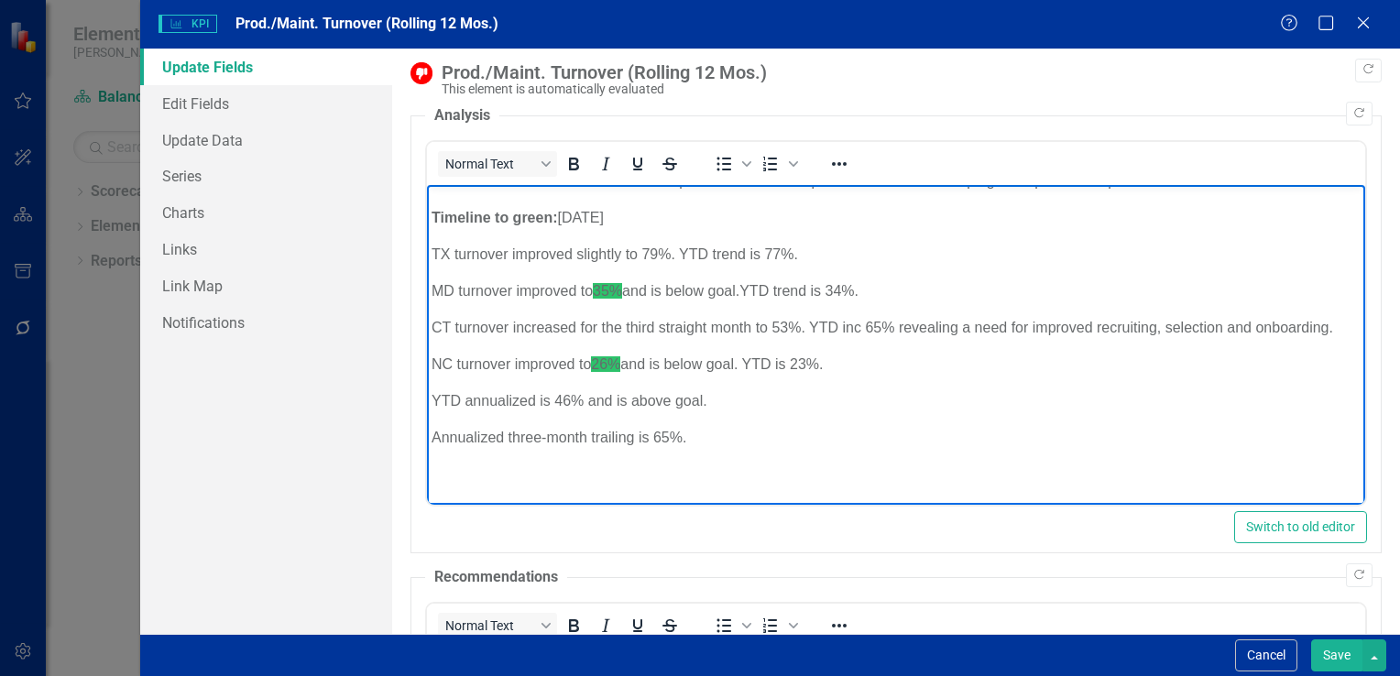
scroll to position [99, 0]
click at [813, 362] on p "NC turnover improved to 26% and is below goal. YTD is 23%." at bounding box center [895, 366] width 929 height 22
click at [585, 365] on p "NC turnover improved to 26% and is below goal. YTD is 28%." at bounding box center [895, 366] width 929 height 22
click at [610, 285] on span "35% and is below goal." at bounding box center [665, 292] width 147 height 16
click at [855, 293] on p "MD turnover improved to 33% and is below goal. YTD trend is 34%." at bounding box center [895, 292] width 929 height 22
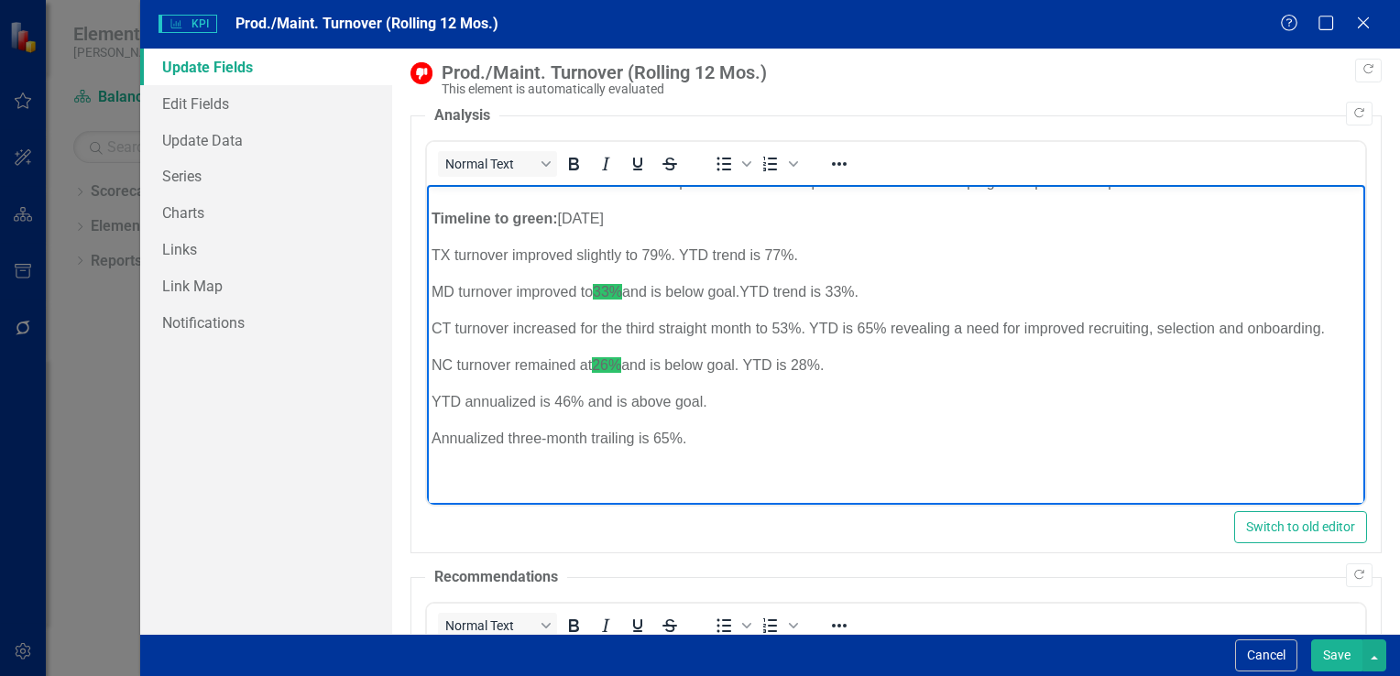
drag, startPoint x: 974, startPoint y: 286, endPoint x: 1407, endPoint y: 271, distance: 432.9
click at [974, 286] on p "MD turnover improved to 33% and is below goal. YTD trend is 33%." at bounding box center [895, 292] width 929 height 22
click at [778, 251] on p "TX turnover improved slightly to 79%. YTD trend is 77%." at bounding box center [895, 256] width 929 height 22
click at [862, 258] on p "TX turnover improved slightly to 79%. YTD trend is 73%." at bounding box center [895, 256] width 929 height 22
drag, startPoint x: 655, startPoint y: 287, endPoint x: 625, endPoint y: 288, distance: 30.3
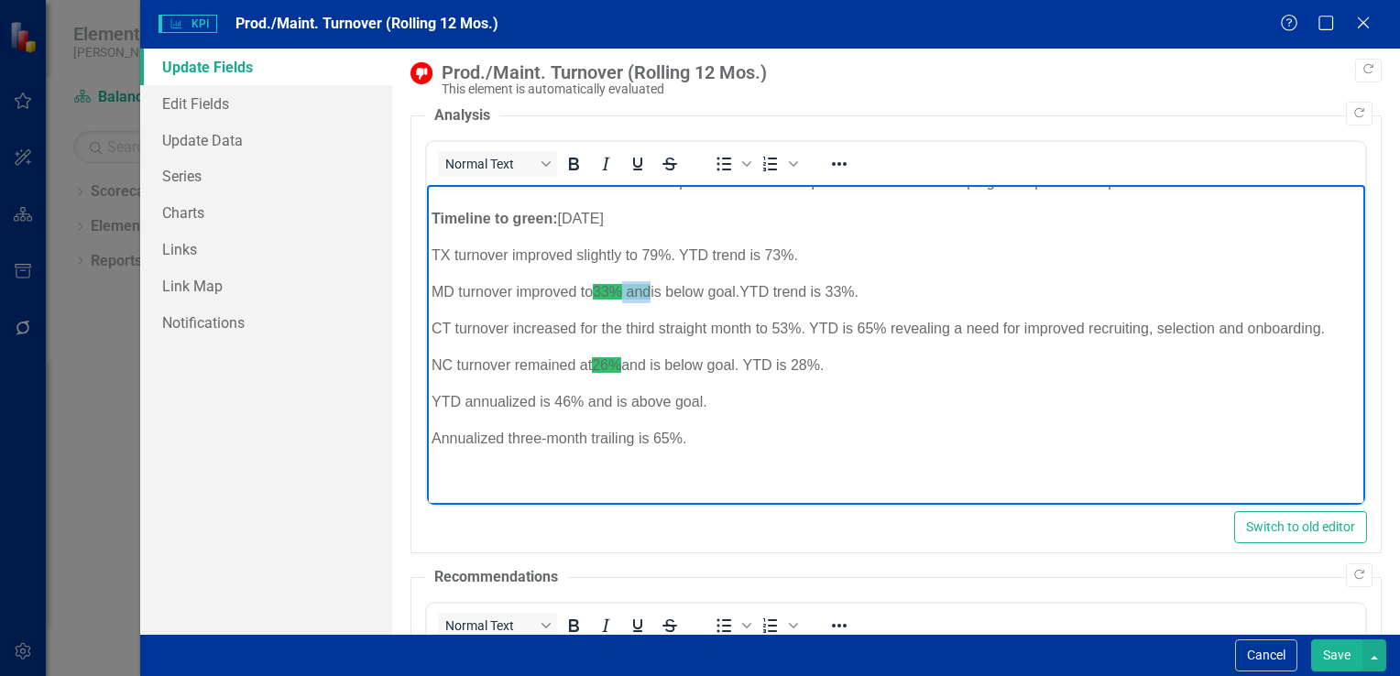
click at [625, 288] on span "33% and is below goal." at bounding box center [665, 292] width 147 height 16
click at [687, 226] on p "Timeline to green: 12/31/25" at bounding box center [895, 219] width 929 height 22
drag, startPoint x: 653, startPoint y: 292, endPoint x: 620, endPoint y: 291, distance: 33.0
click at [620, 291] on span "33% and is below goal." at bounding box center [665, 292] width 147 height 16
click at [841, 167] on icon "Reveal or hide additional toolbar items" at bounding box center [840, 164] width 22 height 22
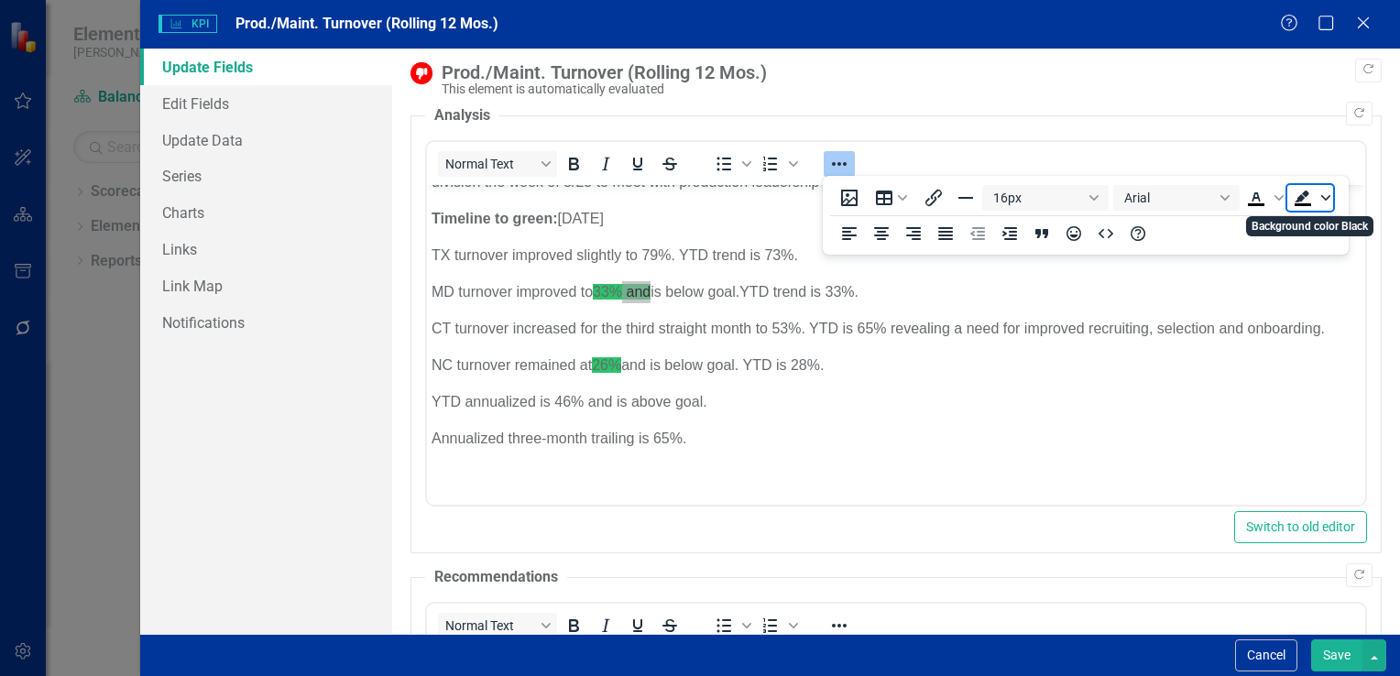
click at [1323, 200] on icon "Background color Black" at bounding box center [1326, 197] width 9 height 9
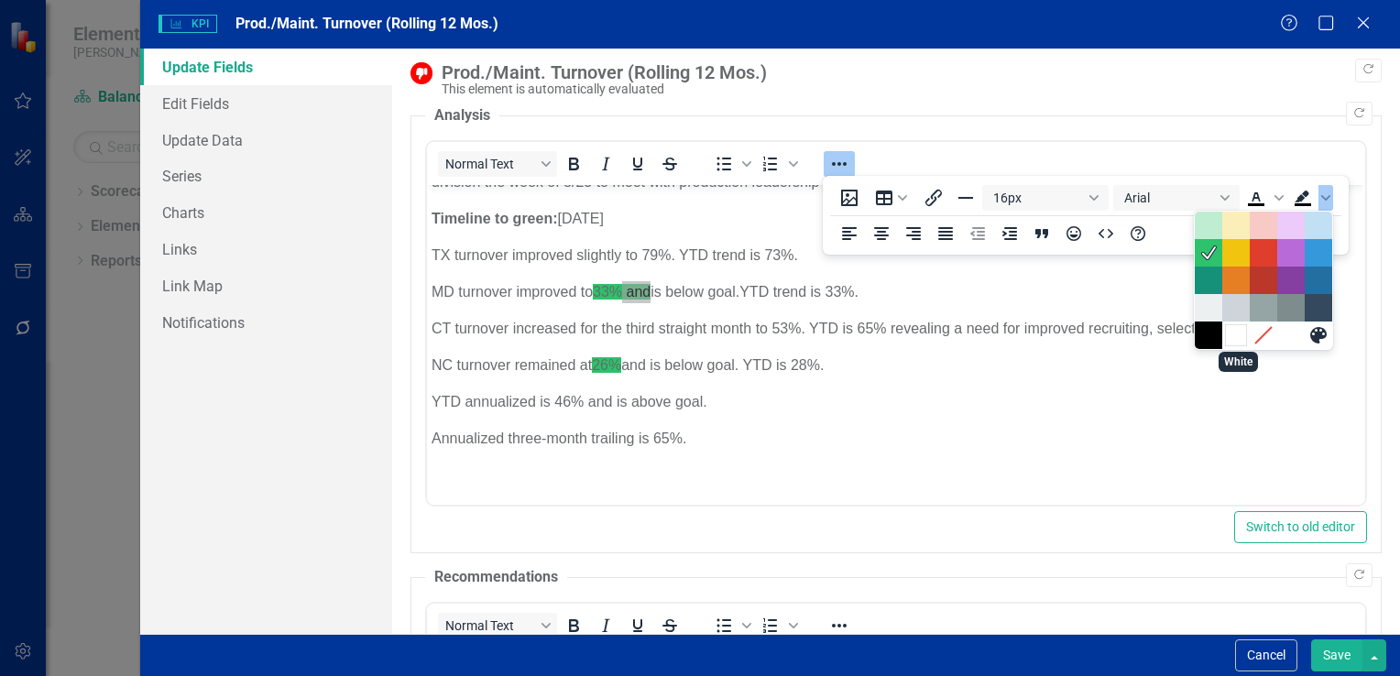
click at [1234, 335] on div "White" at bounding box center [1236, 335] width 22 height 22
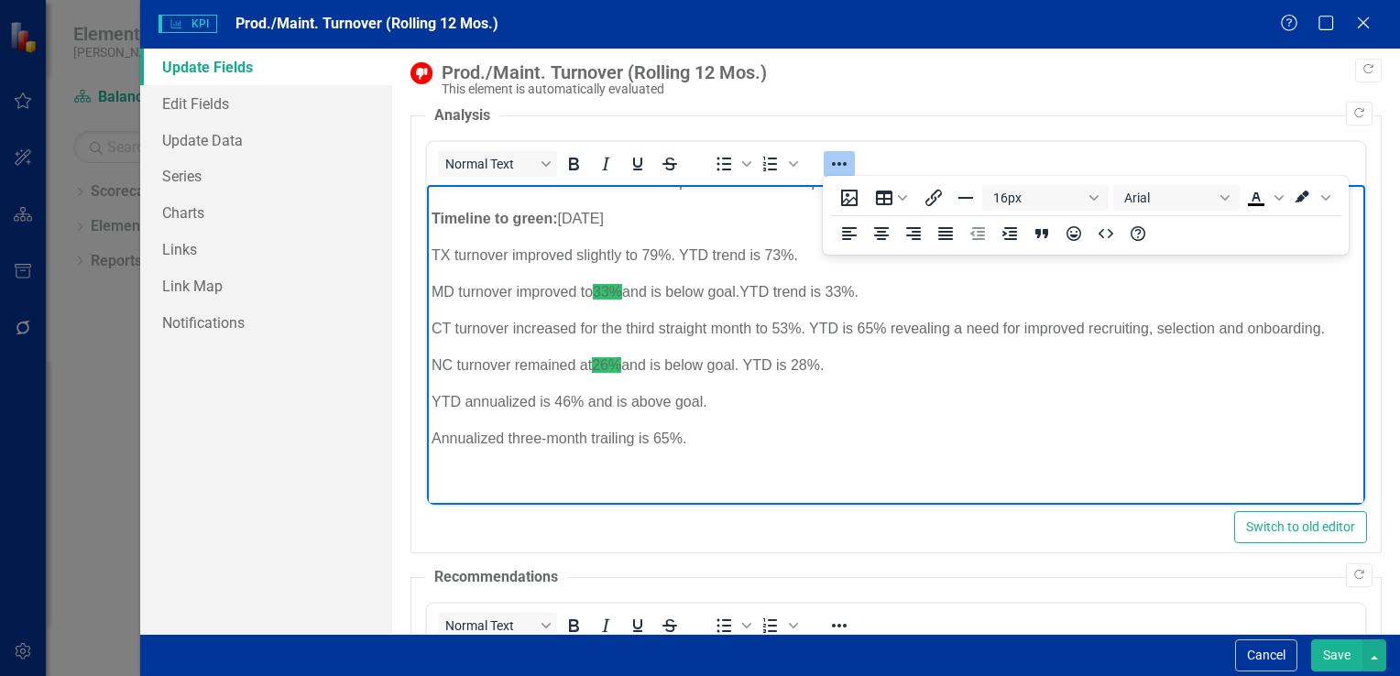
click at [1027, 282] on p "MD turnover improved to 33% and is below goal. YTD trend is 33%." at bounding box center [895, 292] width 929 height 22
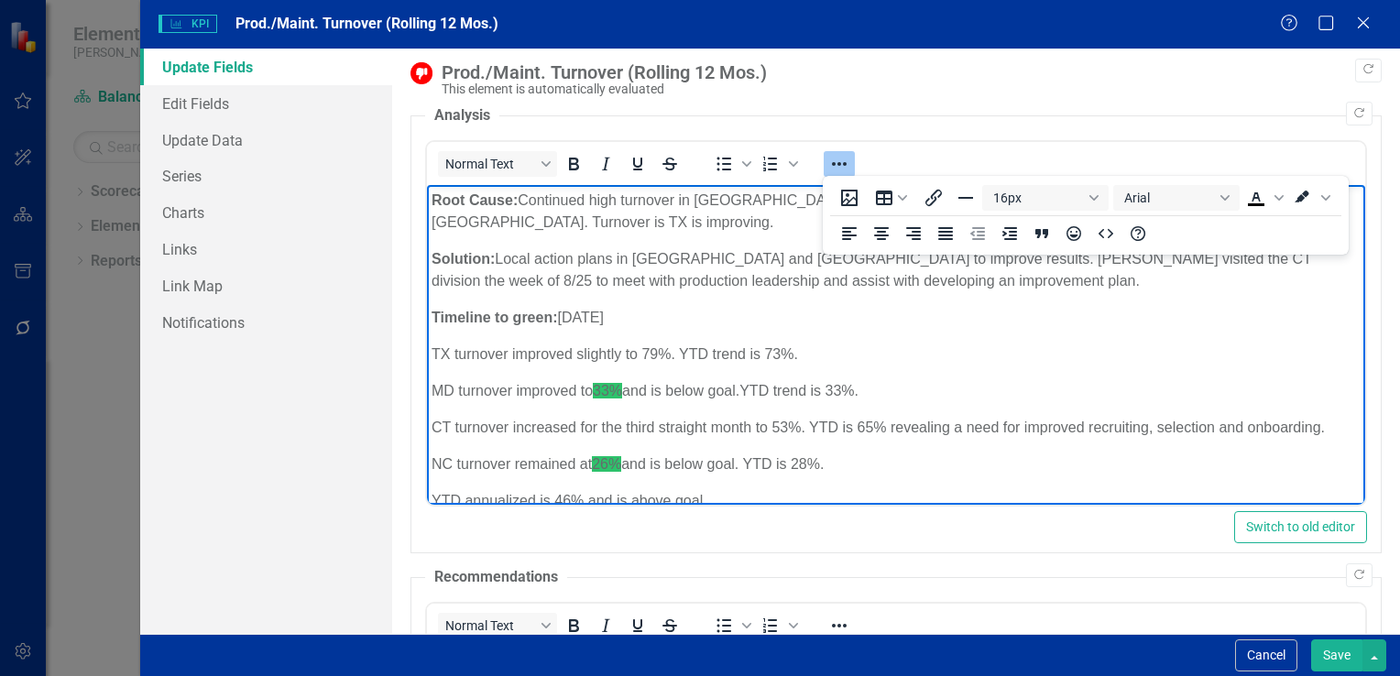
click at [1171, 372] on body "Root Cause: Continued high turnover in TX is the leading contributor to this re…" at bounding box center [895, 395] width 939 height 420
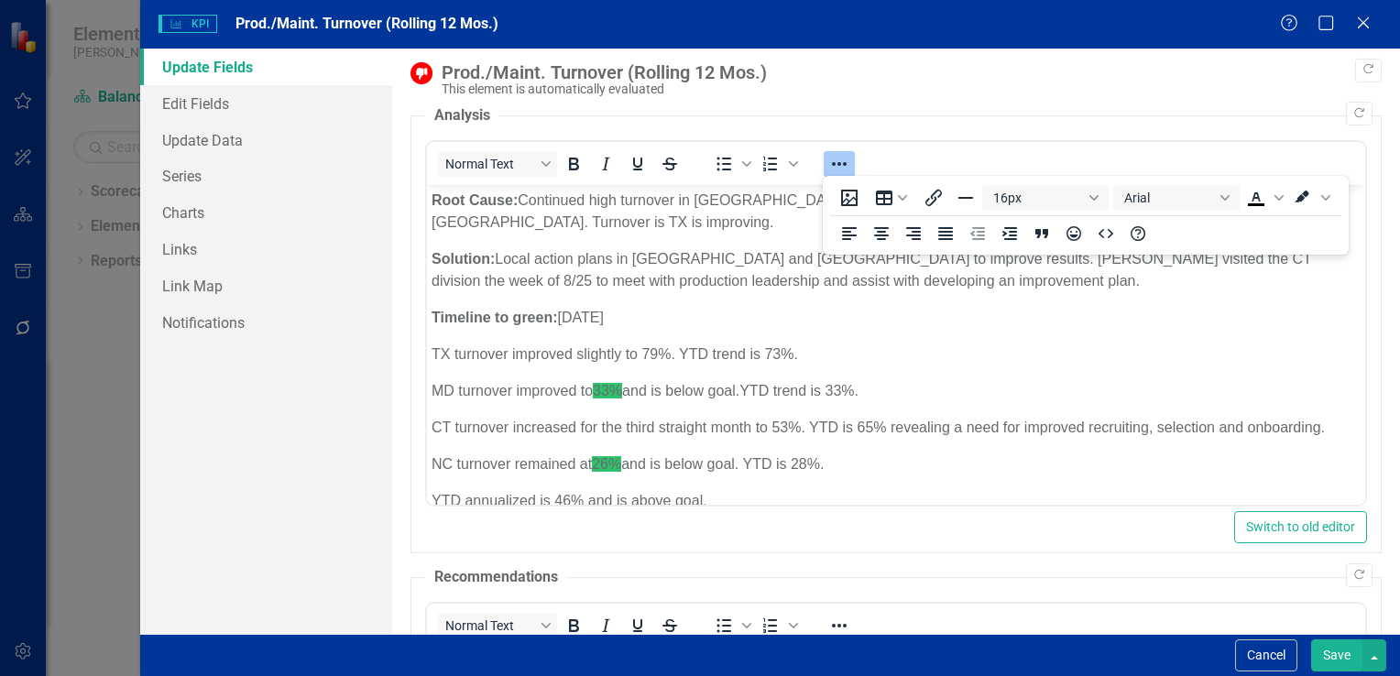
click at [1336, 662] on button "Save" at bounding box center [1337, 656] width 51 height 32
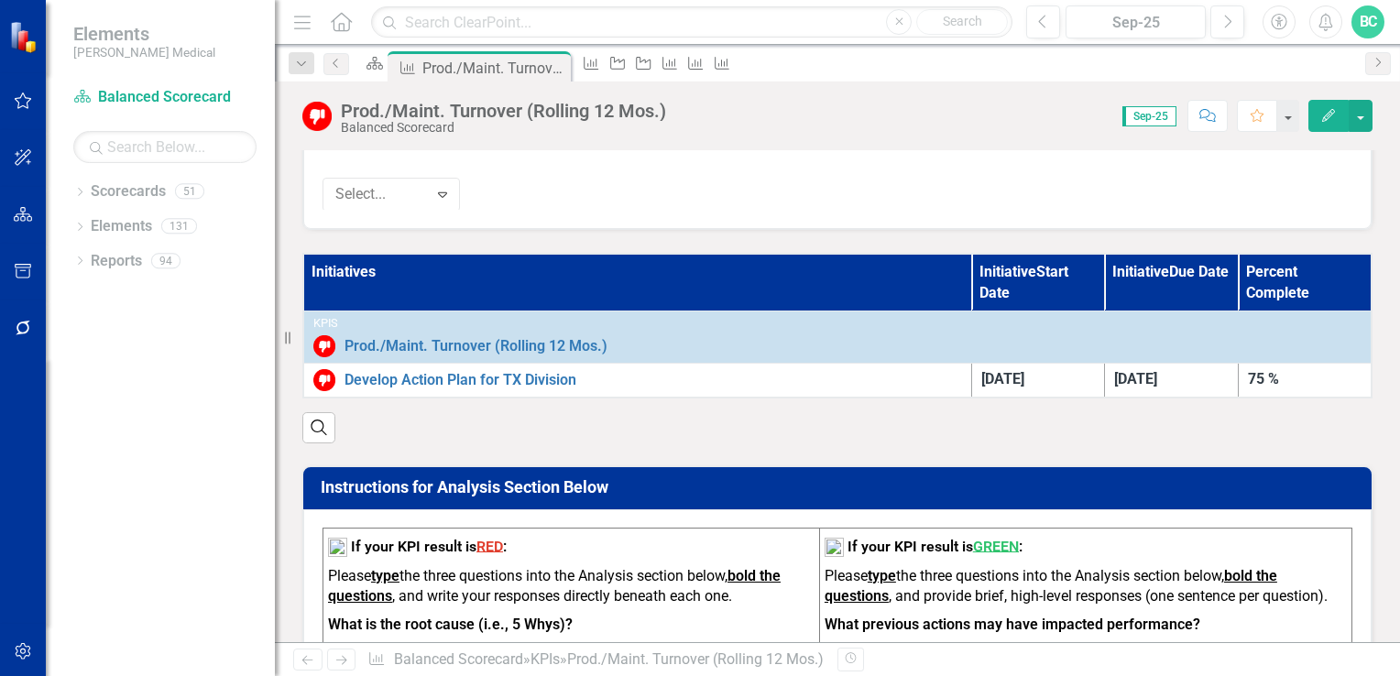
click at [345, 254] on th "Initiatives" at bounding box center [637, 283] width 668 height 58
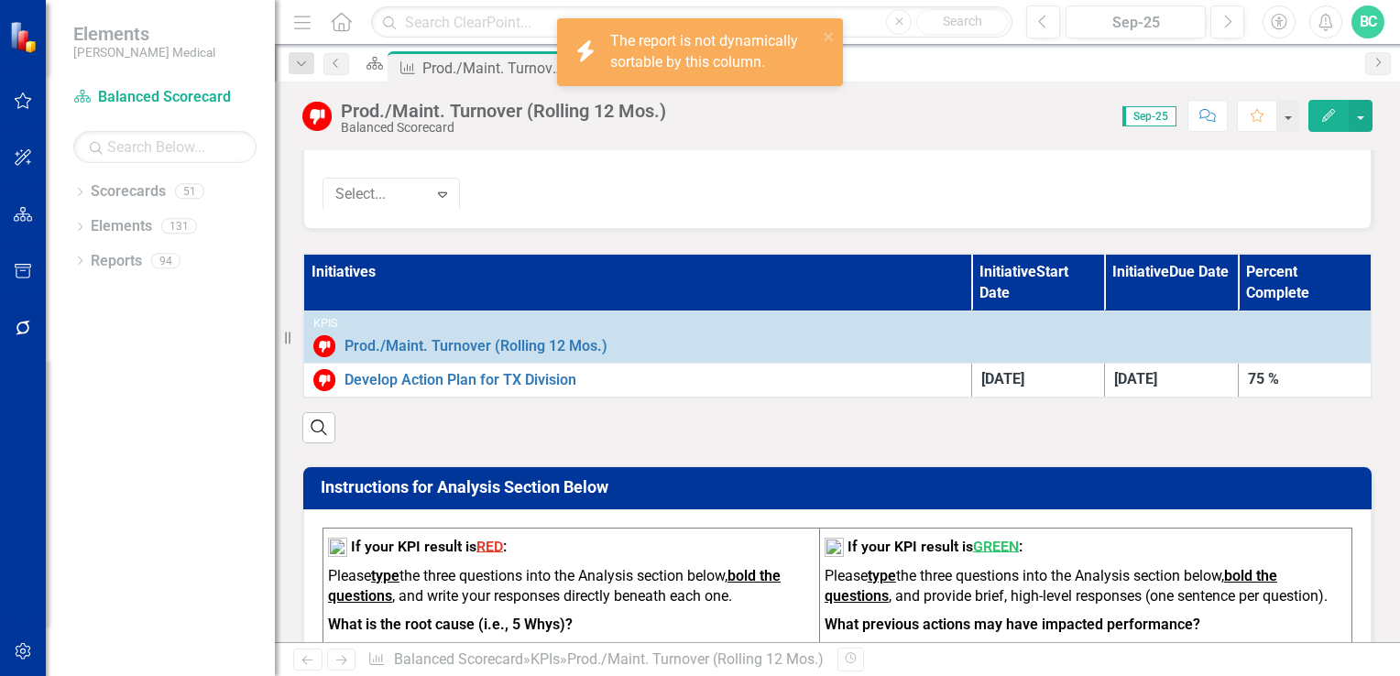
click at [345, 254] on th "Initiatives" at bounding box center [637, 283] width 668 height 58
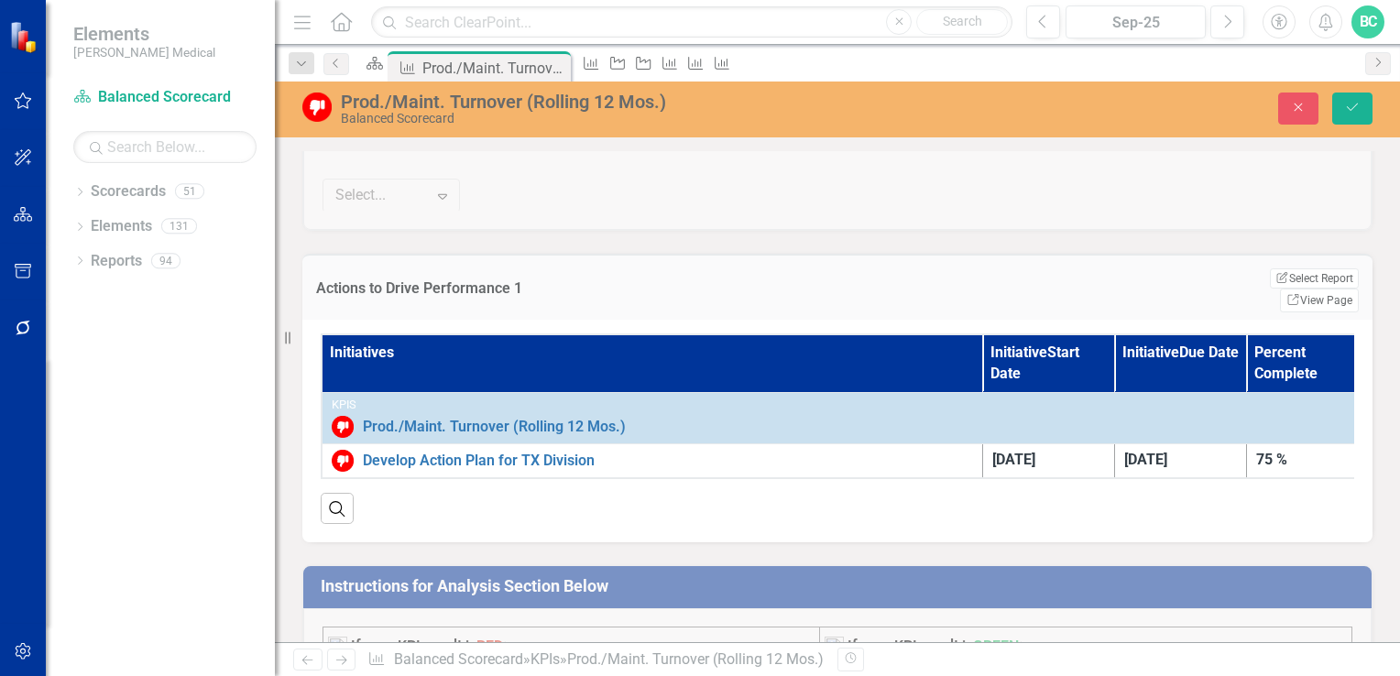
drag, startPoint x: 439, startPoint y: 307, endPoint x: 832, endPoint y: 450, distance: 418.4
click at [832, 479] on div "Search" at bounding box center [838, 501] width 1034 height 45
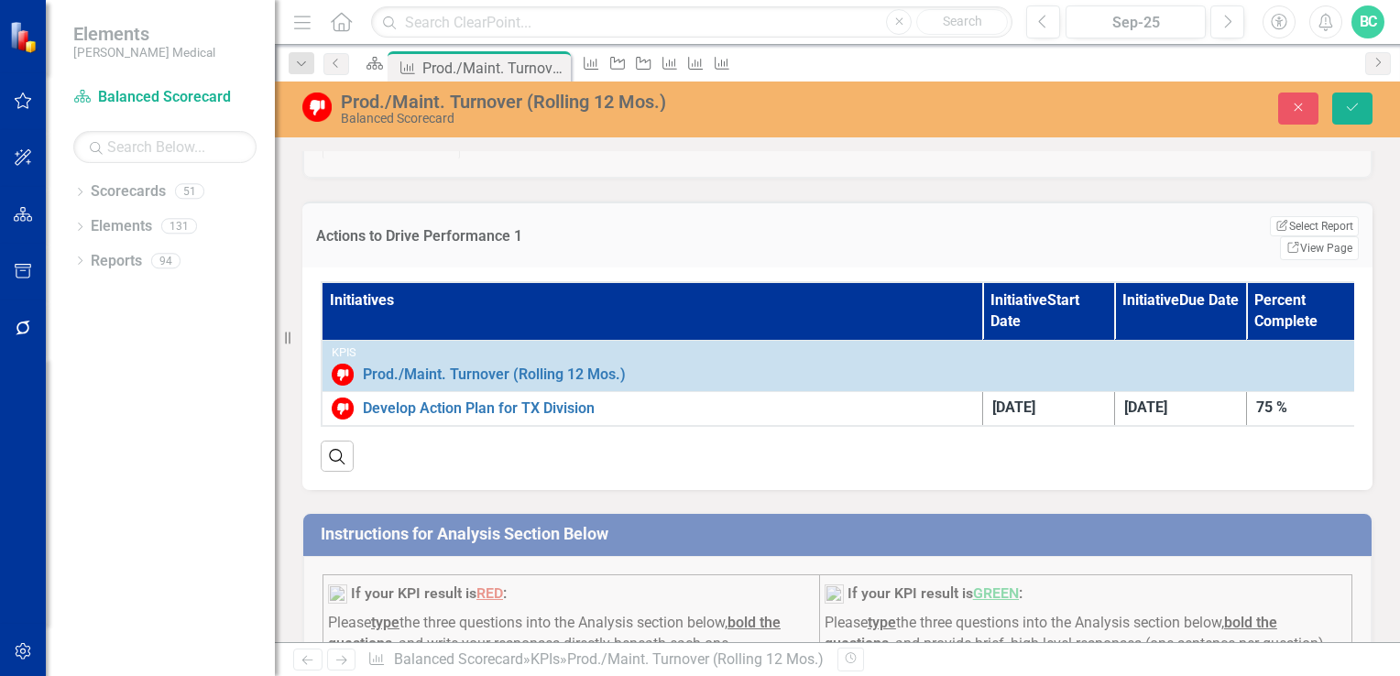
scroll to position [994, 0]
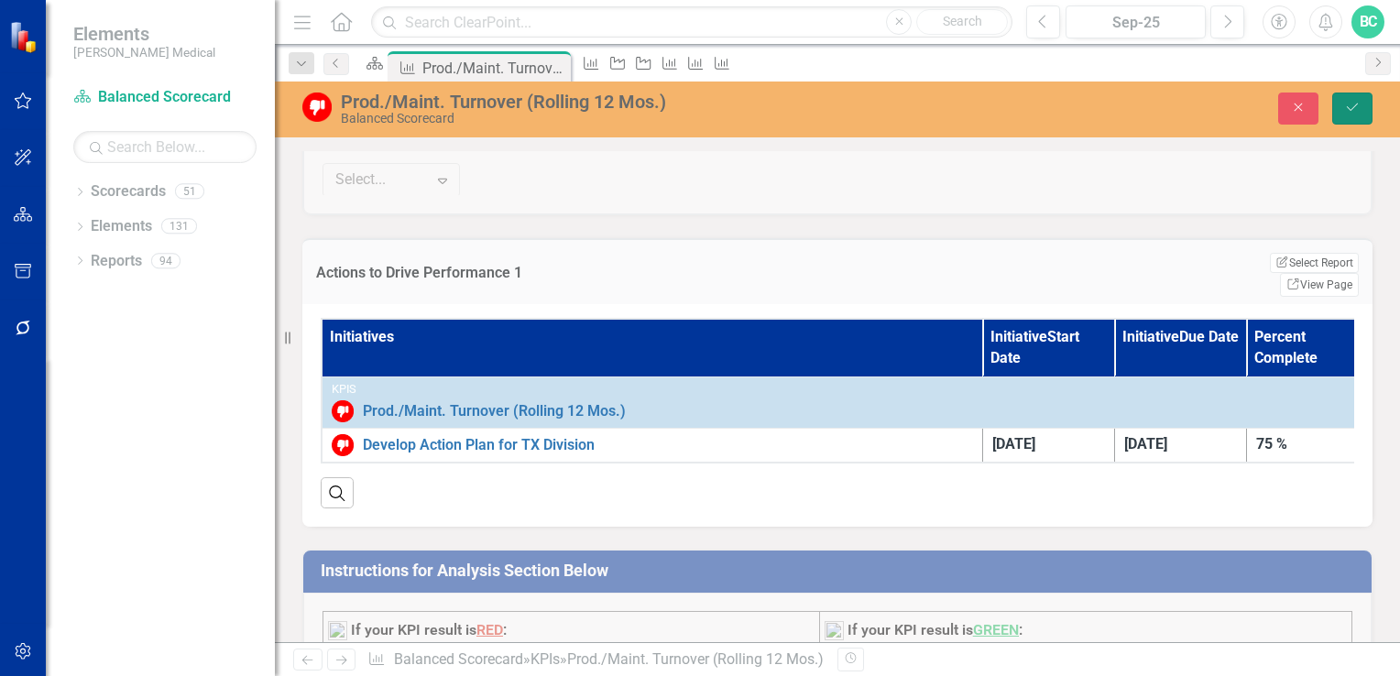
click at [1344, 112] on button "Save" at bounding box center [1353, 109] width 40 height 32
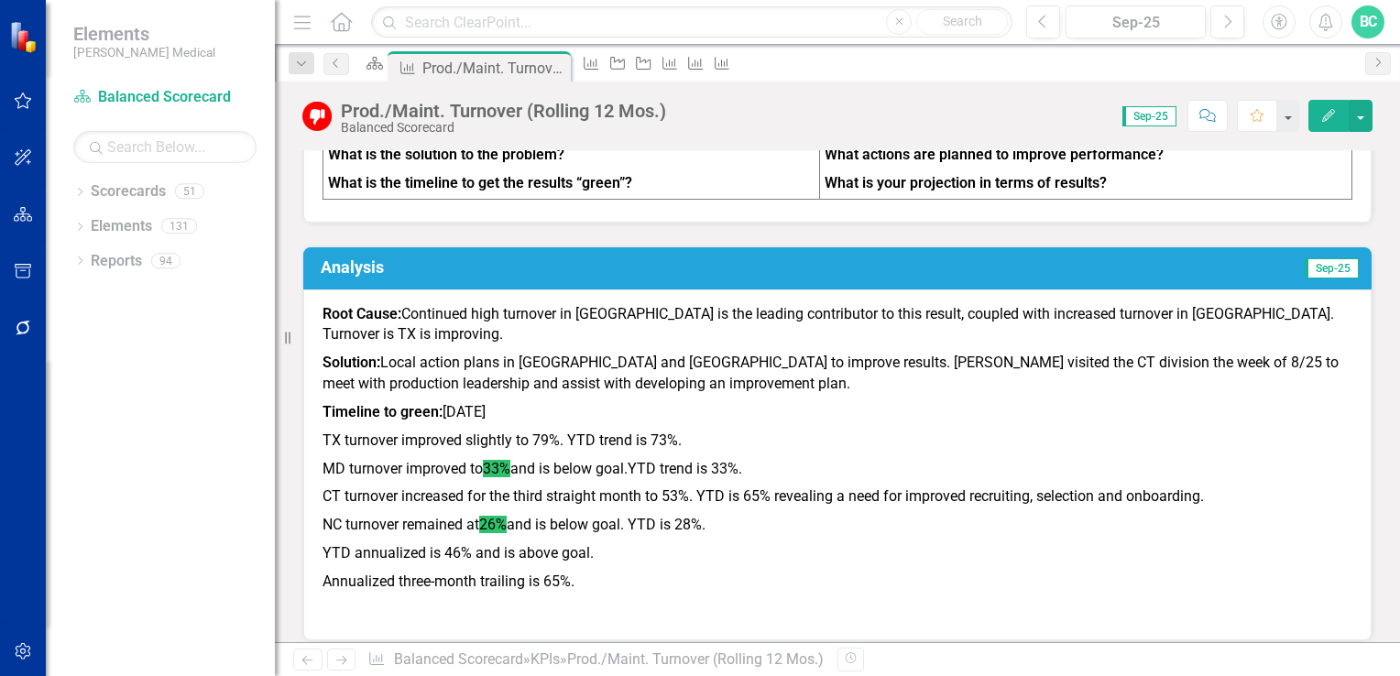
scroll to position [1481, 0]
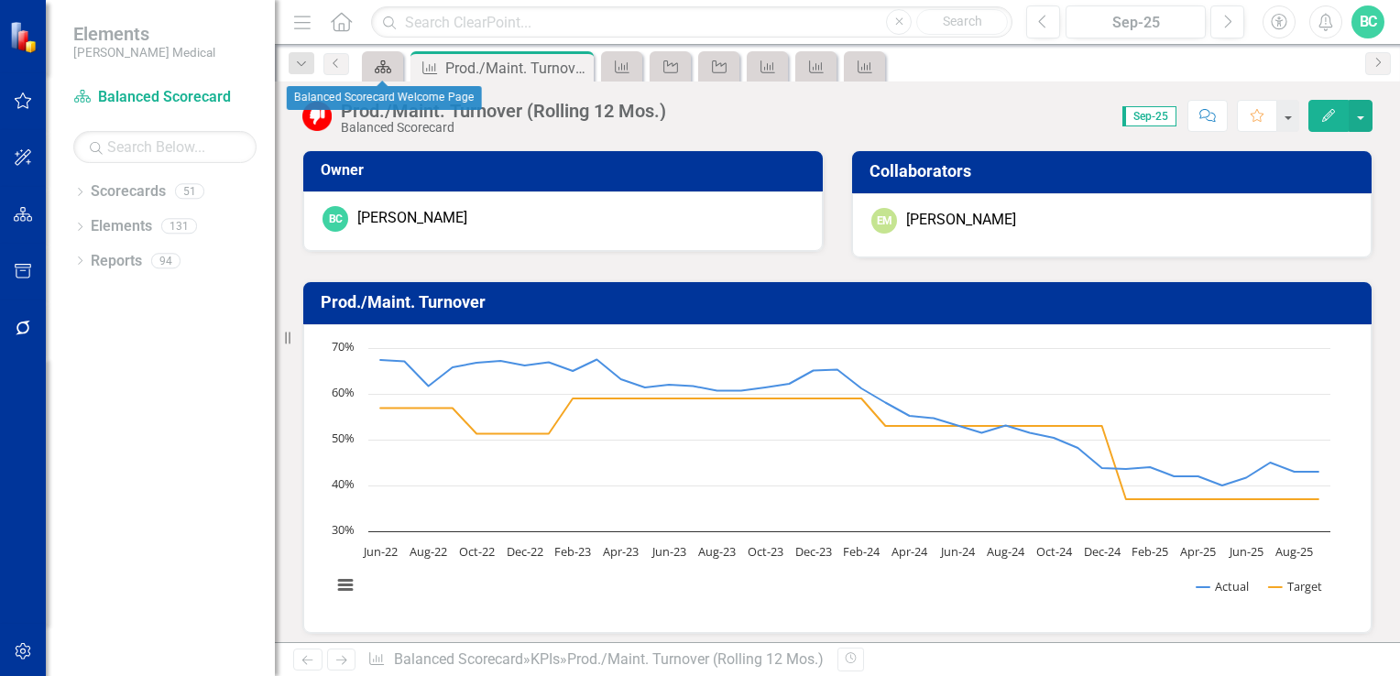
click at [379, 72] on icon "Scorecard" at bounding box center [383, 67] width 18 height 15
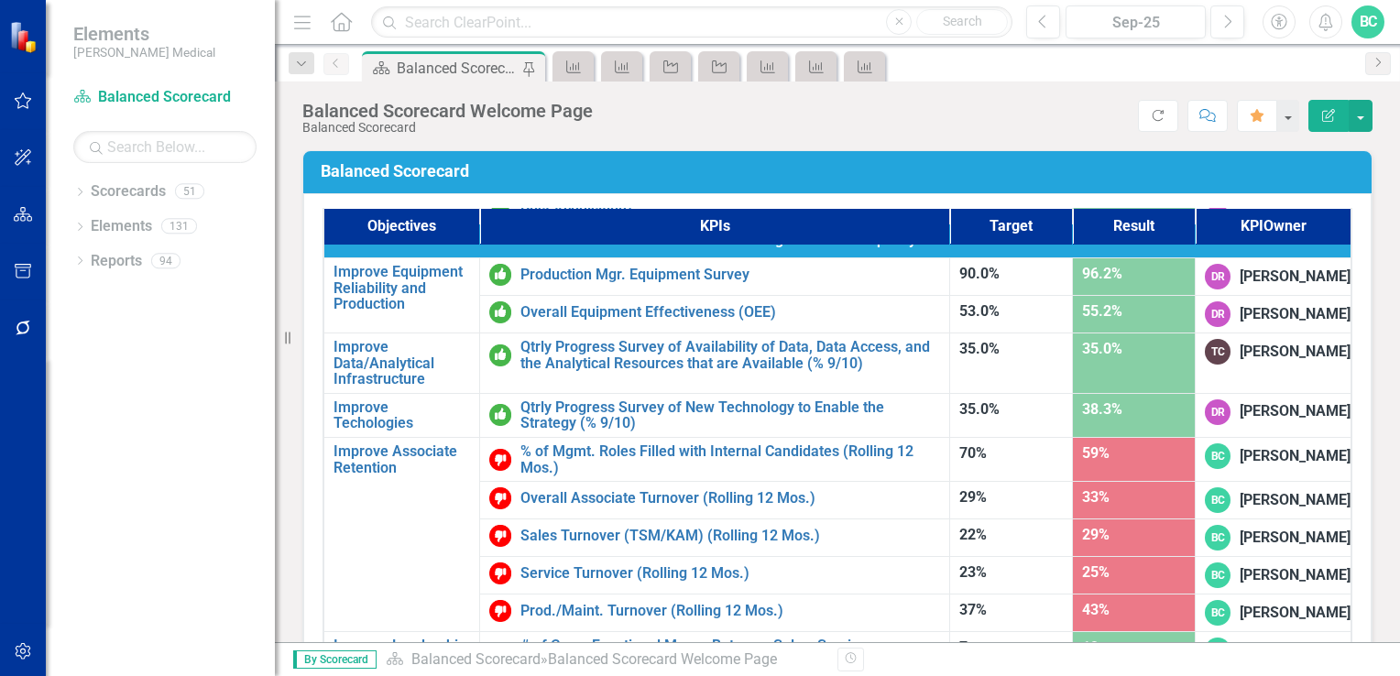
scroll to position [1162, 0]
click at [77, 227] on icon "Dropdown" at bounding box center [79, 229] width 13 height 10
click at [158, 324] on link "Initiative Initiatives" at bounding box center [116, 330] width 89 height 21
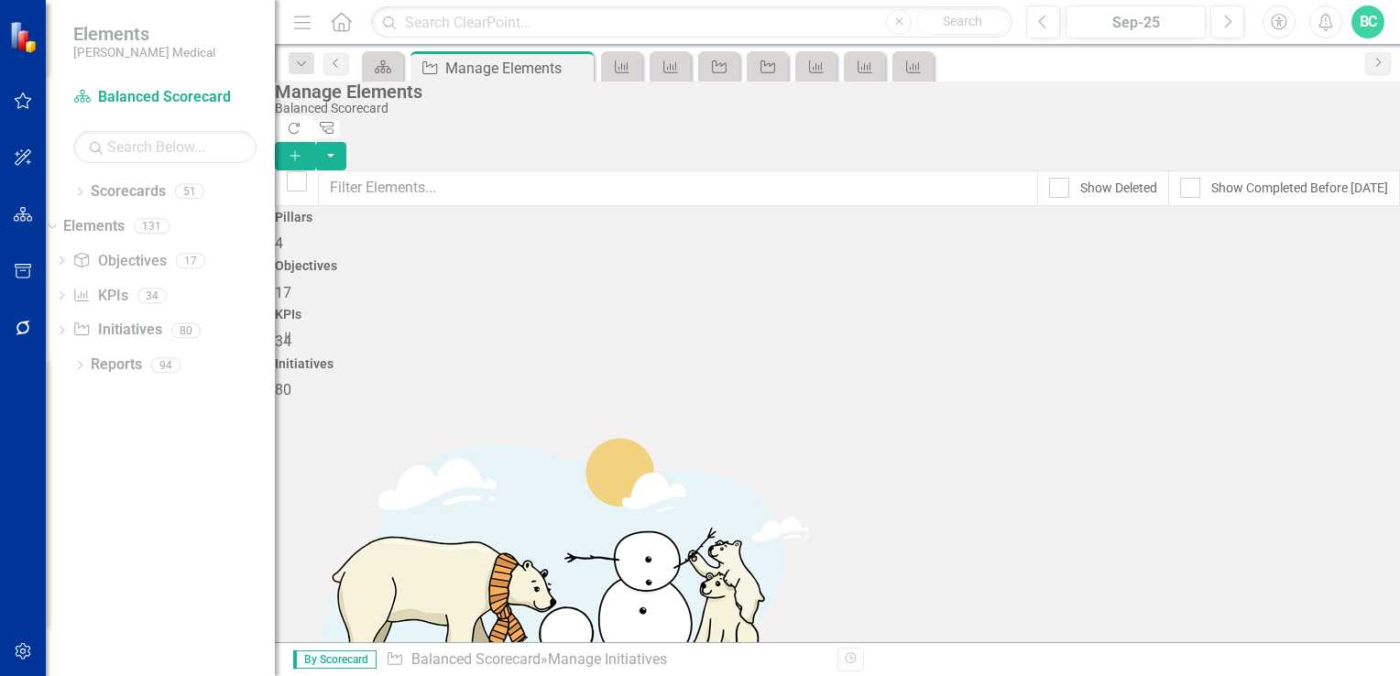
click at [291, 381] on span "80" at bounding box center [283, 389] width 16 height 17
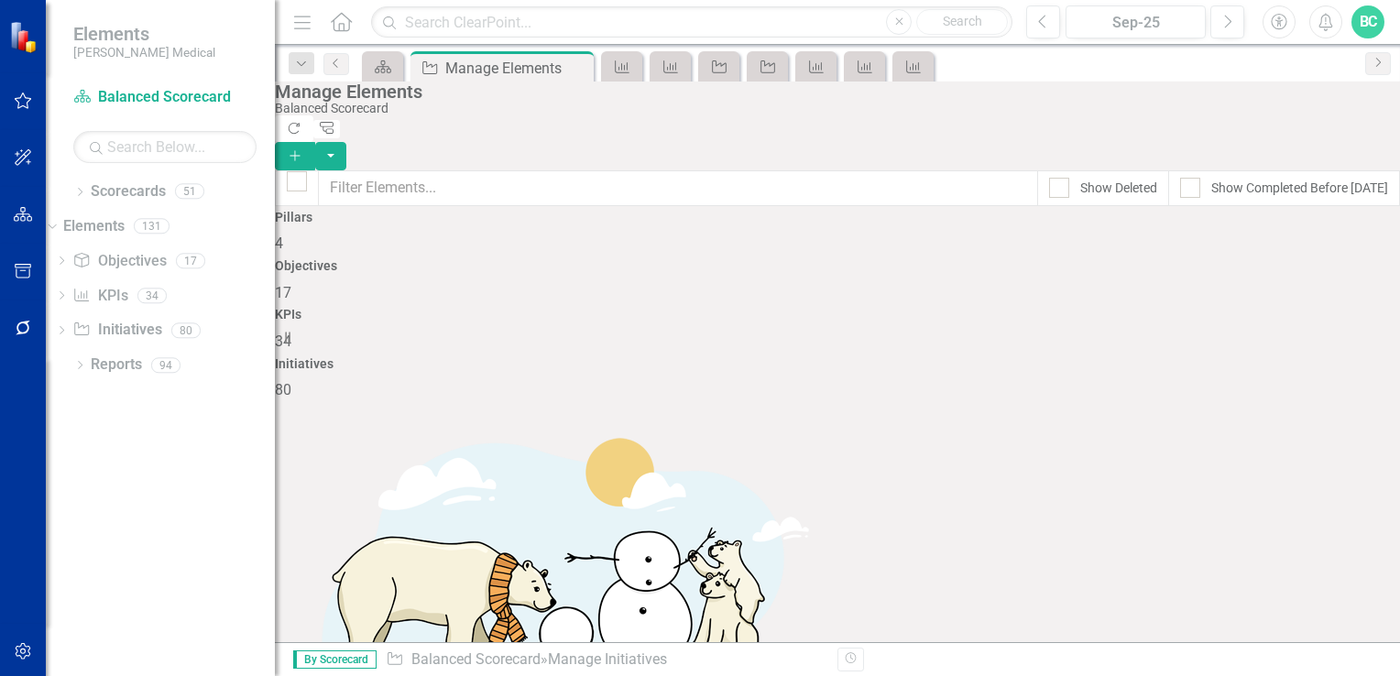
click at [303, 149] on icon "Add" at bounding box center [295, 155] width 16 height 13
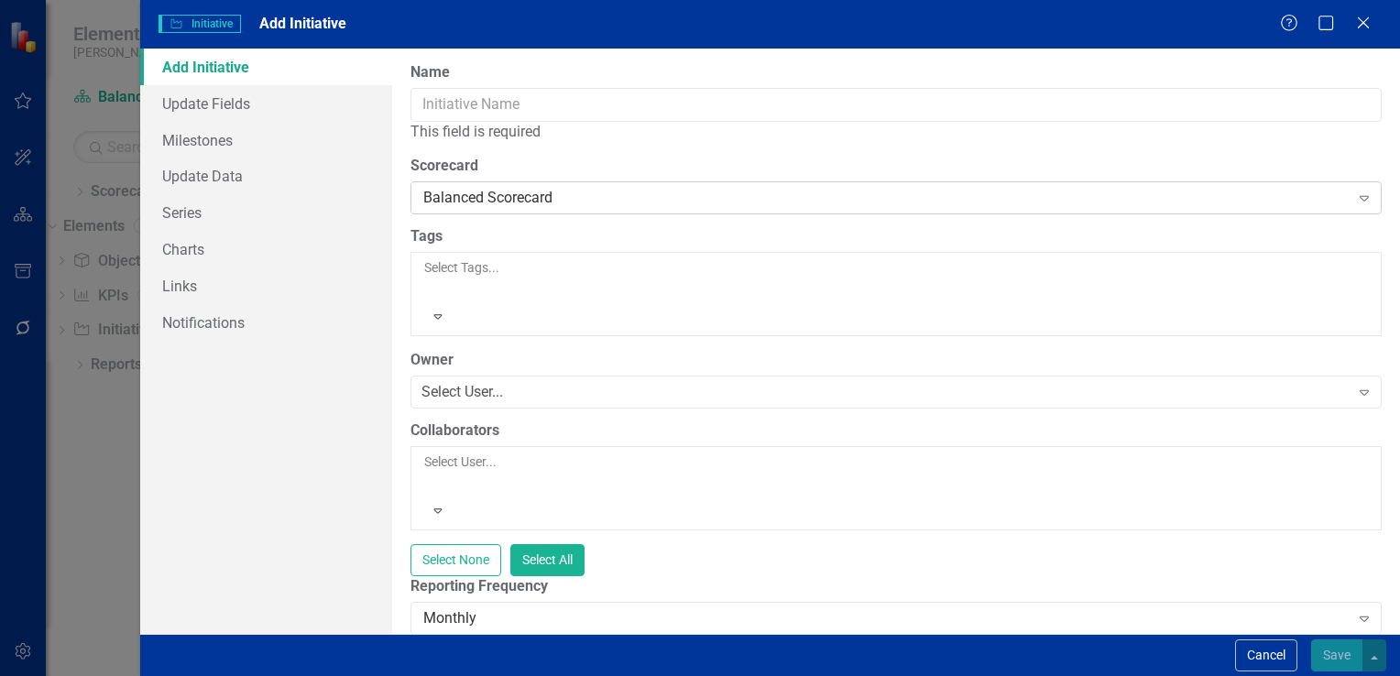
click at [1360, 200] on icon at bounding box center [1364, 198] width 9 height 5
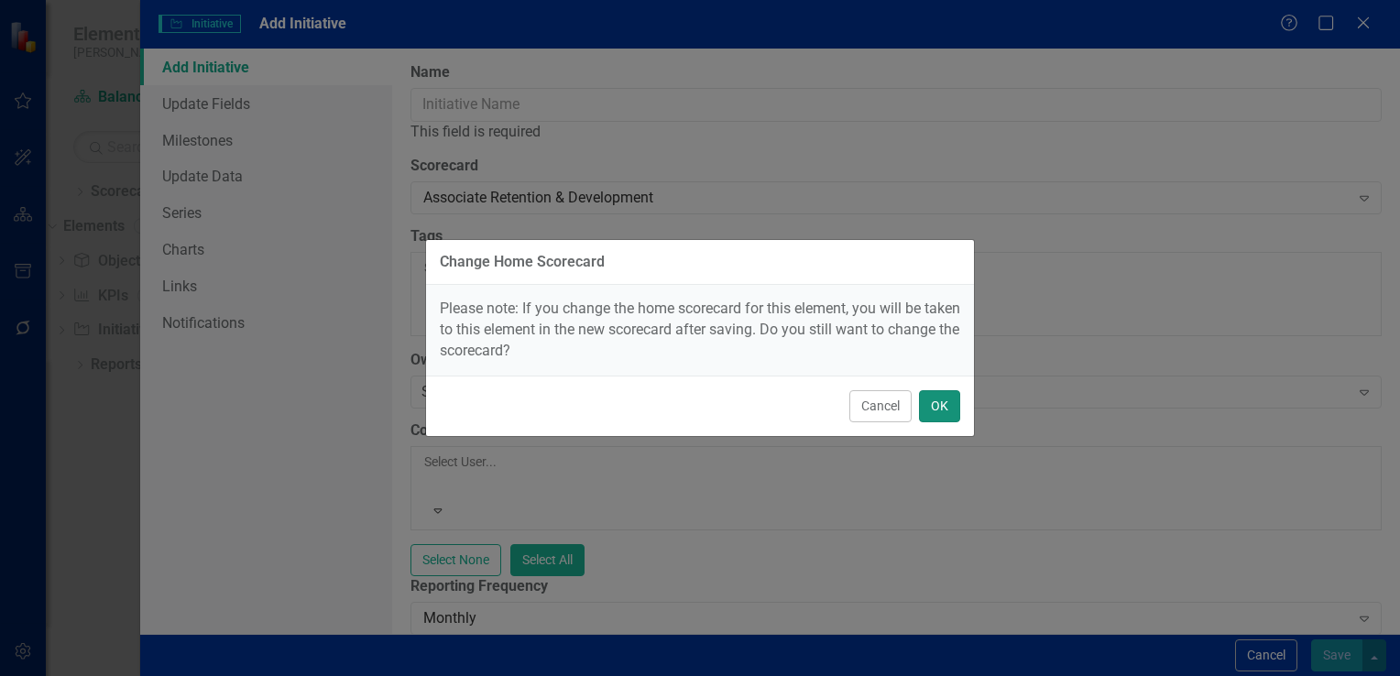
click at [942, 402] on button "OK" at bounding box center [939, 406] width 41 height 32
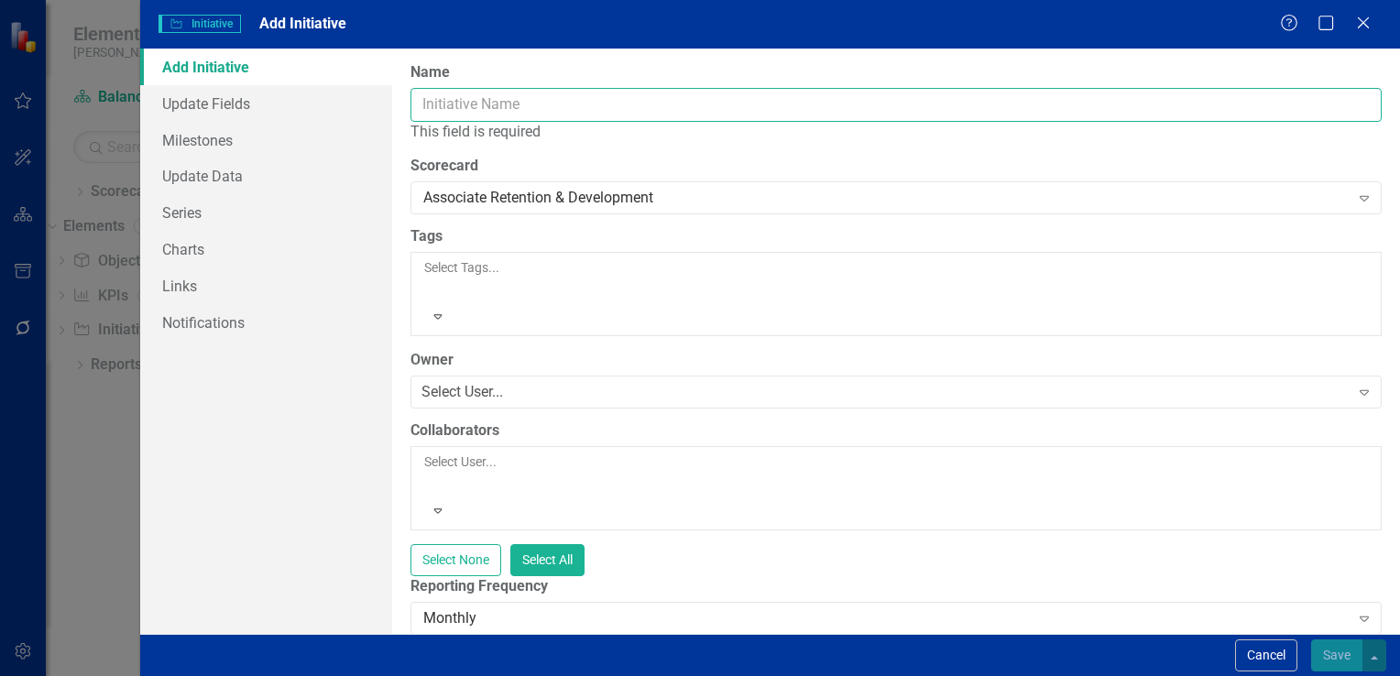
click at [439, 106] on input "Name" at bounding box center [897, 105] width 972 height 34
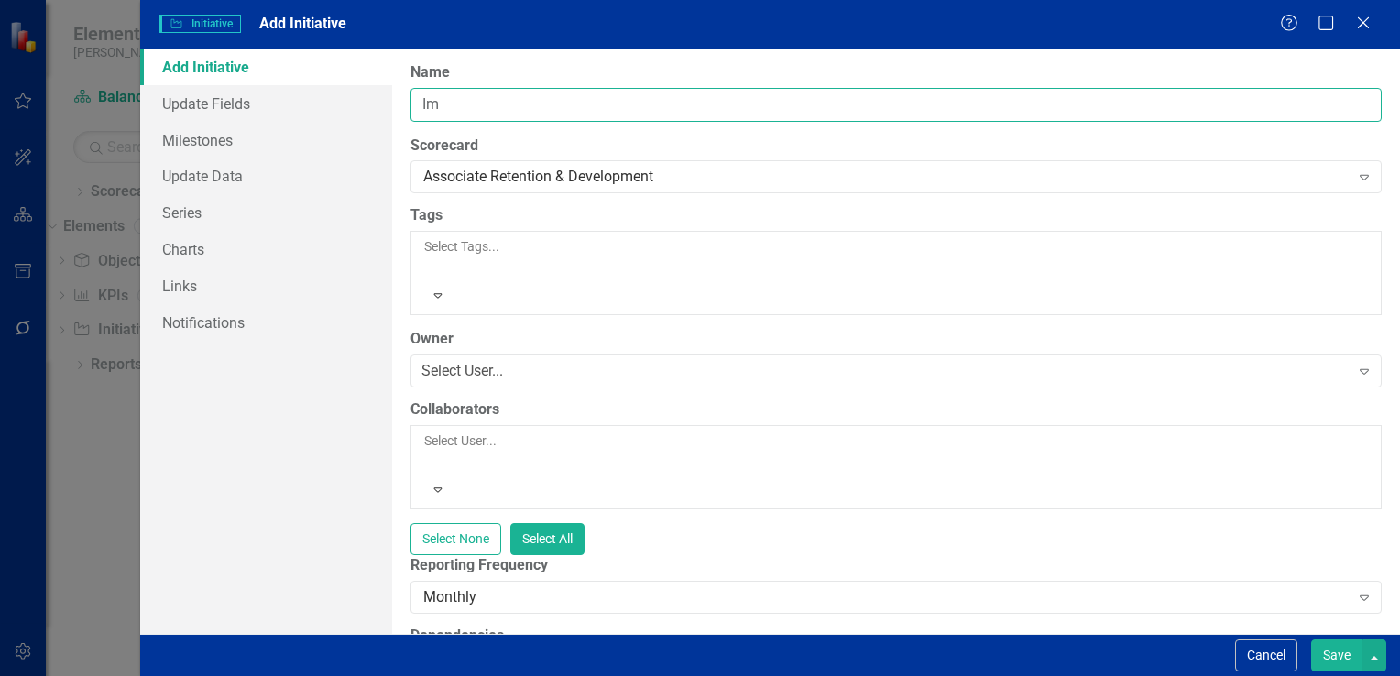
type input "I"
type input "Retention Action Plan in CT Division"
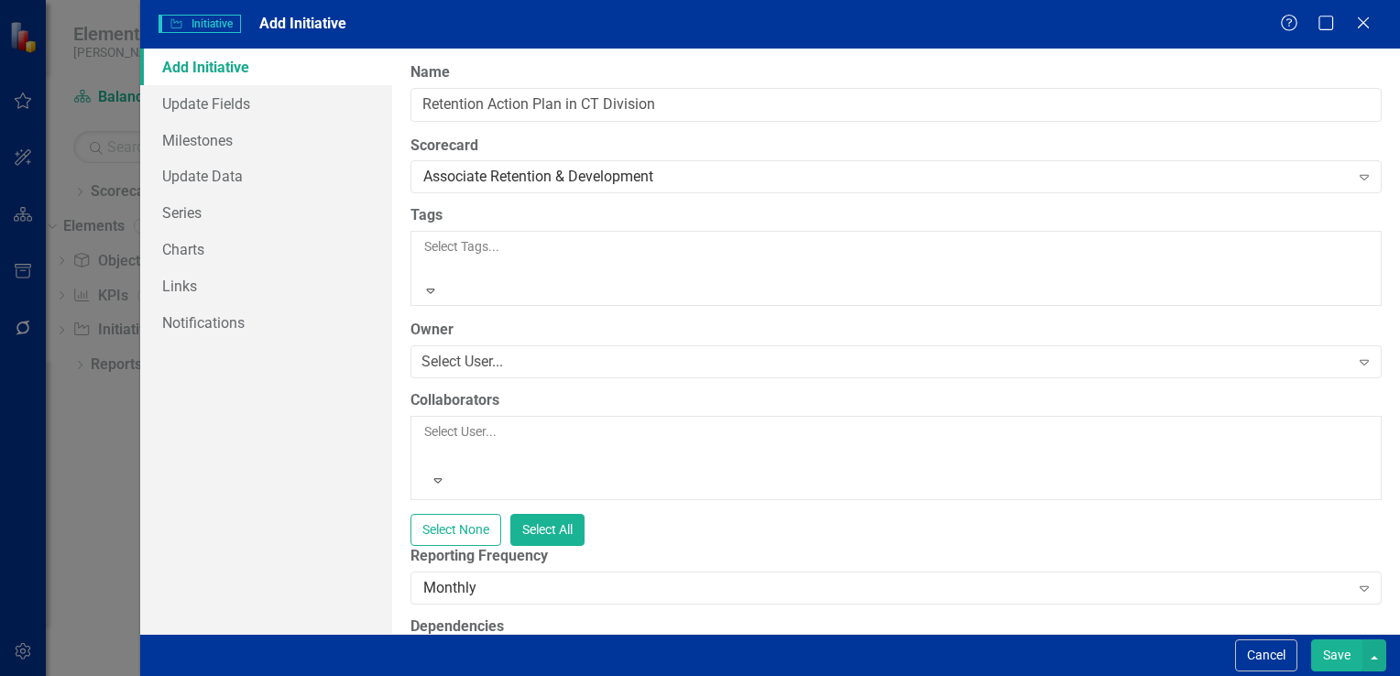
click at [439, 284] on icon "Expand" at bounding box center [431, 290] width 16 height 13
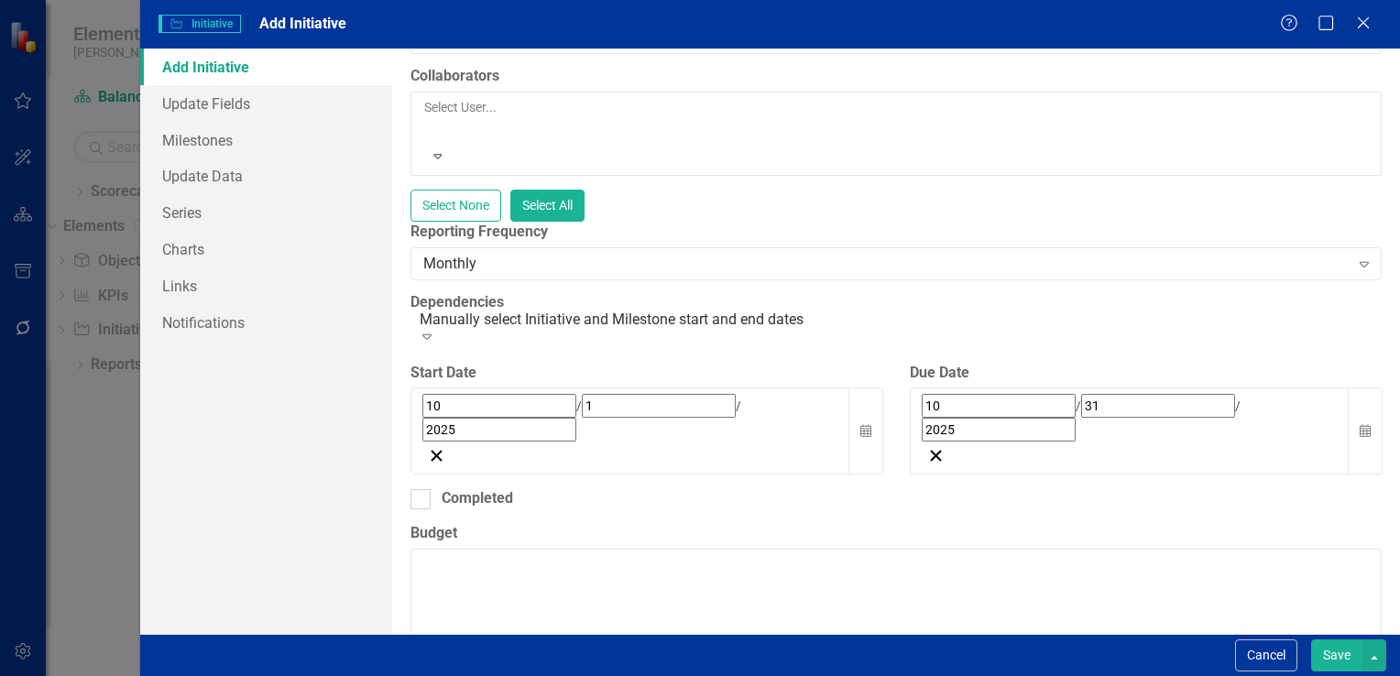
scroll to position [363, 0]
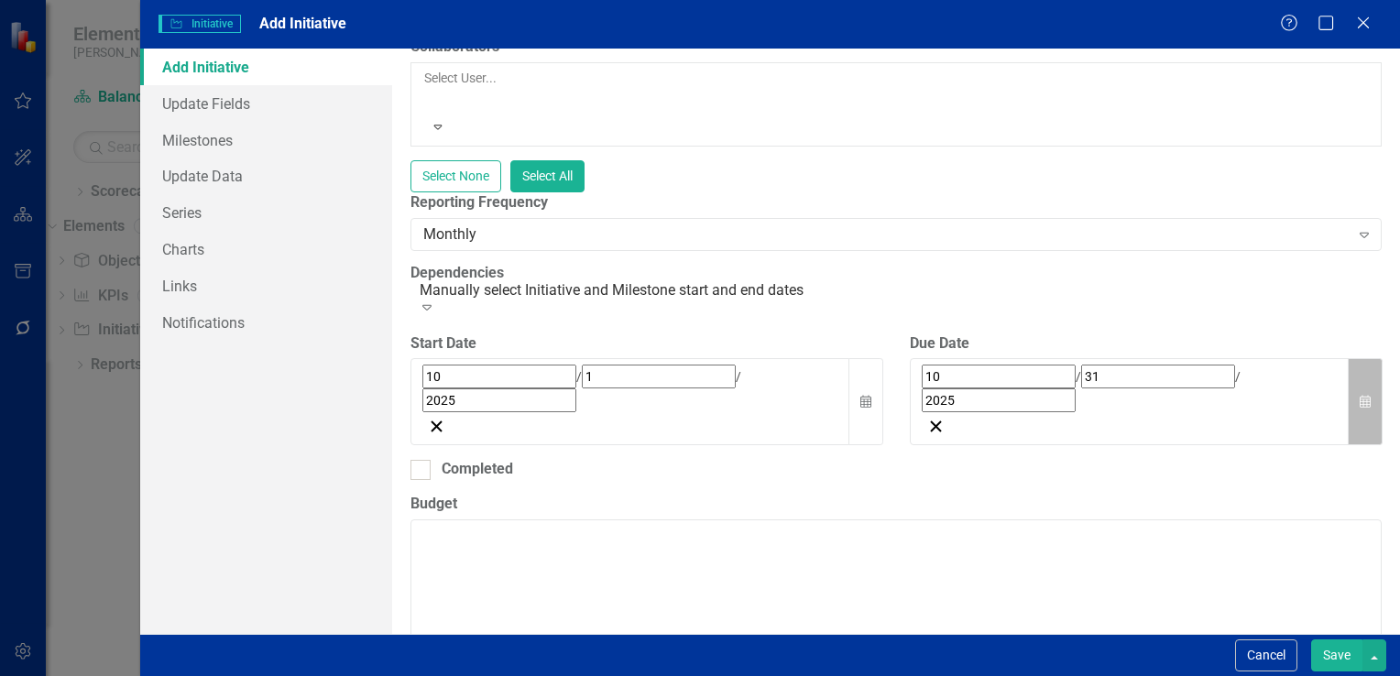
click at [1360, 396] on icon "Calendar" at bounding box center [1365, 402] width 11 height 13
click at [1191, 398] on button "›" at bounding box center [1170, 418] width 40 height 40
click at [1079, 617] on abbr "31" at bounding box center [1071, 624] width 15 height 15
click at [1331, 645] on button "Save" at bounding box center [1337, 656] width 51 height 32
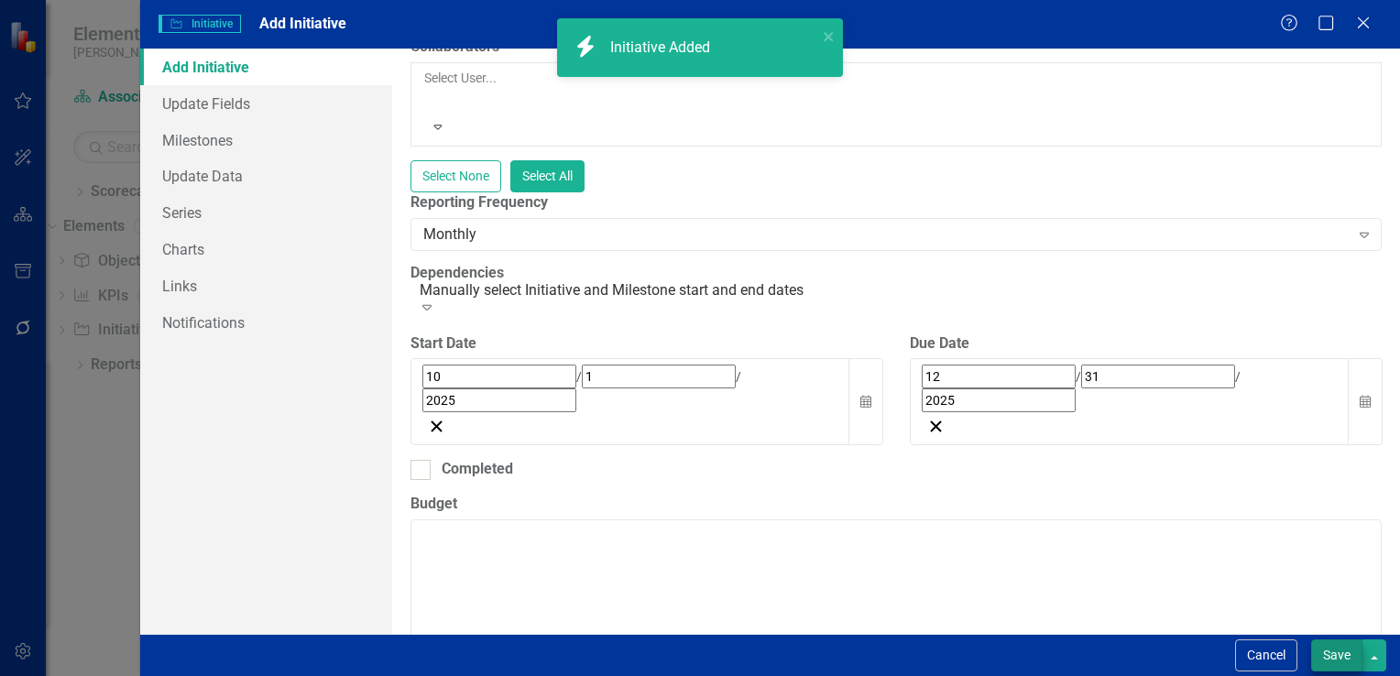
checkbox input "false"
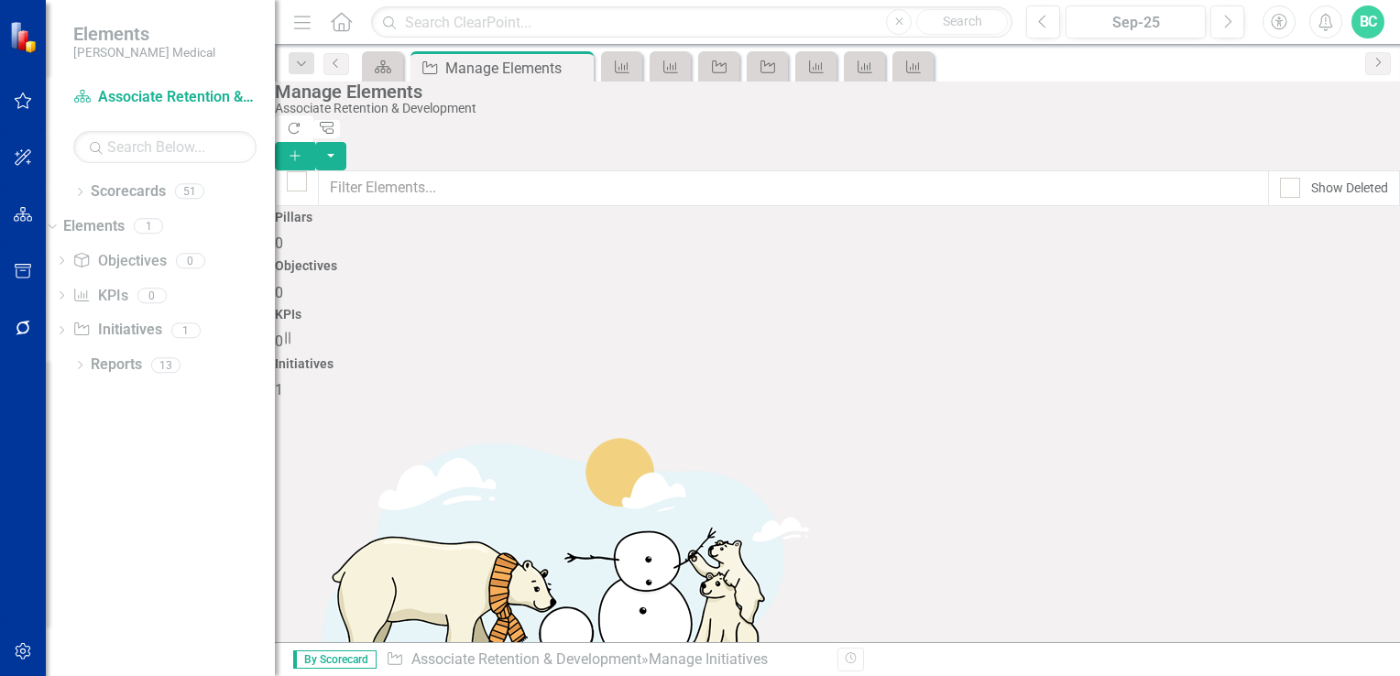
checkbox input "true"
checkbox input "false"
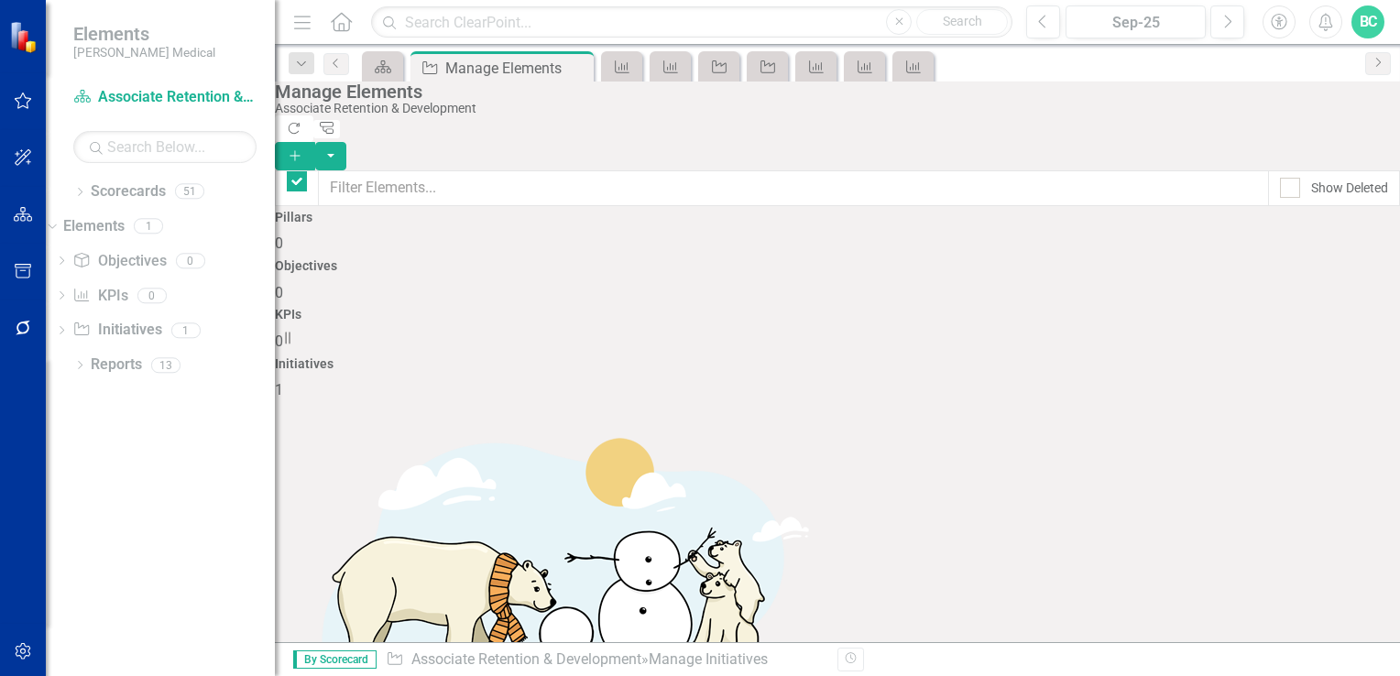
checkbox input "false"
click at [1301, 483] on link "Trash Delete Initiative" at bounding box center [1277, 484] width 164 height 34
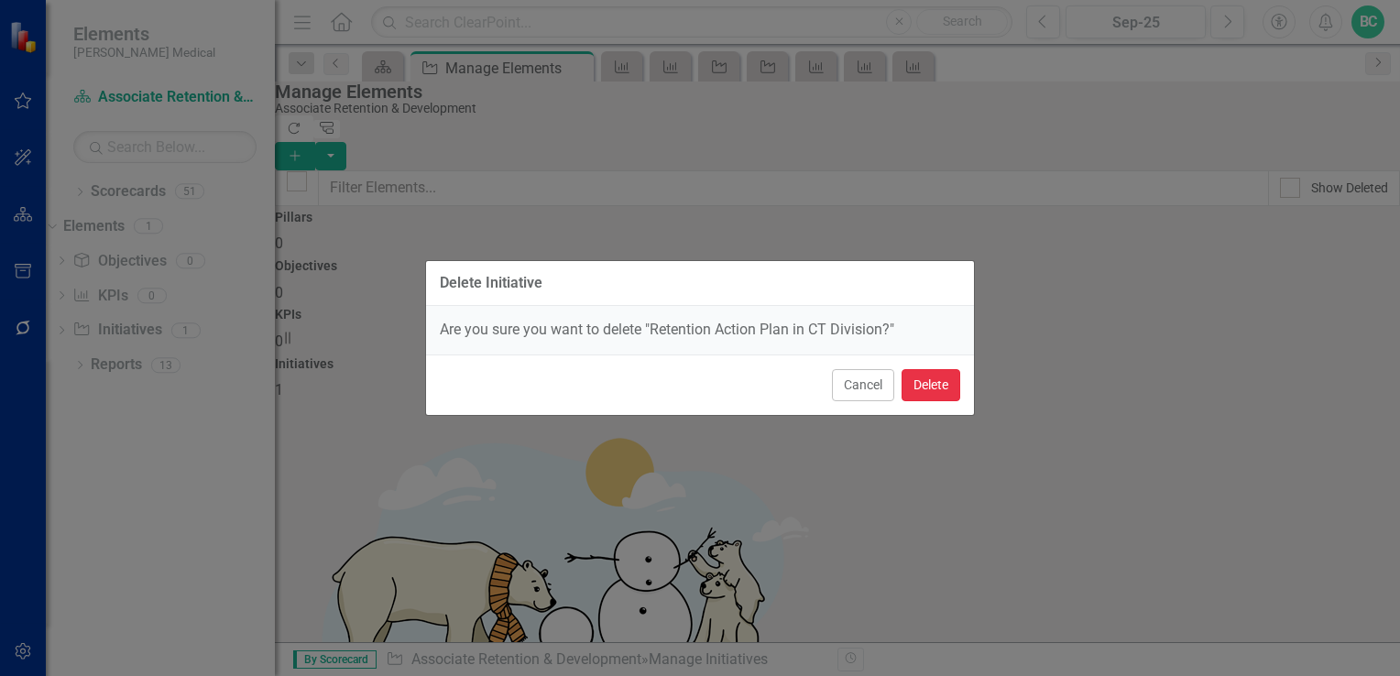
click at [935, 396] on button "Delete" at bounding box center [931, 385] width 59 height 32
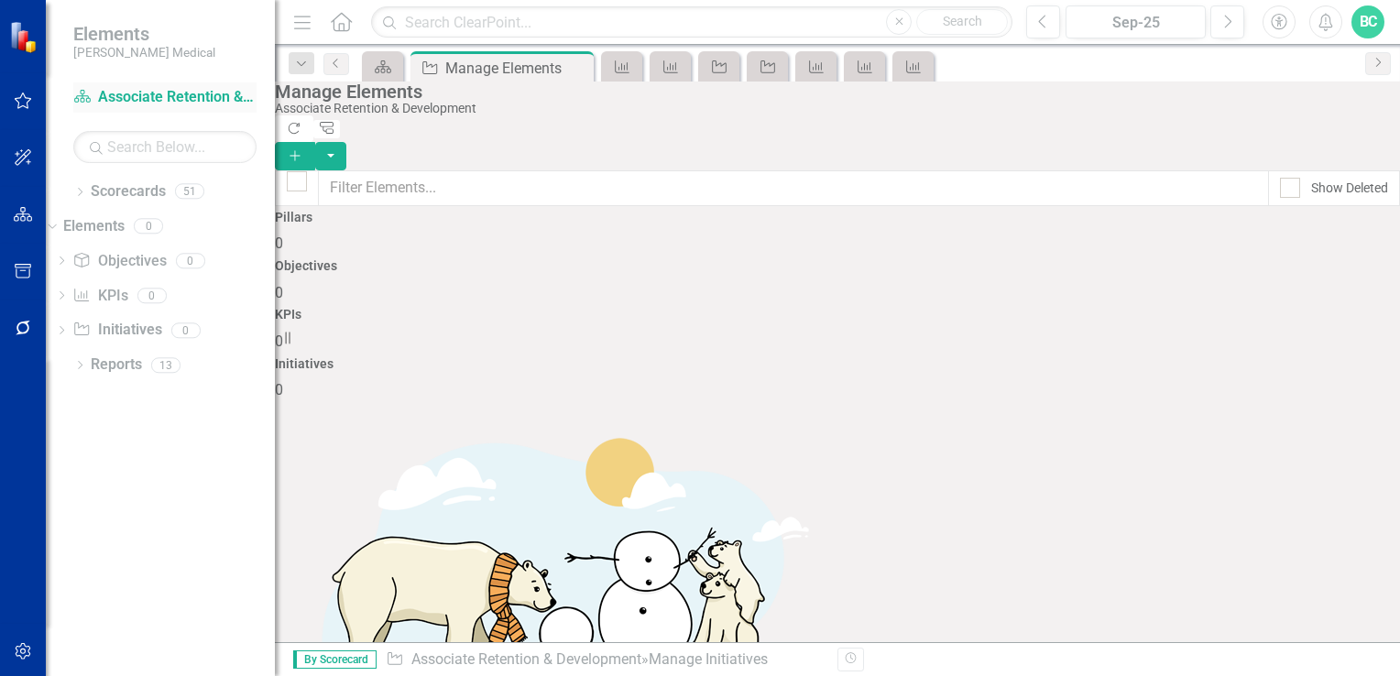
click at [207, 99] on link "Scorecard Associate Retention & Development" at bounding box center [164, 97] width 183 height 21
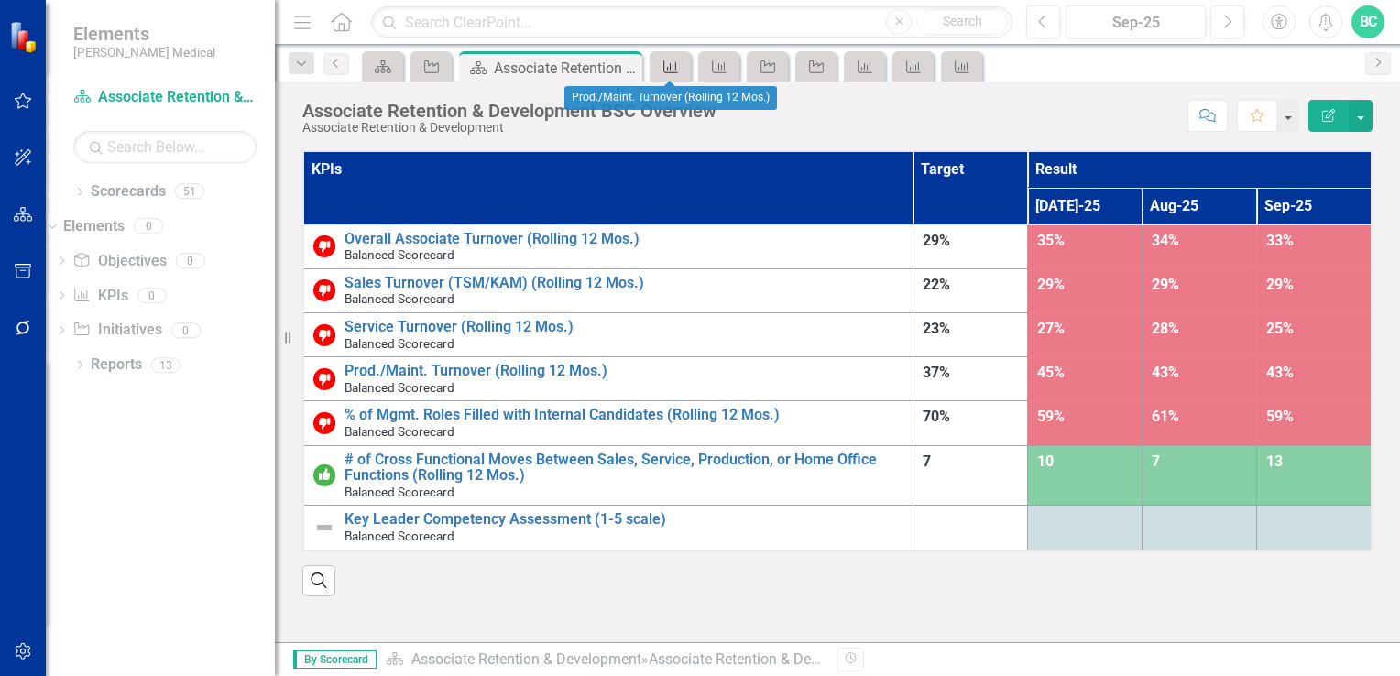
click at [671, 69] on icon "KPI" at bounding box center [671, 67] width 18 height 15
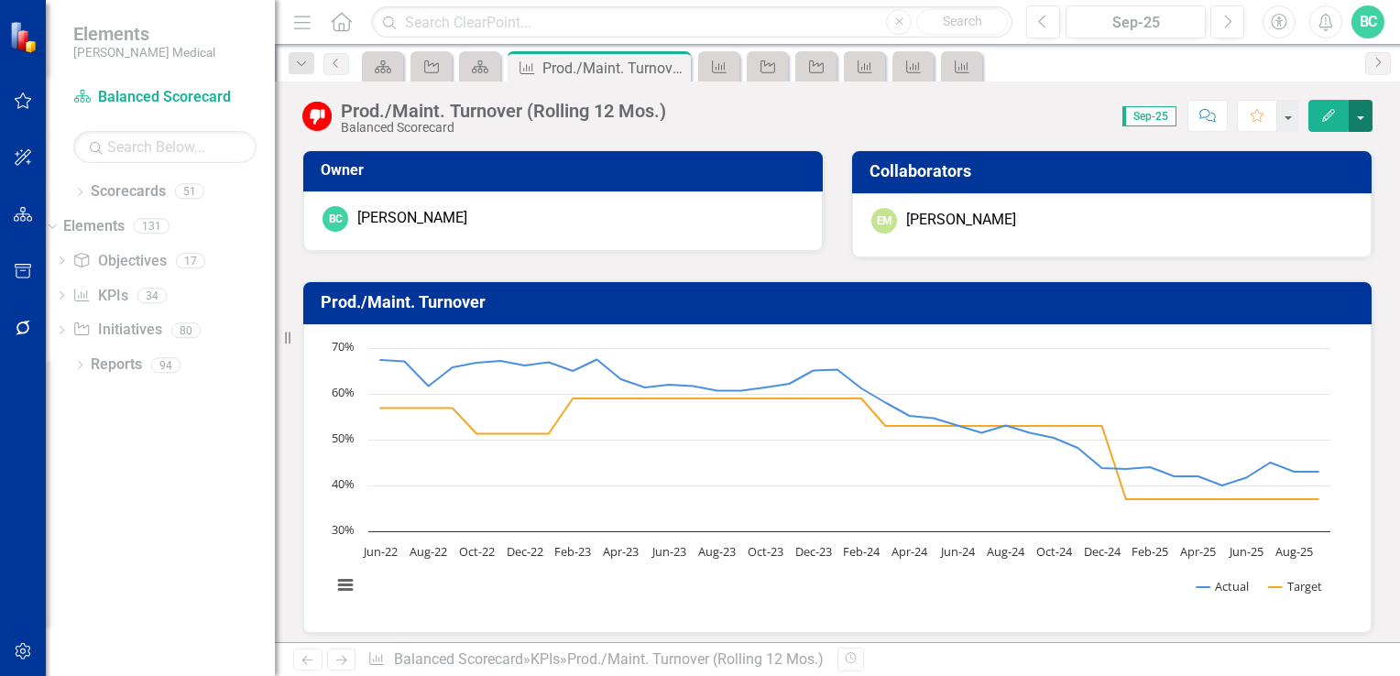
click at [1360, 121] on button "button" at bounding box center [1361, 116] width 24 height 32
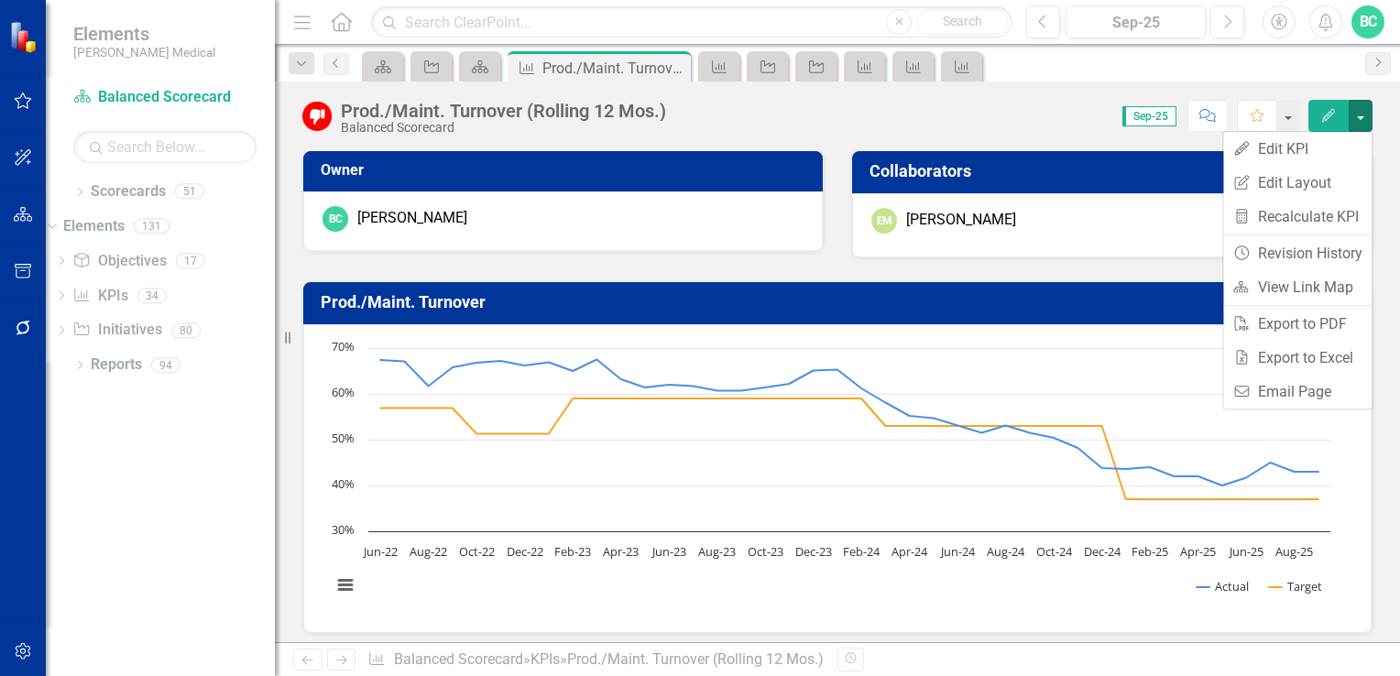
click at [1021, 117] on div "Score: 0.00 Sep-25 Completed Comment Favorite Edit" at bounding box center [1023, 115] width 697 height 31
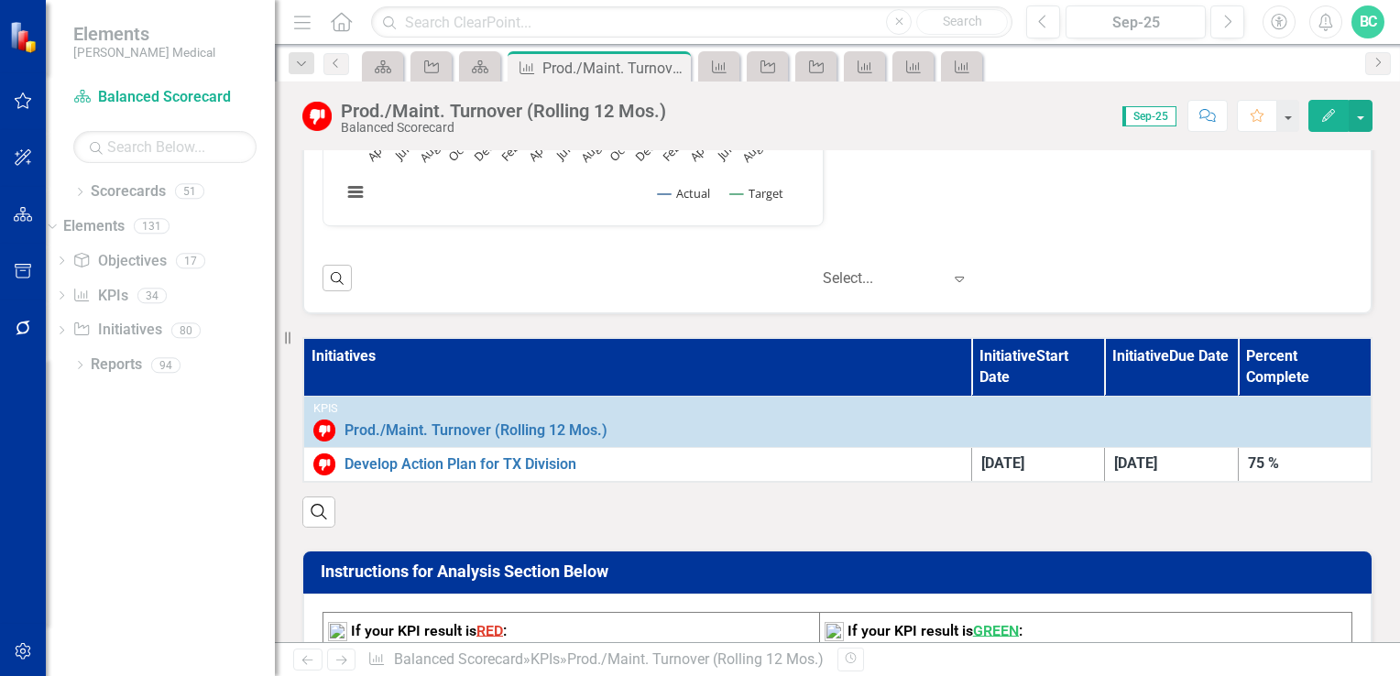
scroll to position [872, 0]
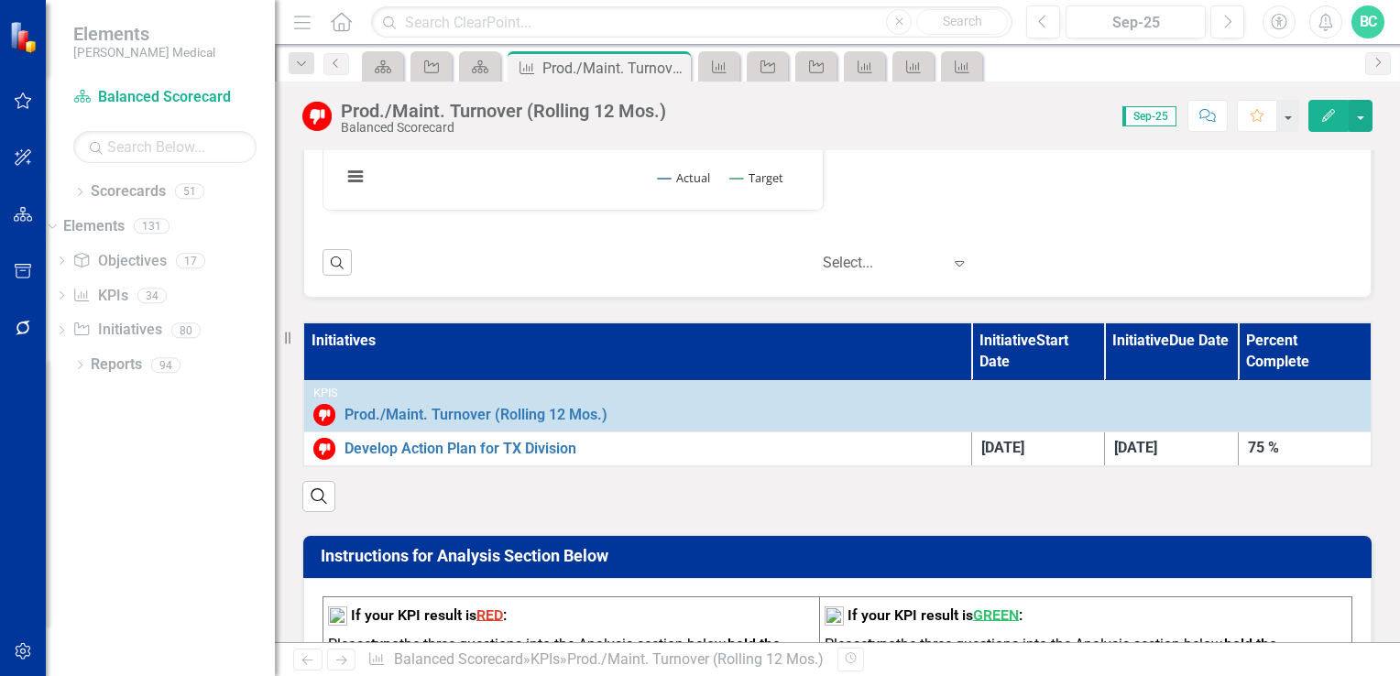
click at [365, 334] on th "Initiatives" at bounding box center [637, 352] width 668 height 58
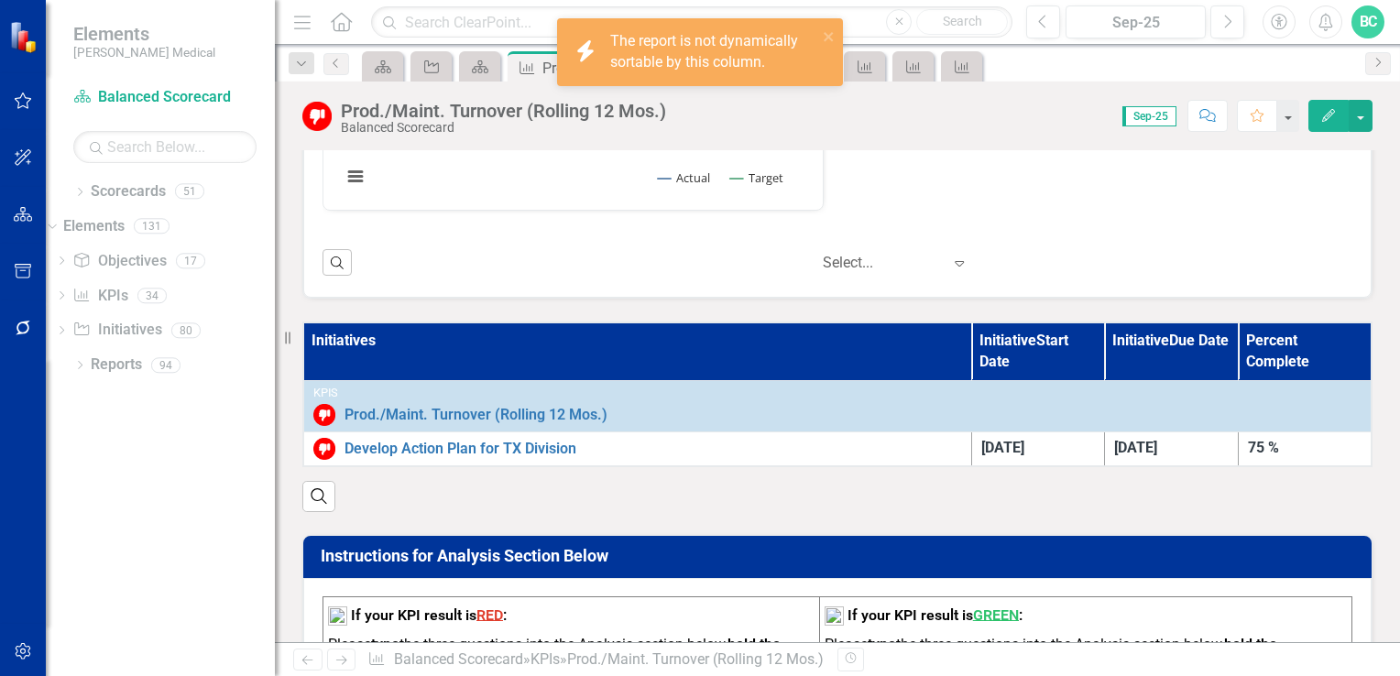
click at [365, 334] on th "Initiatives" at bounding box center [637, 352] width 668 height 58
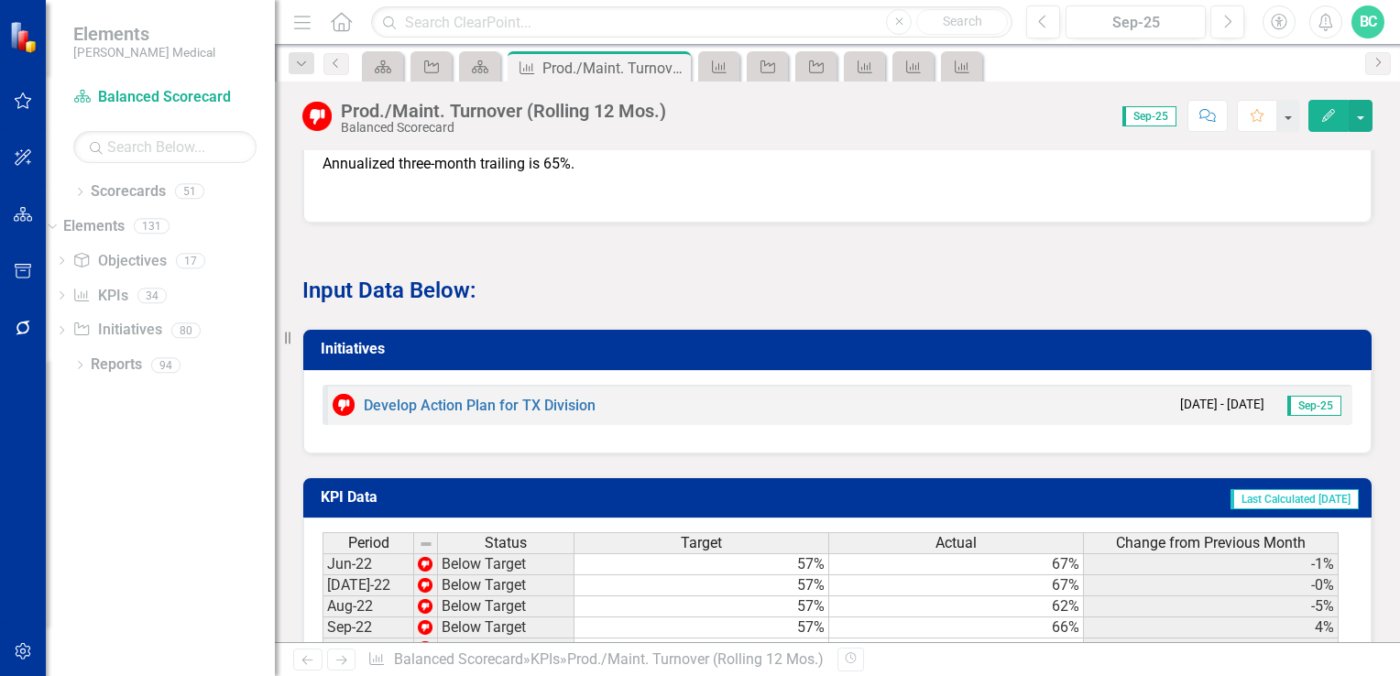
scroll to position [1938, 0]
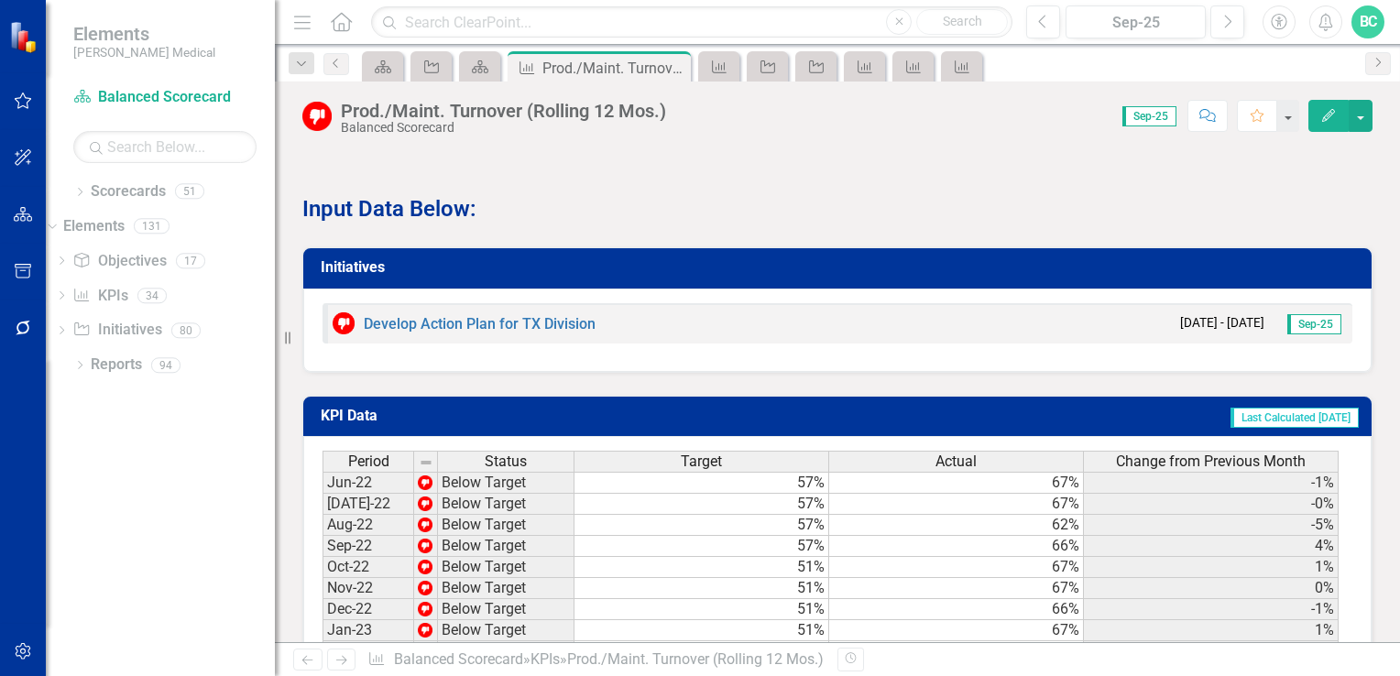
click at [367, 259] on h3 "Initiatives" at bounding box center [841, 267] width 1040 height 16
click at [363, 259] on h3 "Initiatives" at bounding box center [841, 267] width 1040 height 16
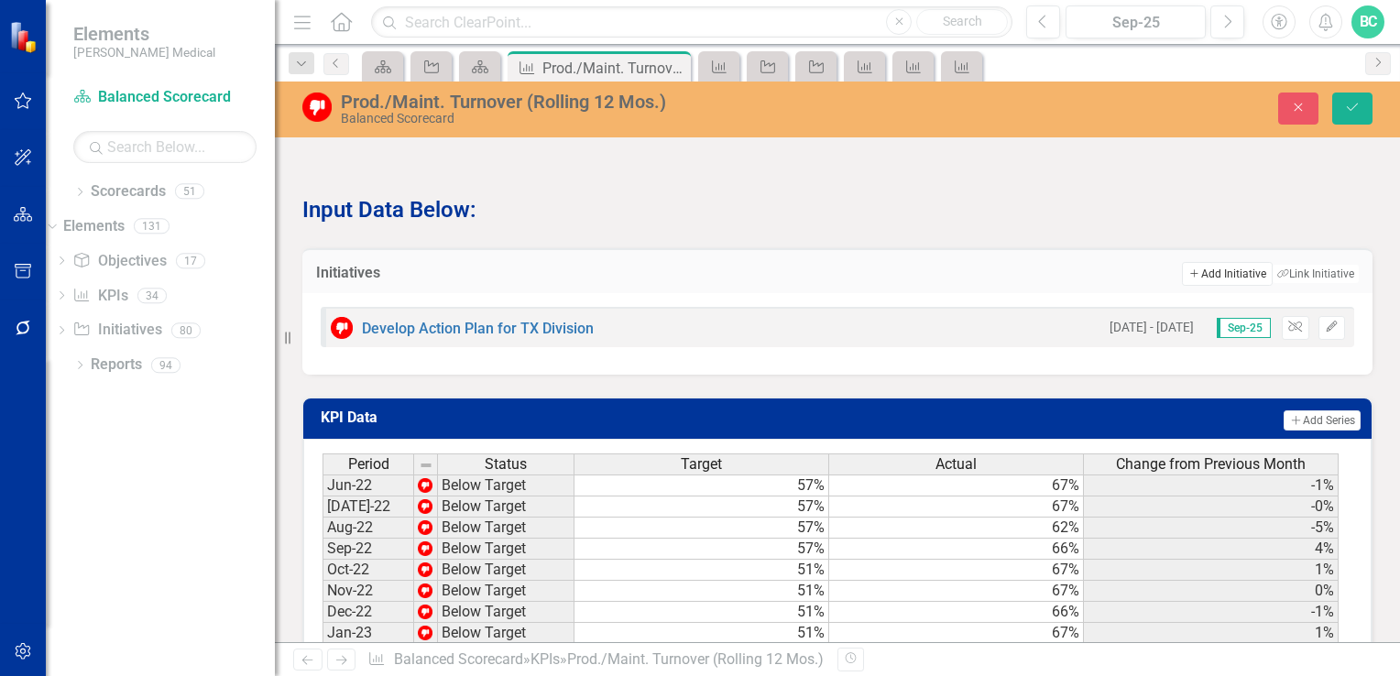
click at [1214, 262] on button "Add Add Initiative" at bounding box center [1227, 274] width 90 height 24
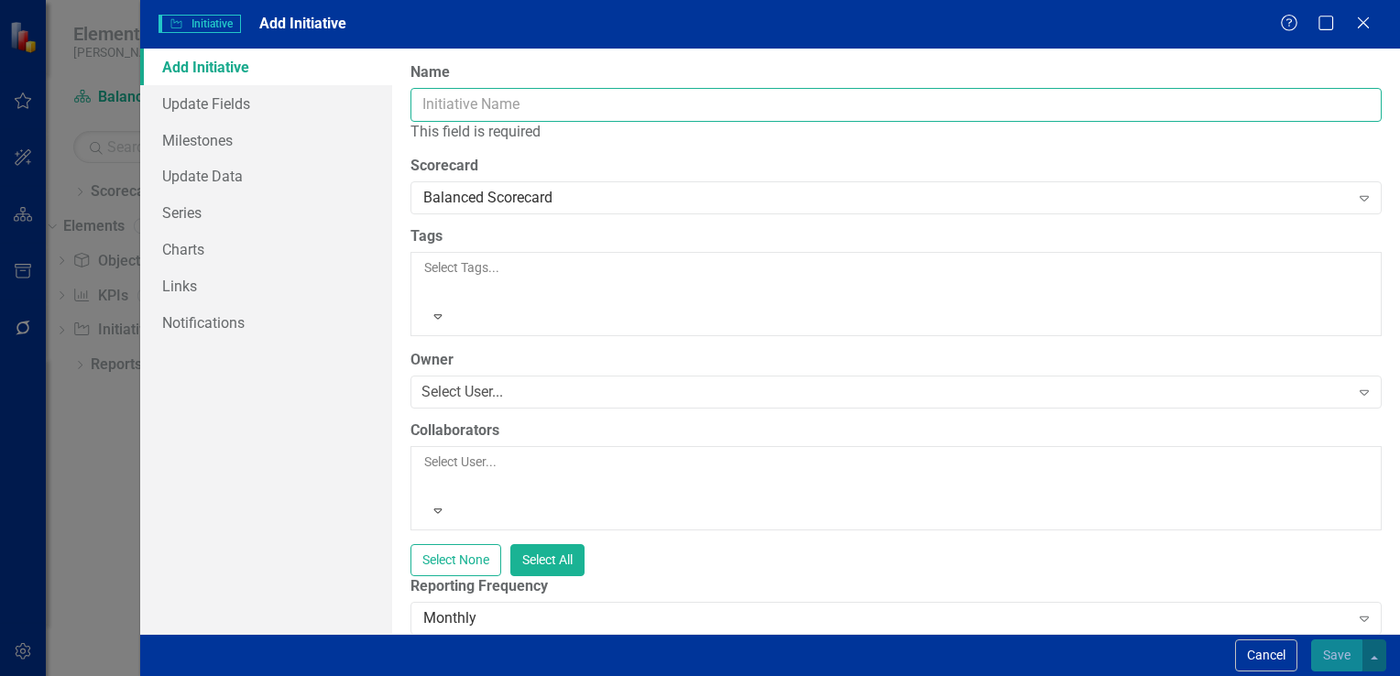
click at [424, 108] on input "Name" at bounding box center [897, 105] width 972 height 34
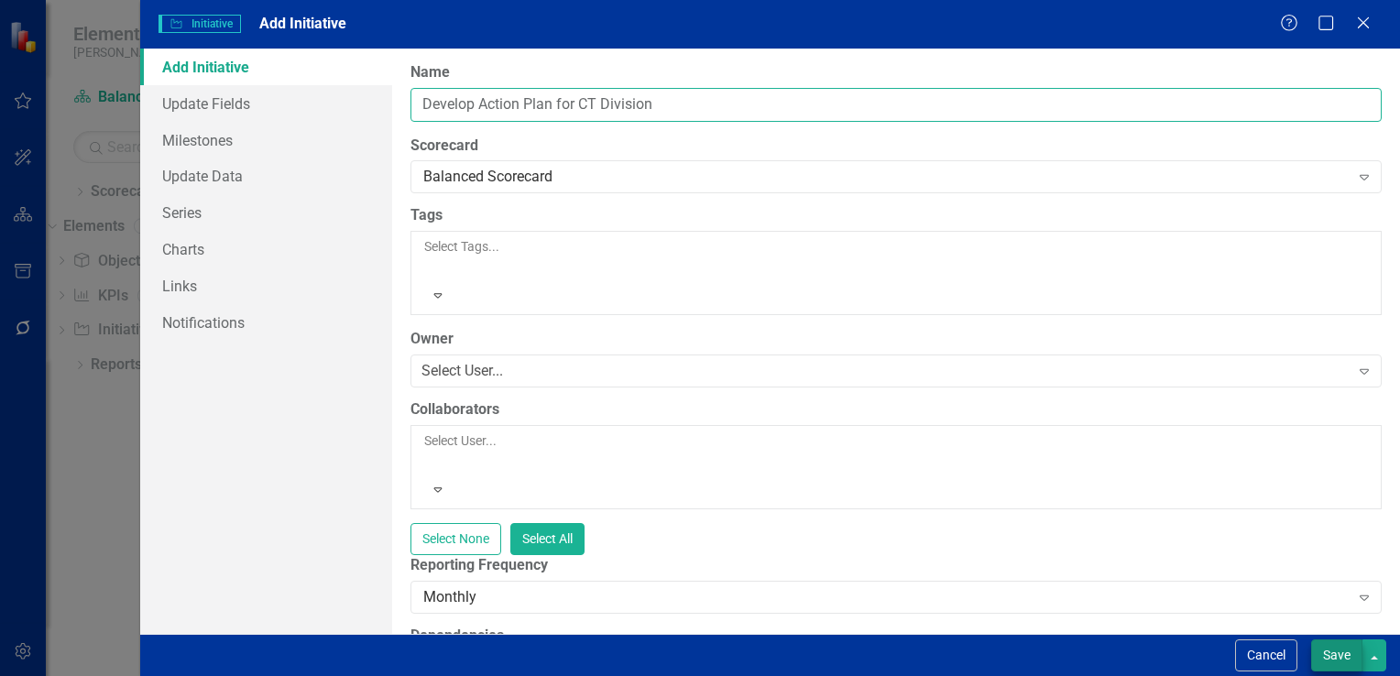
type input "Develop Action Plan for CT Division"
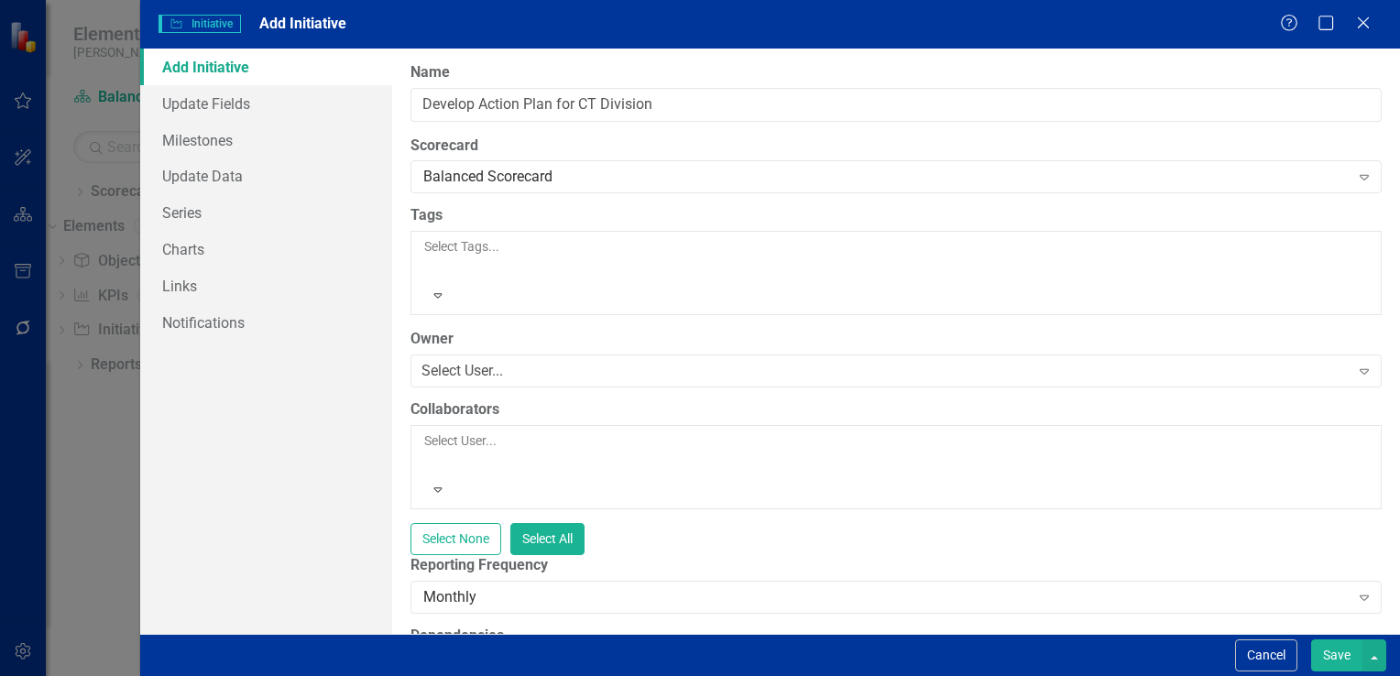
click at [1345, 661] on button "Save" at bounding box center [1337, 656] width 51 height 32
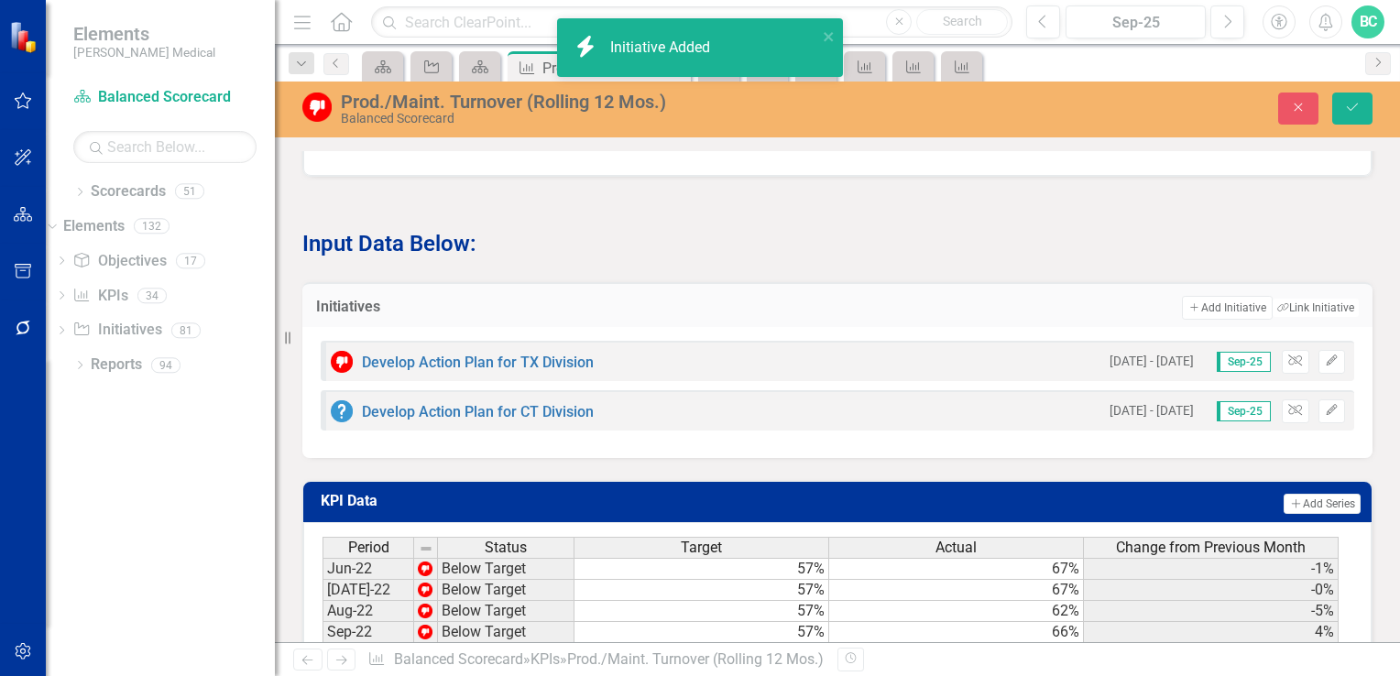
scroll to position [1972, 0]
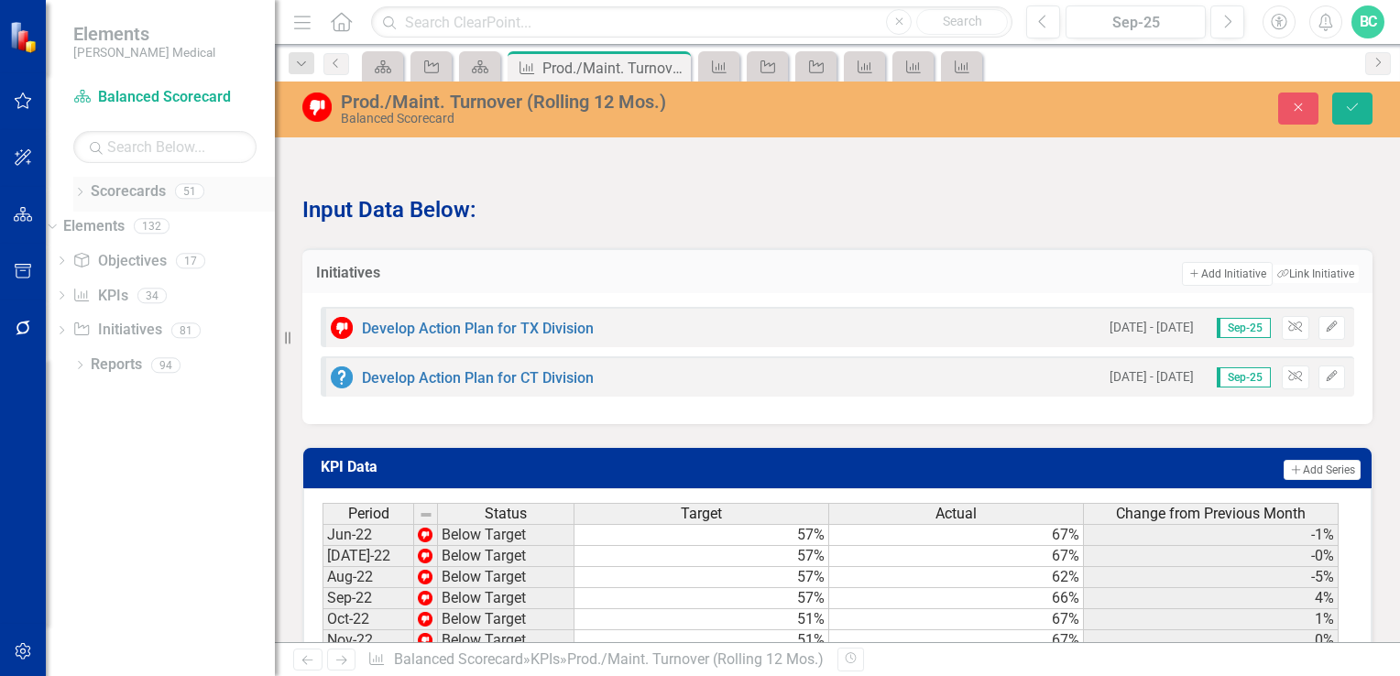
click at [81, 192] on icon "Dropdown" at bounding box center [79, 194] width 13 height 10
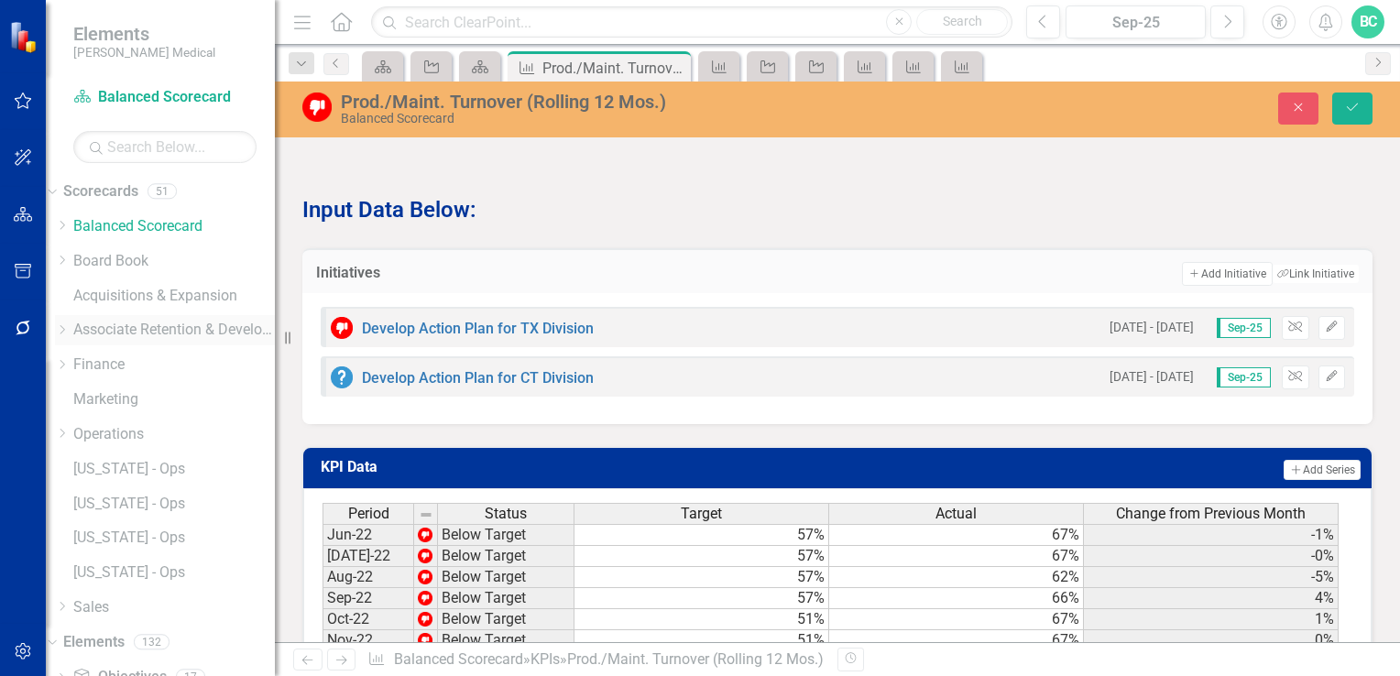
click at [126, 331] on link "Associate Retention & Development" at bounding box center [174, 330] width 202 height 21
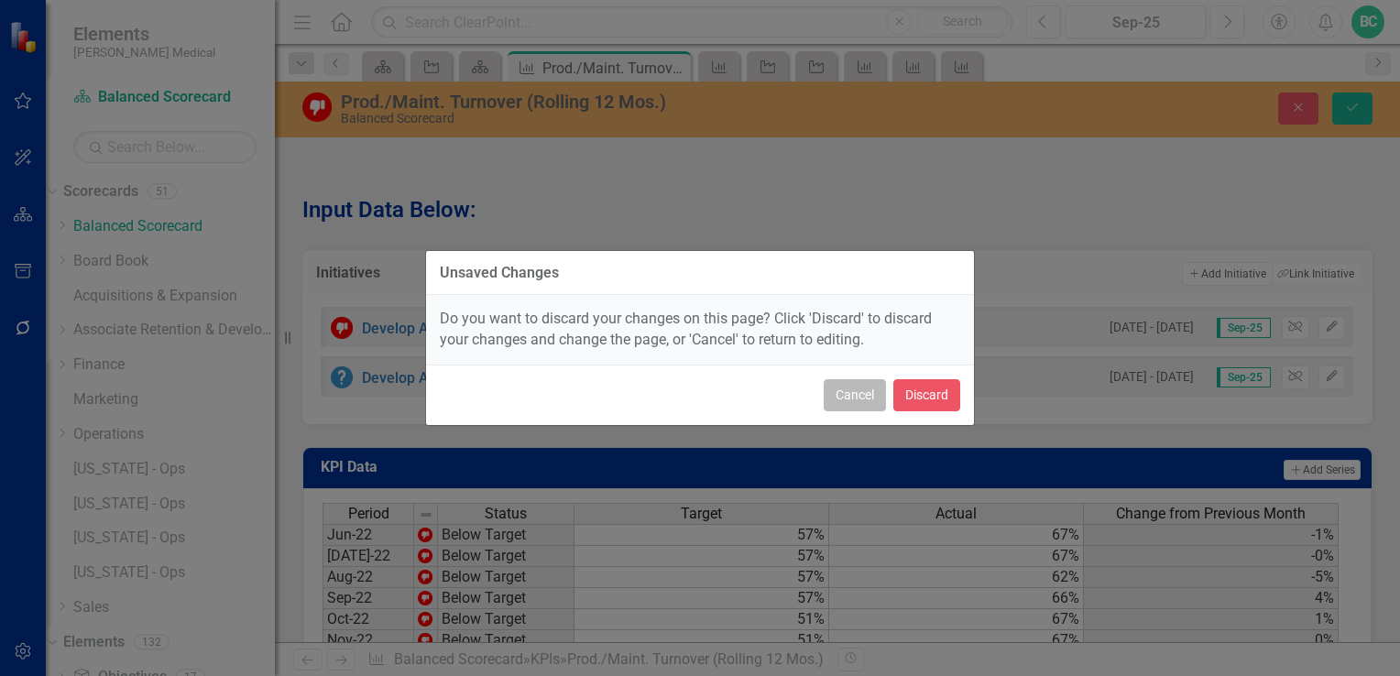
click at [862, 398] on button "Cancel" at bounding box center [855, 395] width 62 height 32
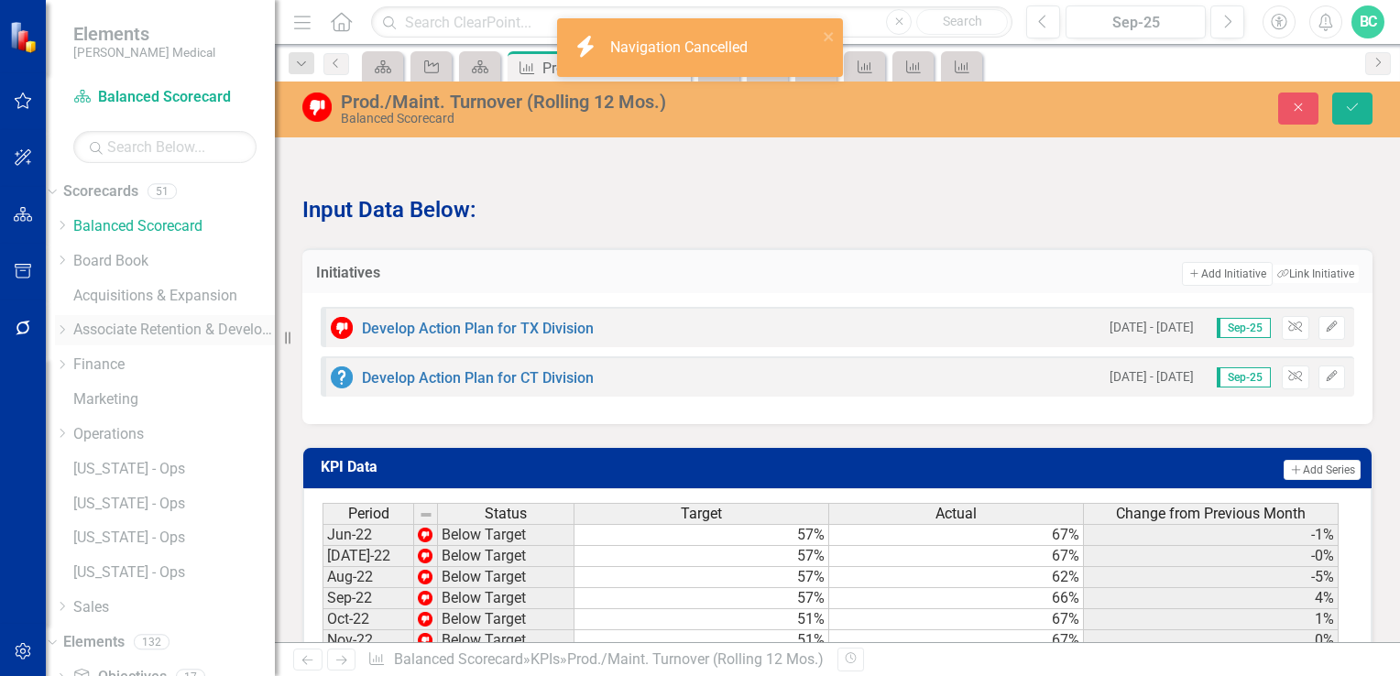
click at [65, 331] on icon at bounding box center [62, 329] width 5 height 9
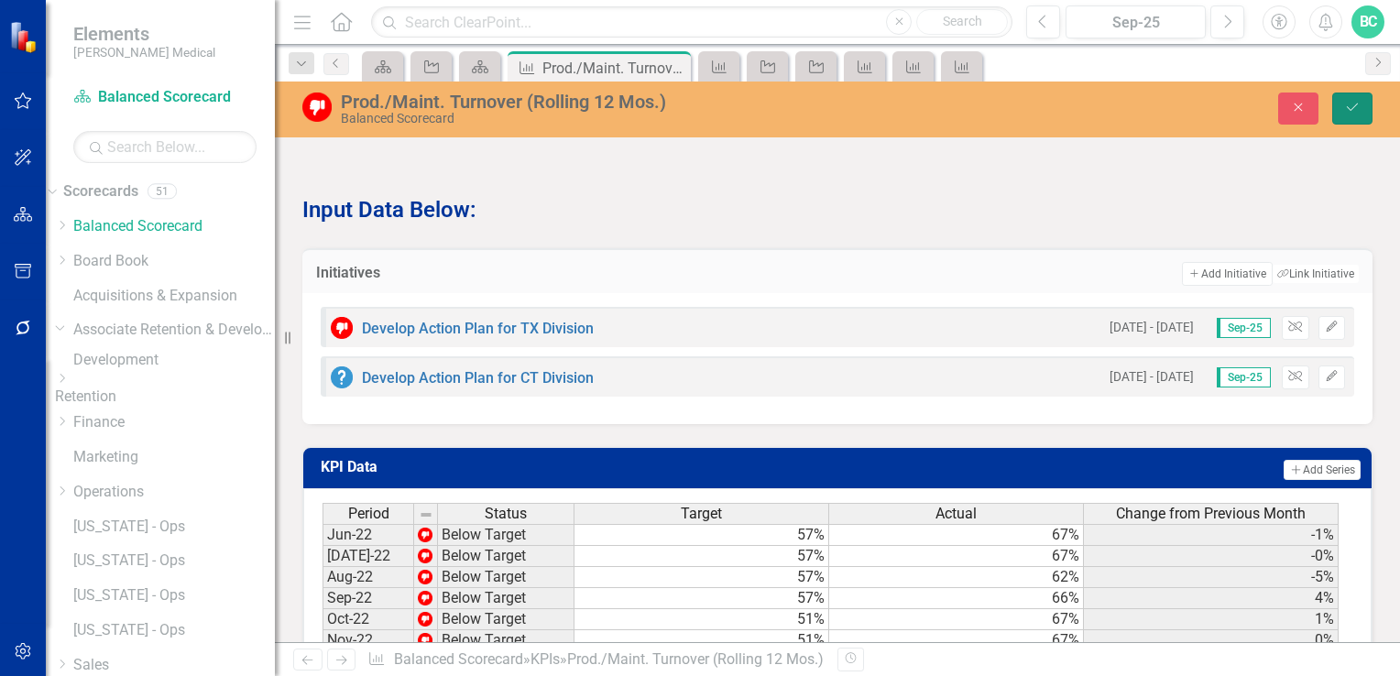
click at [1356, 104] on icon "Save" at bounding box center [1353, 107] width 16 height 13
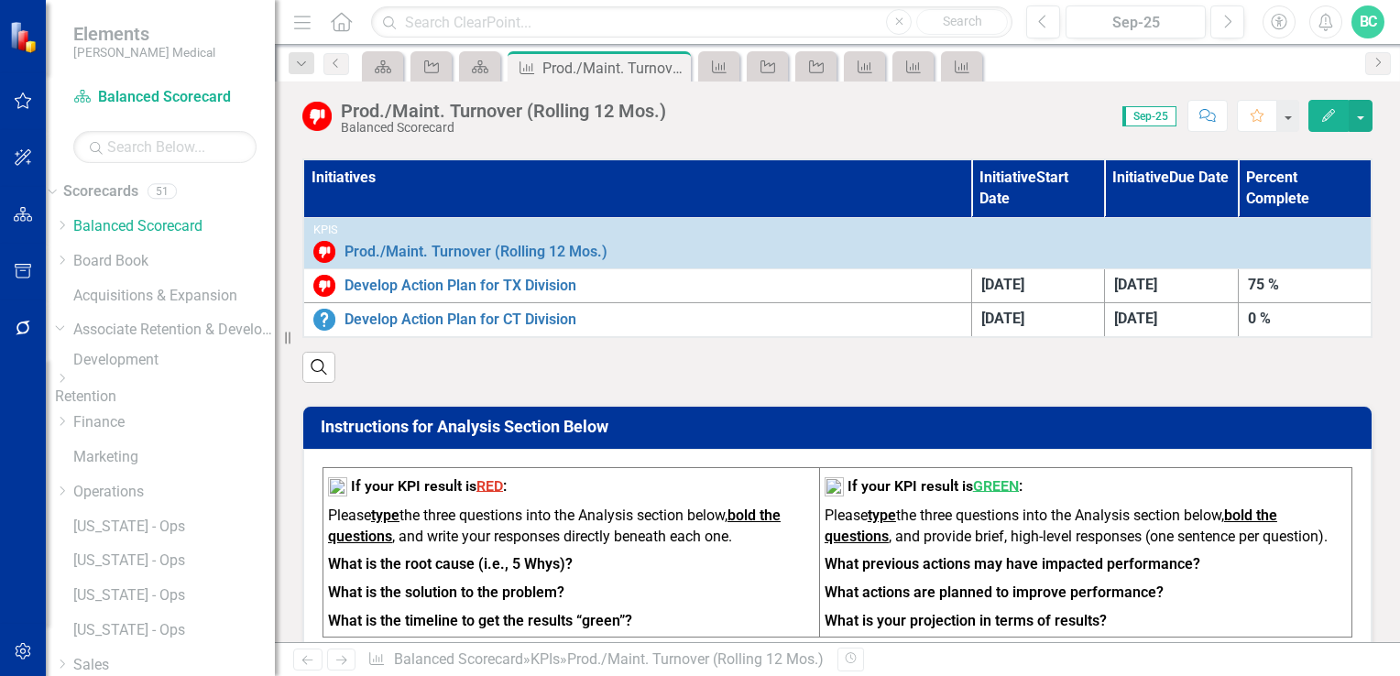
scroll to position [0, 0]
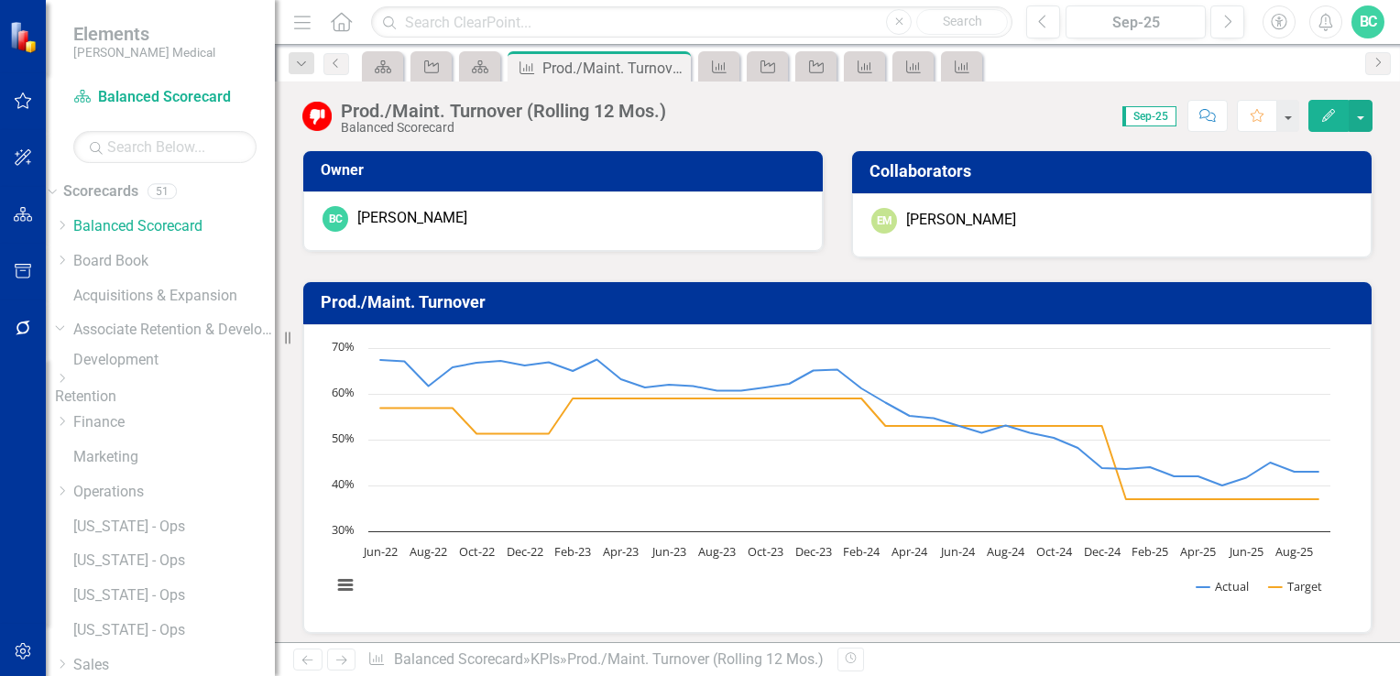
drag, startPoint x: 111, startPoint y: 394, endPoint x: 94, endPoint y: 412, distance: 24.7
click at [69, 384] on icon "Dropdown" at bounding box center [62, 378] width 14 height 11
click at [179, 423] on link "[US_STATE] - HR" at bounding box center [174, 411] width 202 height 21
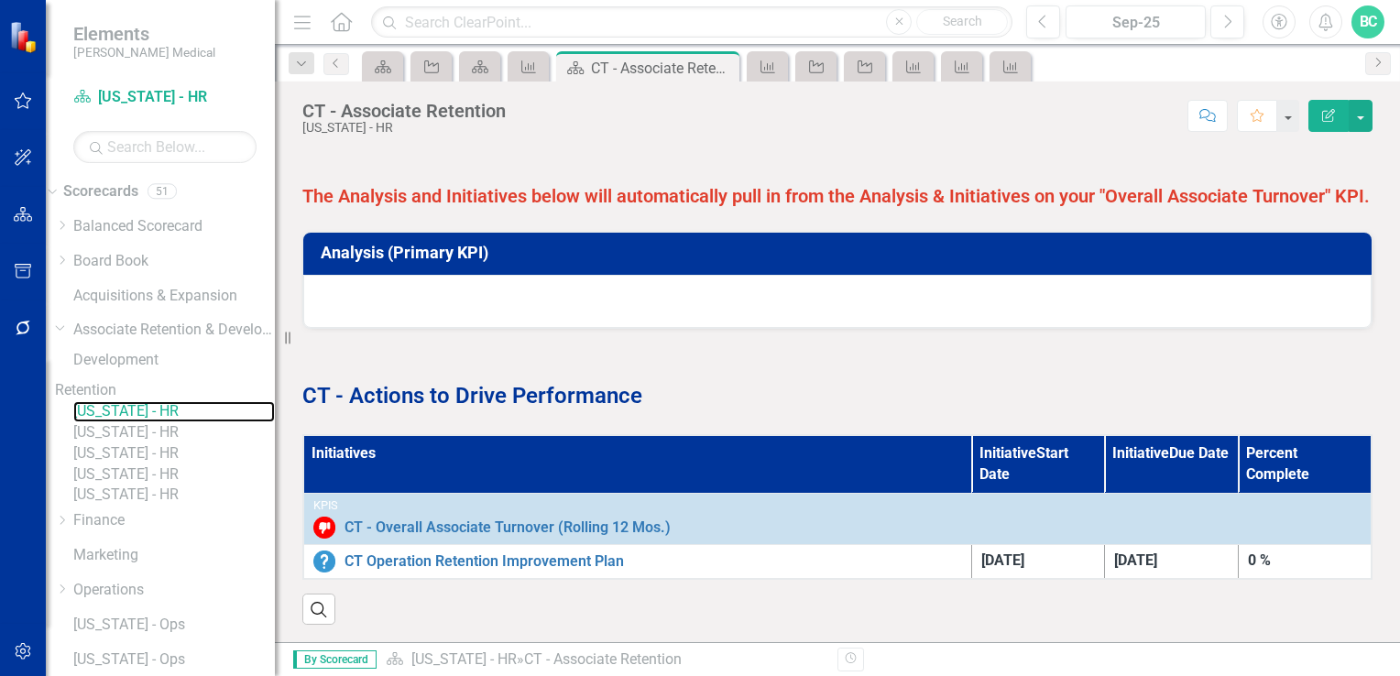
scroll to position [935, 0]
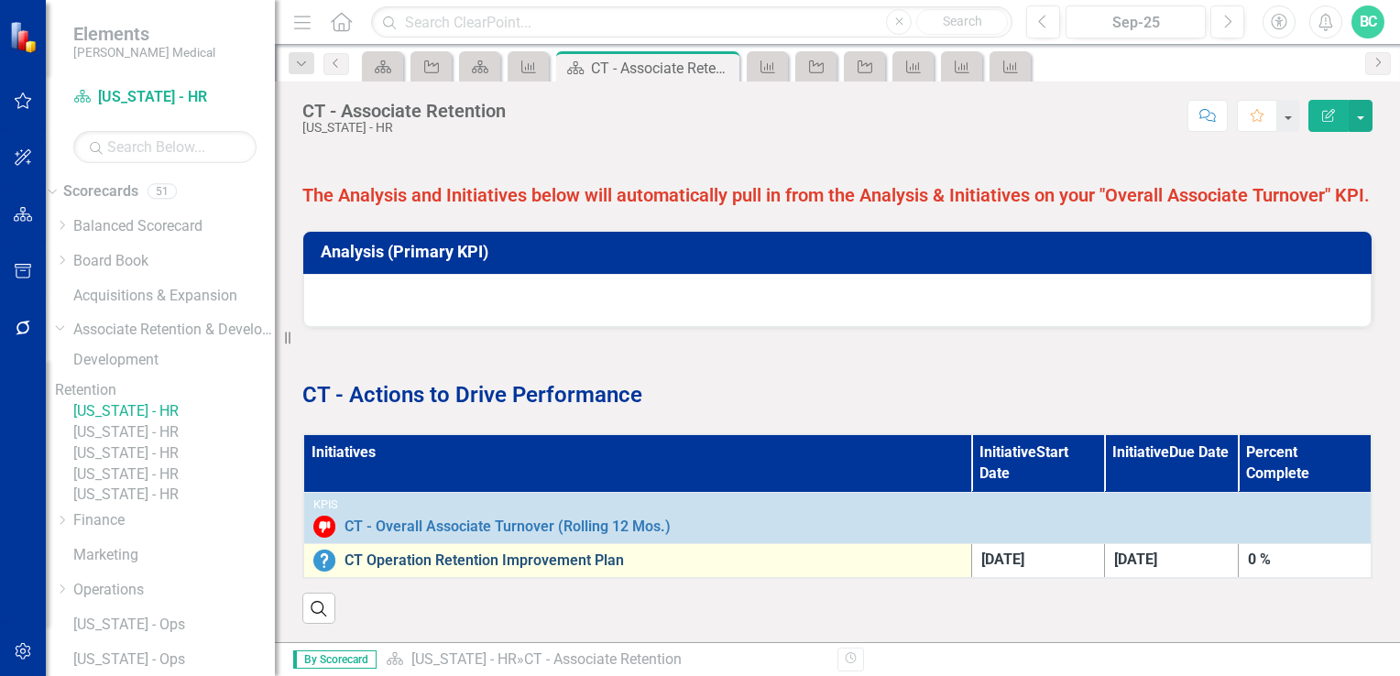
click at [581, 553] on link "CT Operation Retention Improvement Plan" at bounding box center [654, 561] width 618 height 16
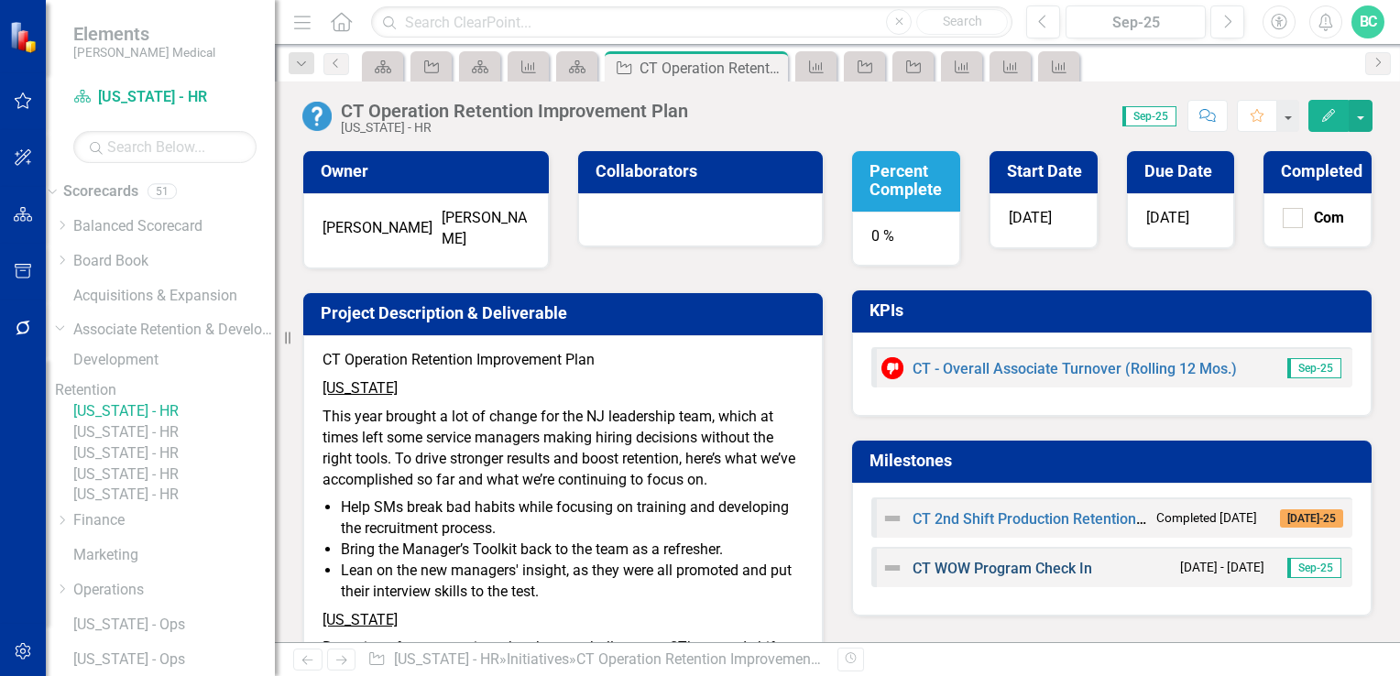
click at [1001, 566] on link "CT WOW Program Check In" at bounding box center [1003, 568] width 180 height 17
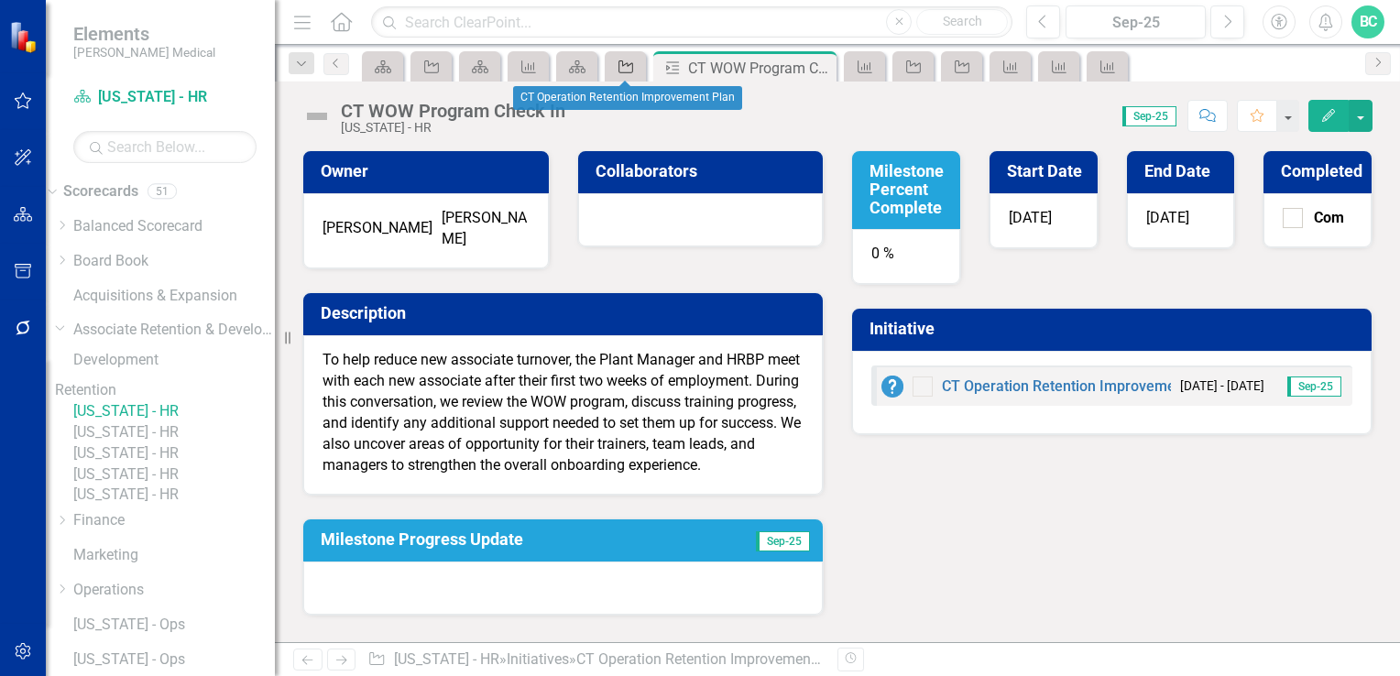
click at [636, 61] on link "Initiative" at bounding box center [625, 66] width 32 height 23
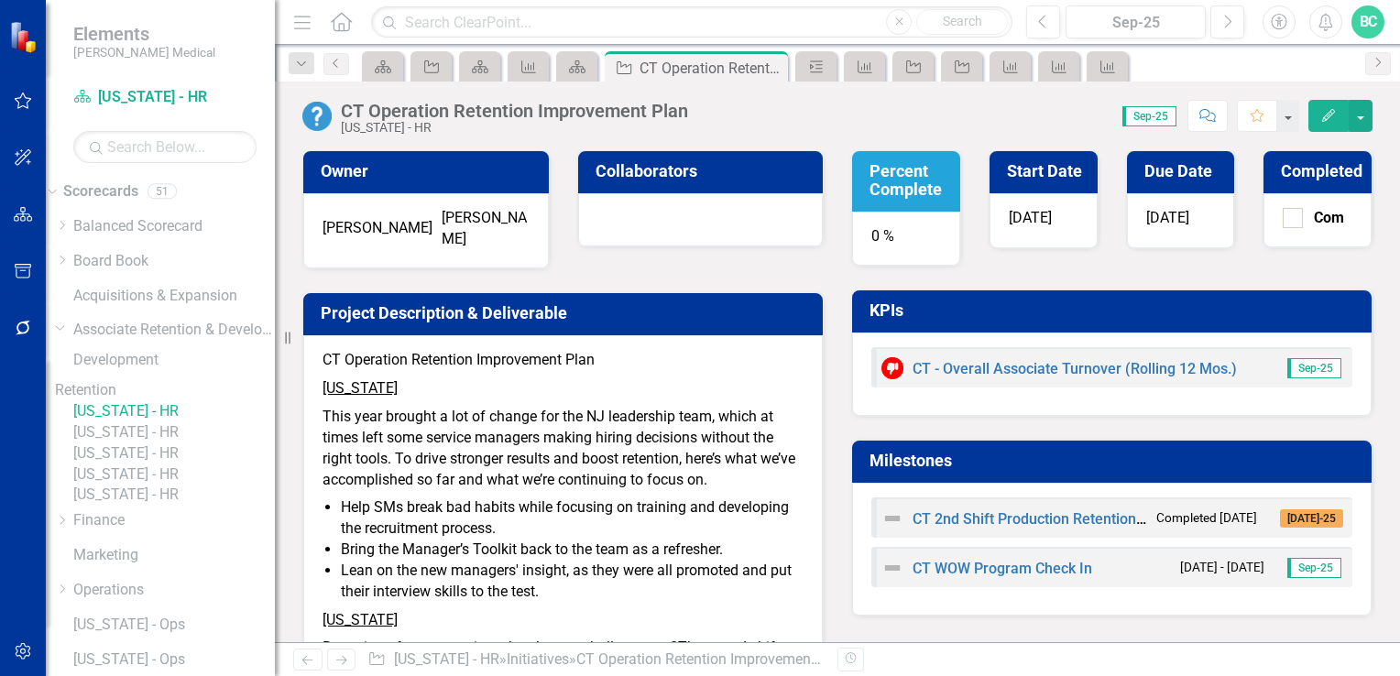
click at [167, 423] on link "[US_STATE] - HR" at bounding box center [174, 411] width 202 height 21
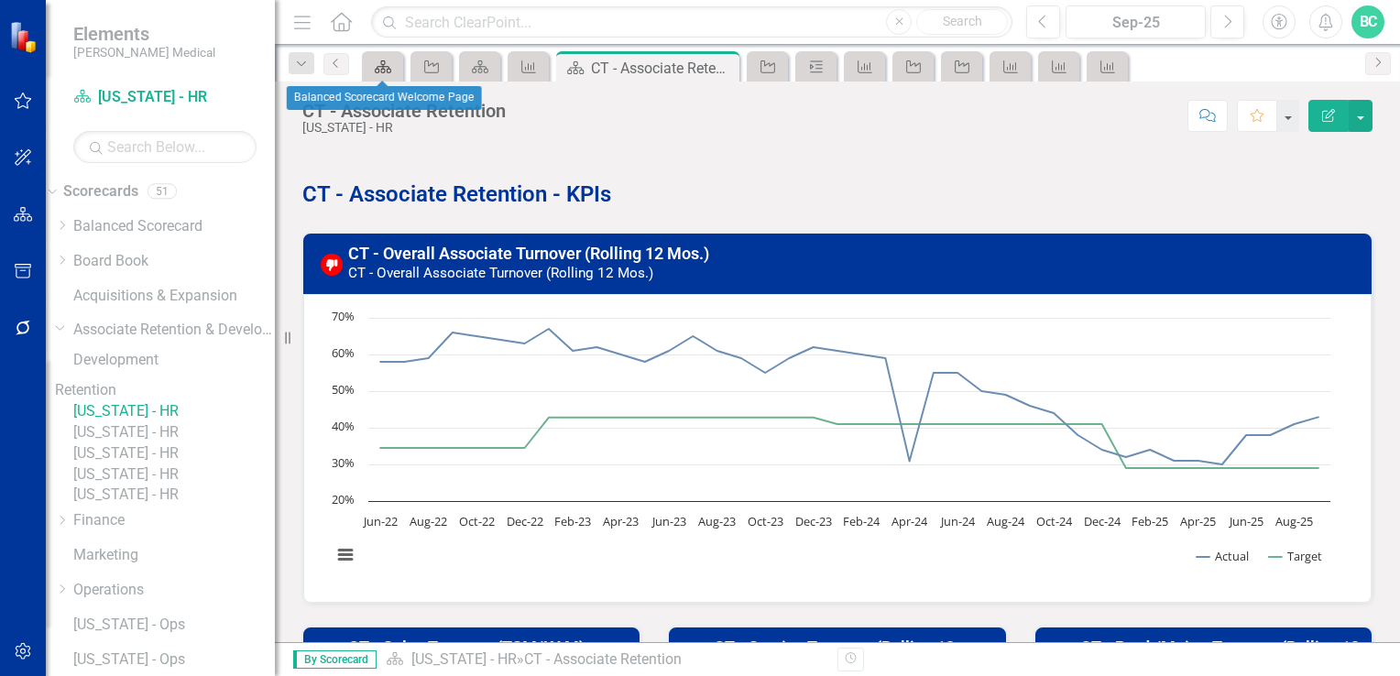
click at [386, 67] on icon "Scorecard" at bounding box center [383, 67] width 18 height 15
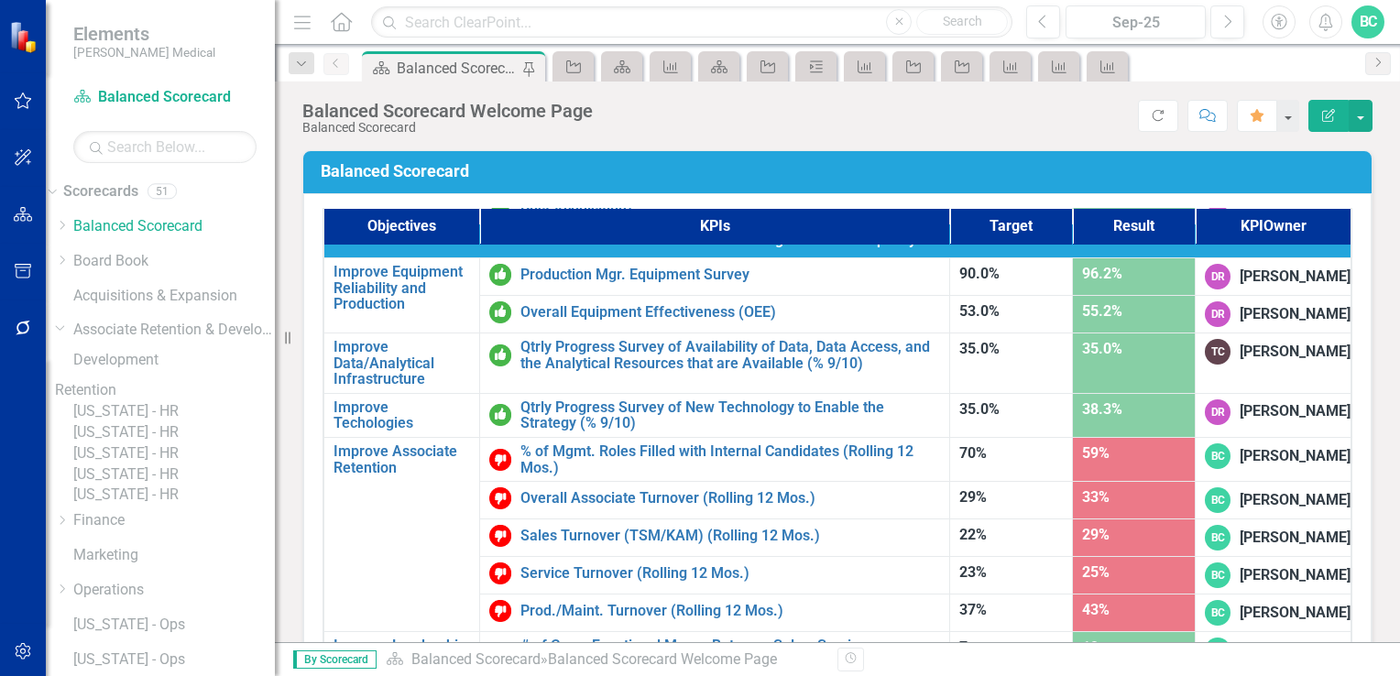
scroll to position [1081, 0]
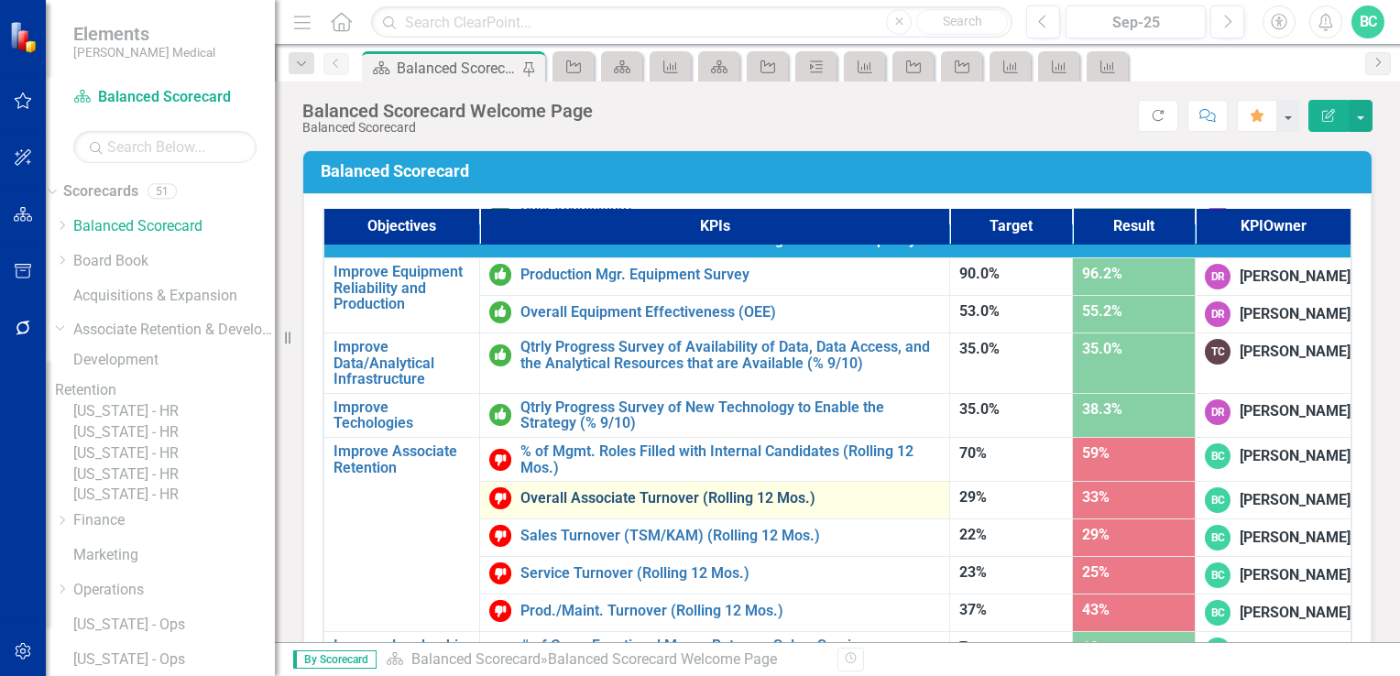
click at [671, 490] on link "Overall Associate Turnover (Rolling 12 Mos.)" at bounding box center [731, 498] width 420 height 16
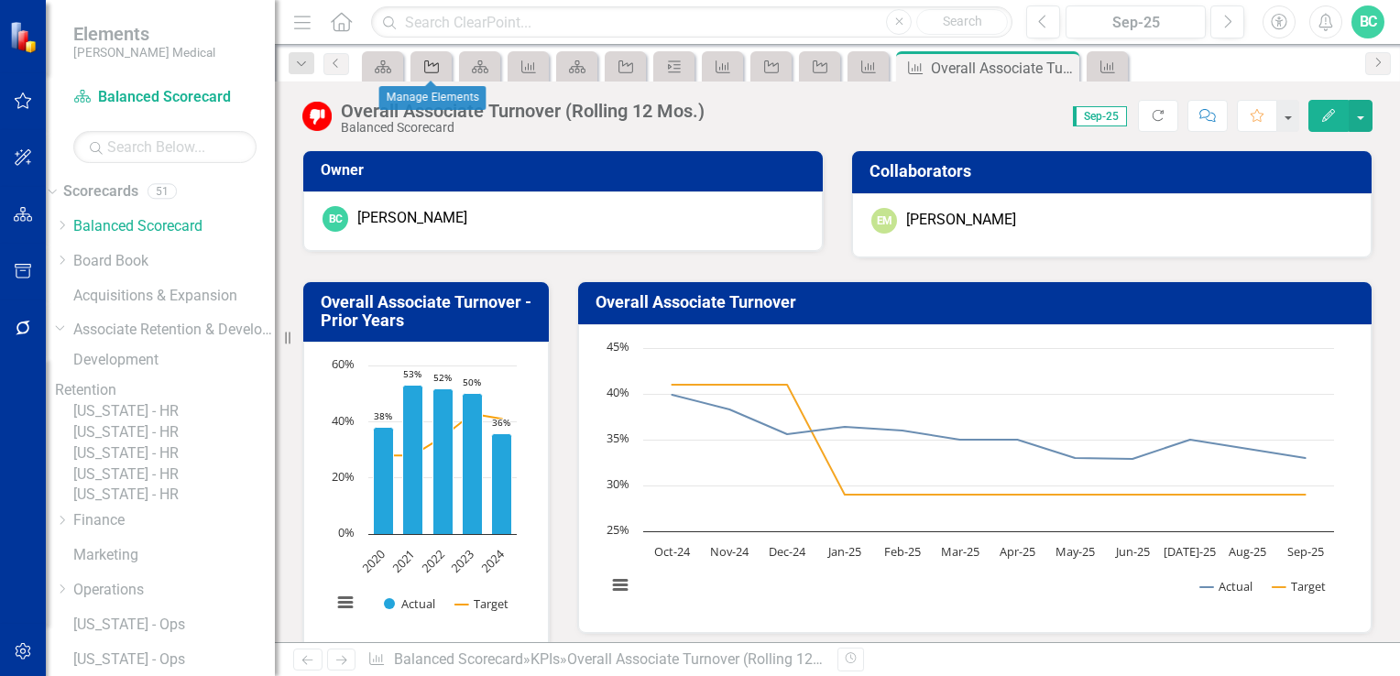
click at [442, 67] on link "Initiative" at bounding box center [431, 66] width 32 height 23
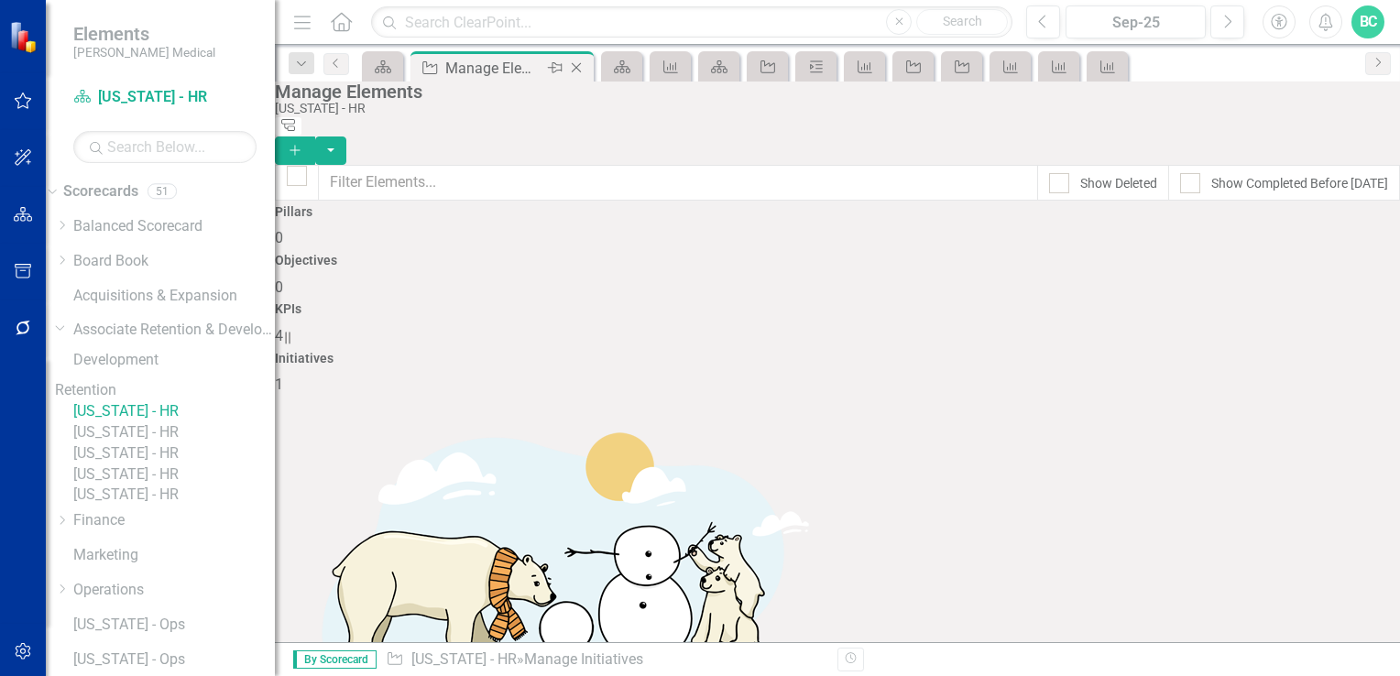
click at [574, 64] on icon at bounding box center [577, 68] width 10 height 10
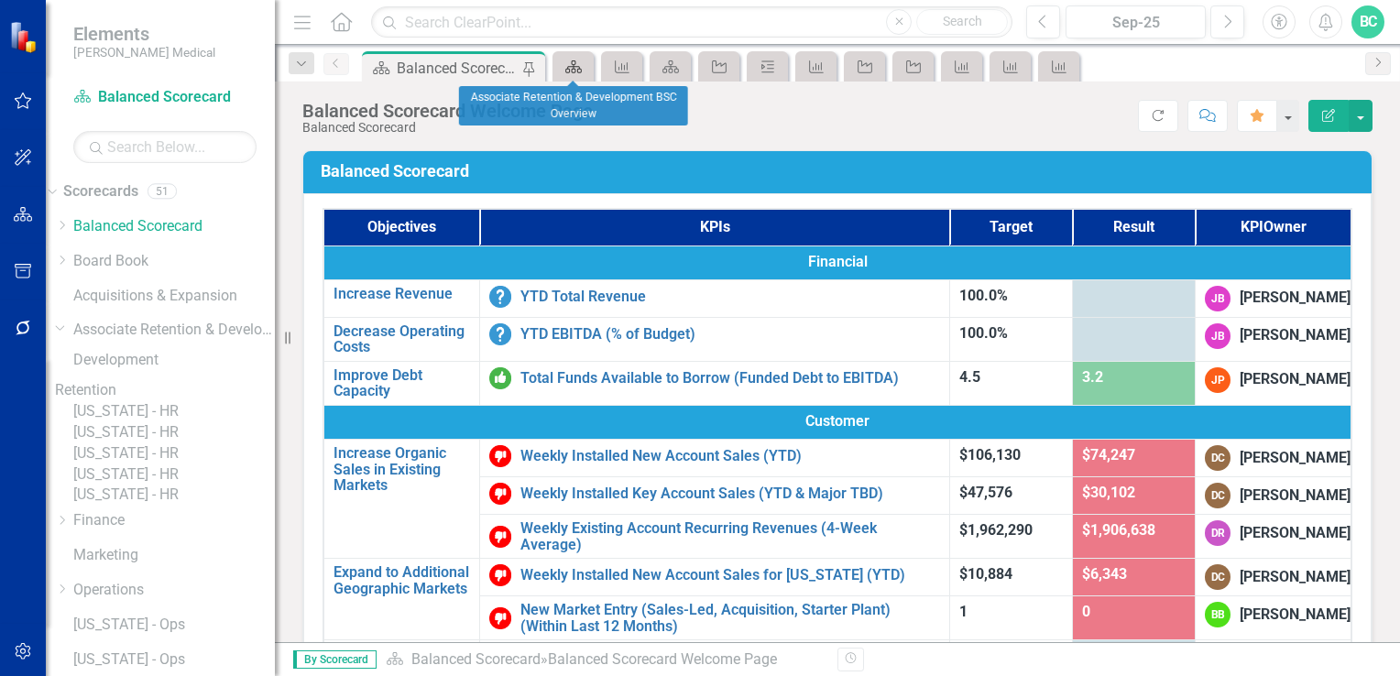
click at [569, 63] on icon "Scorecard" at bounding box center [574, 67] width 18 height 15
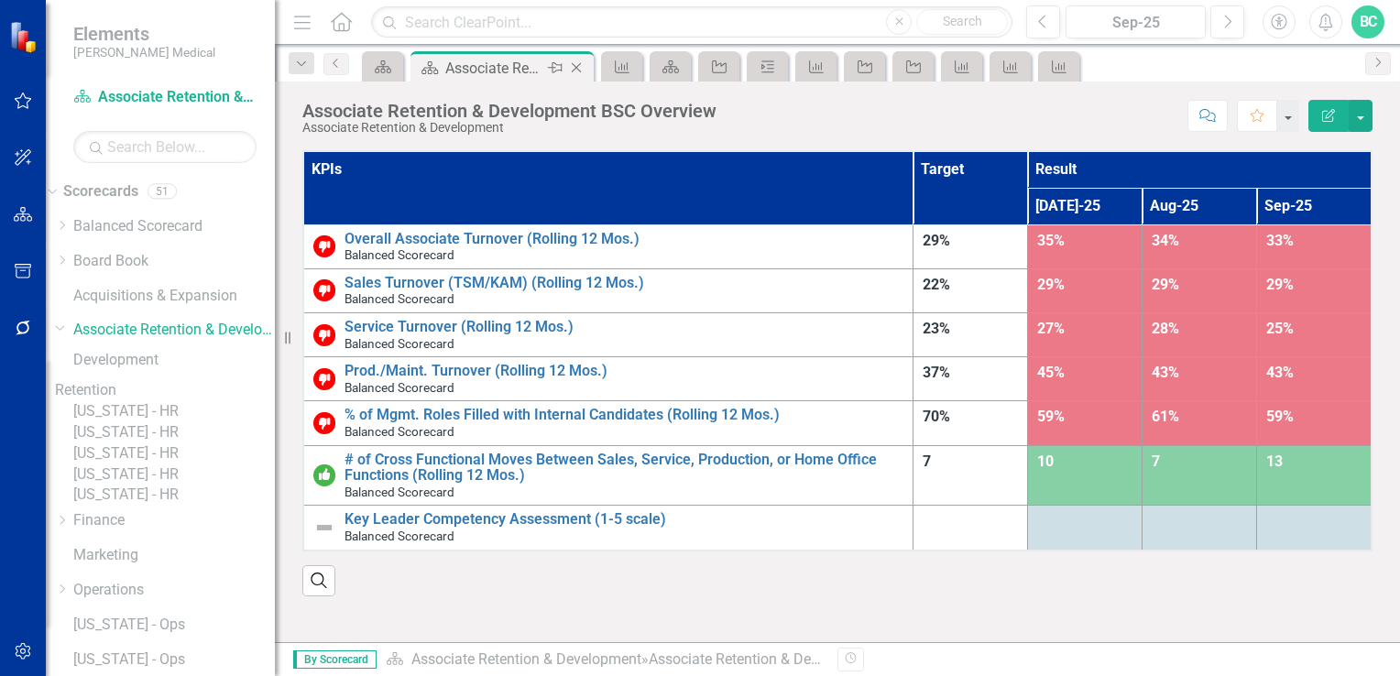
click at [580, 69] on icon "Close" at bounding box center [576, 67] width 18 height 15
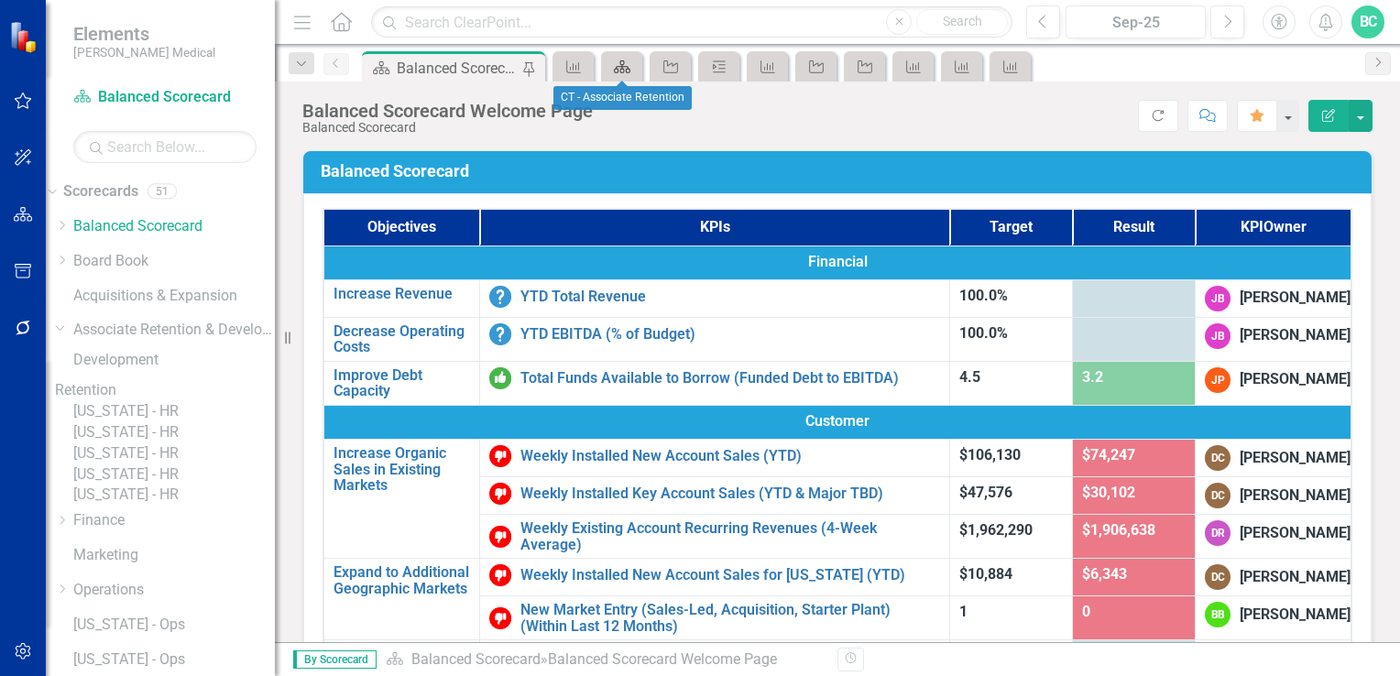
click at [623, 64] on icon "Scorecard" at bounding box center [622, 67] width 18 height 15
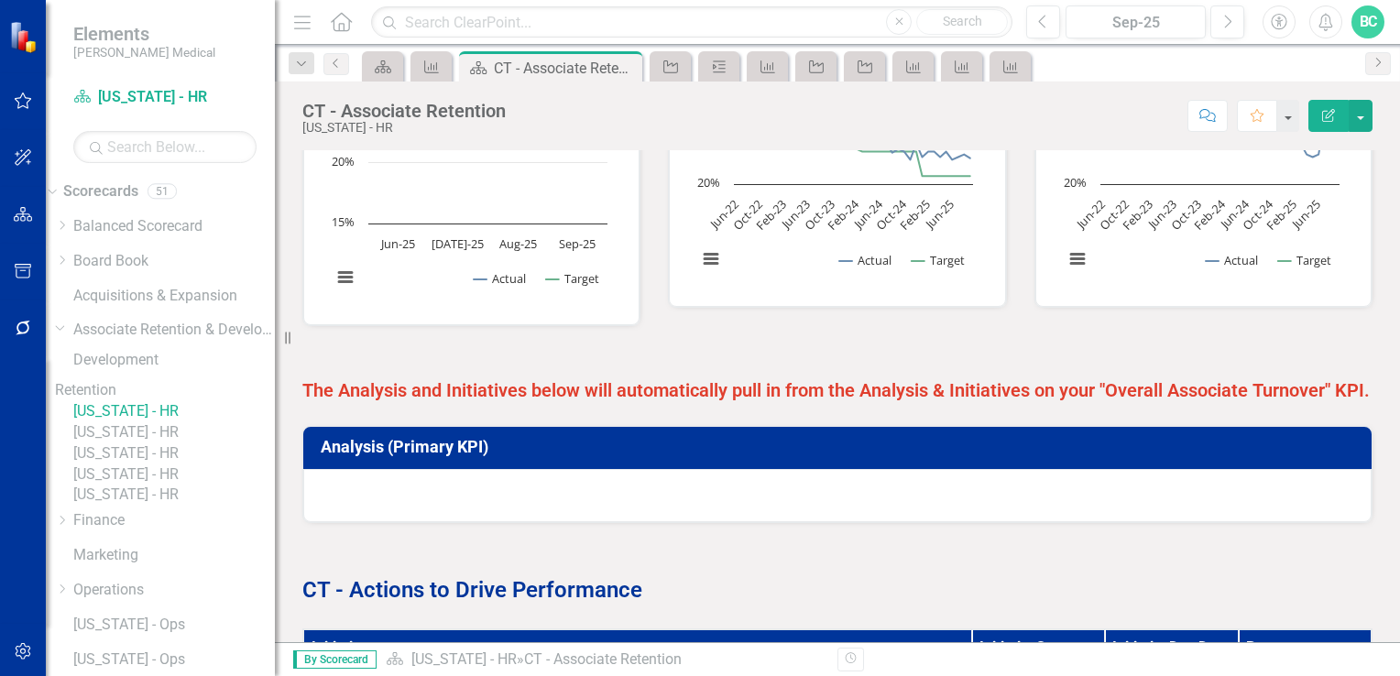
scroll to position [709, 0]
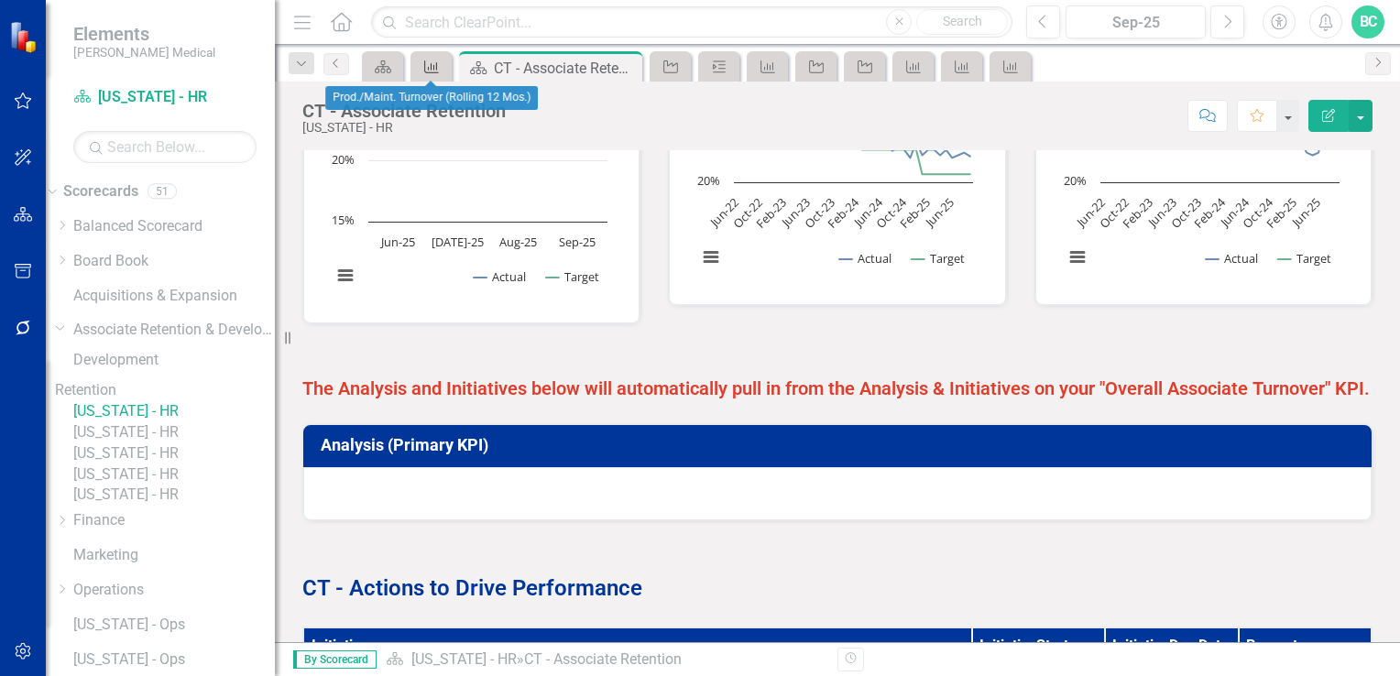
click at [429, 64] on icon "KPI" at bounding box center [432, 67] width 18 height 15
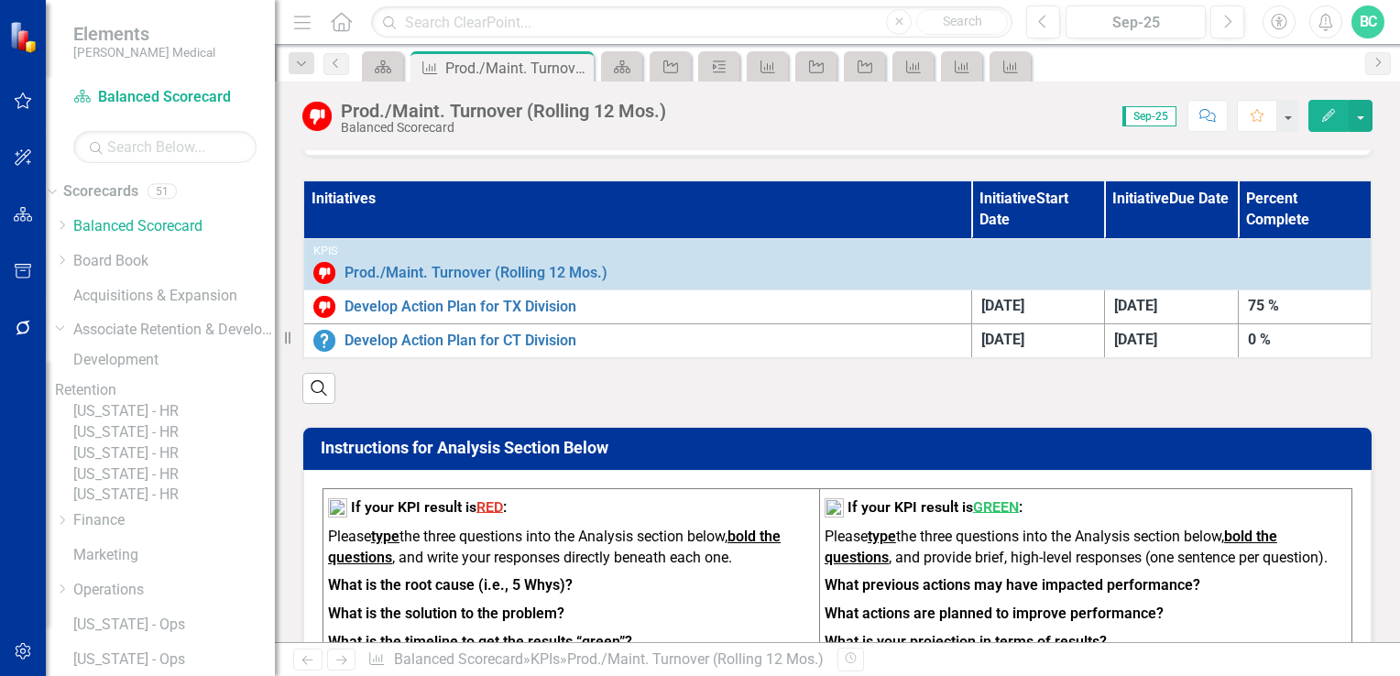
scroll to position [1161, 0]
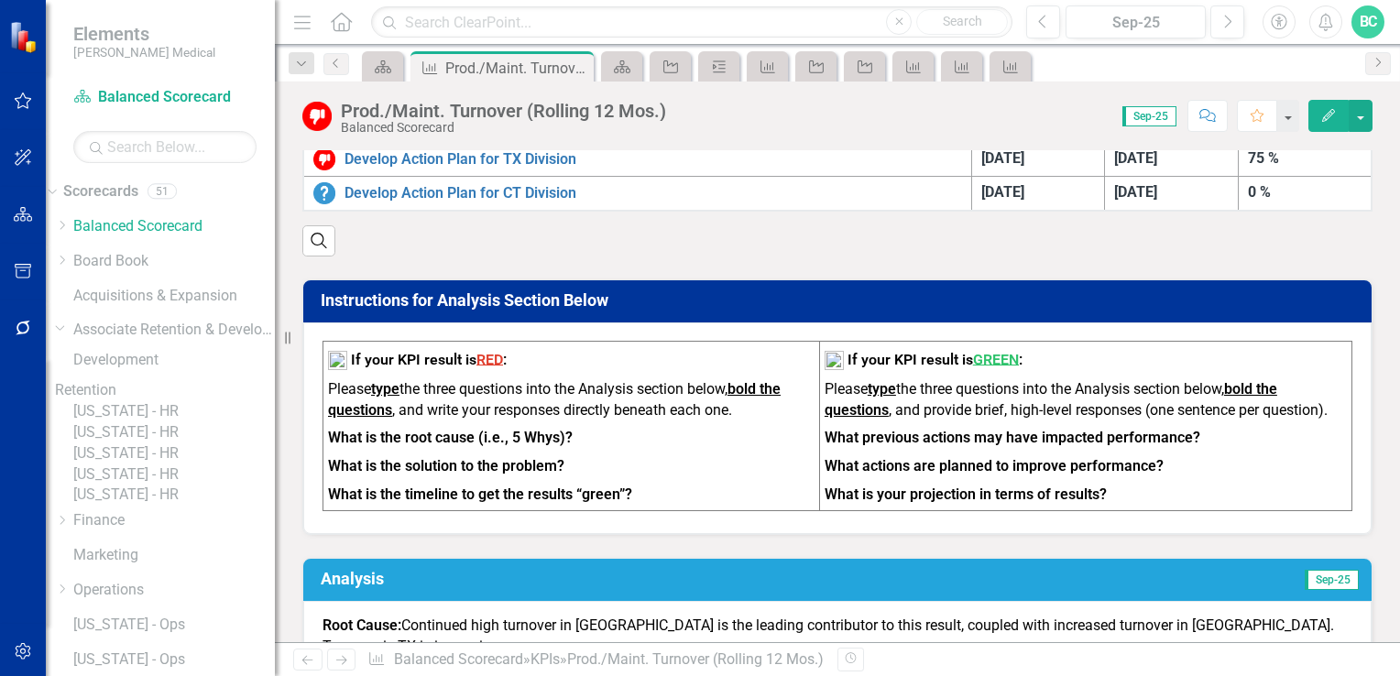
drag, startPoint x: 1115, startPoint y: 508, endPoint x: 952, endPoint y: 451, distance: 171.9
click at [952, 451] on td "If your KPI result is GREEN : Please type the three questions into the Analysis…" at bounding box center [1085, 426] width 533 height 170
click at [1329, 113] on icon "button" at bounding box center [1329, 115] width 13 height 13
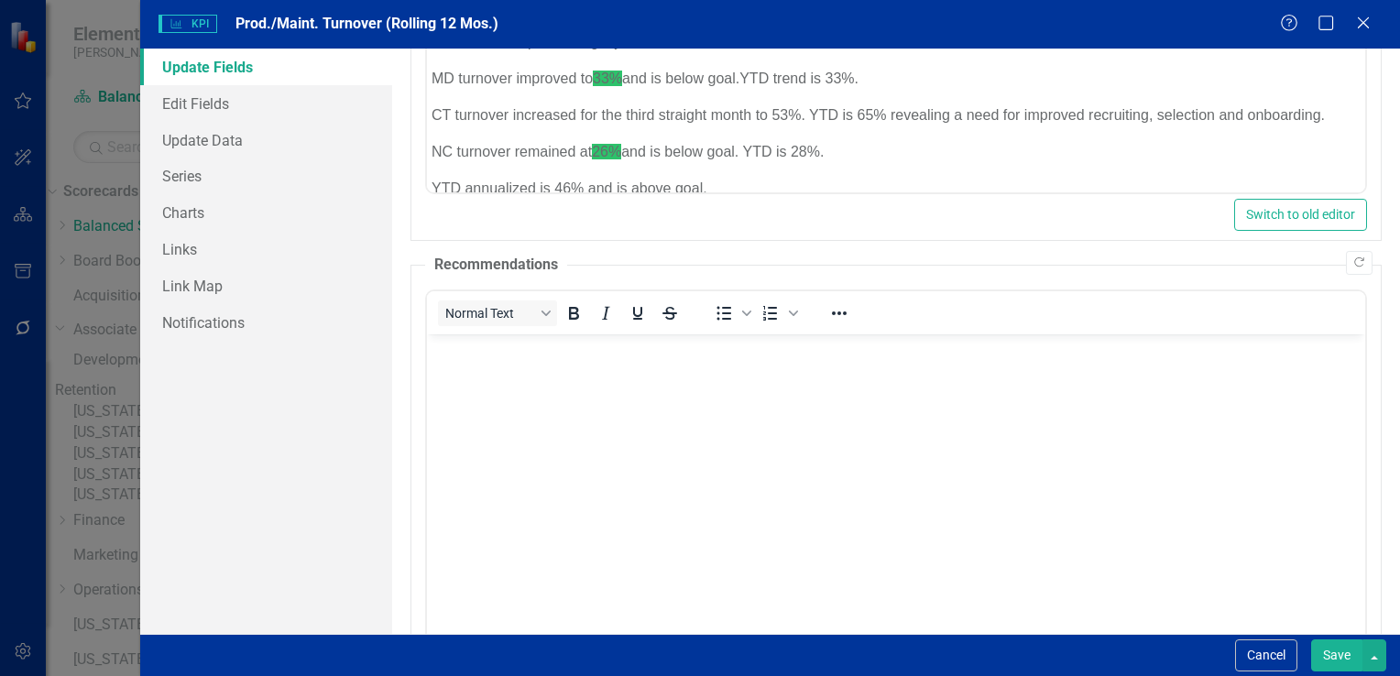
scroll to position [0, 0]
